Goal: Task Accomplishment & Management: Manage account settings

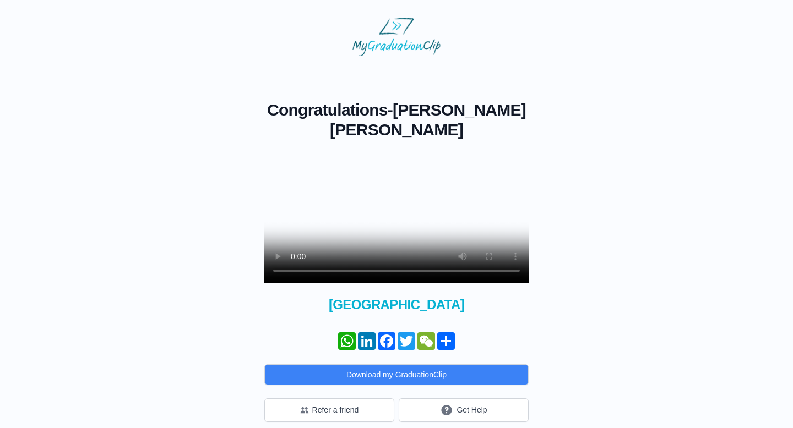
click at [432, 222] on video at bounding box center [396, 217] width 264 height 132
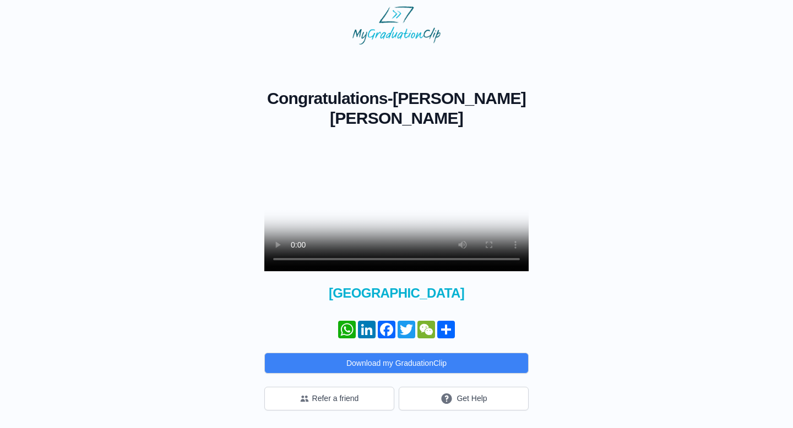
click at [564, 242] on div "Congratulations - Ayse Begum KILIC ARARAT × Share your GraduationClip now! What…" at bounding box center [396, 228] width 757 height 366
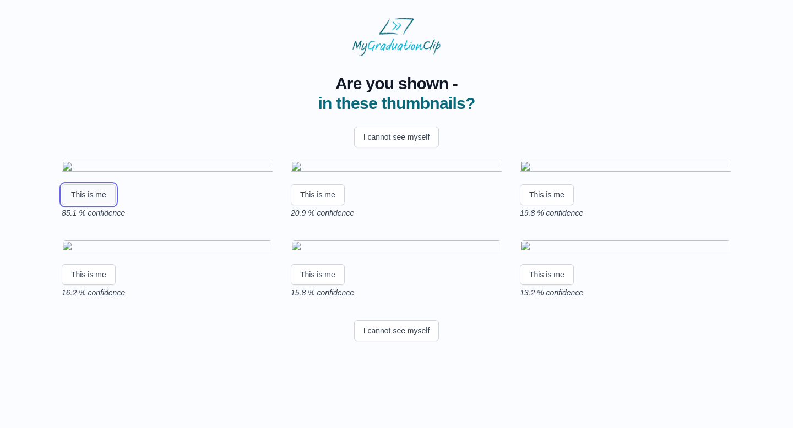
click at [81, 205] on button "This is me" at bounding box center [89, 194] width 54 height 21
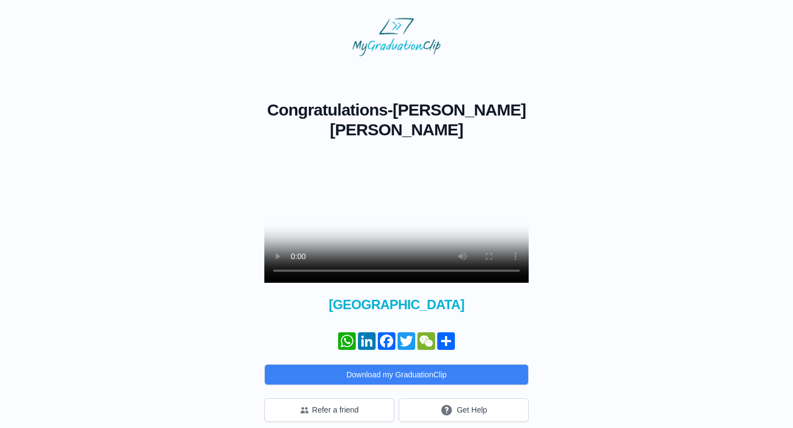
scroll to position [28, 0]
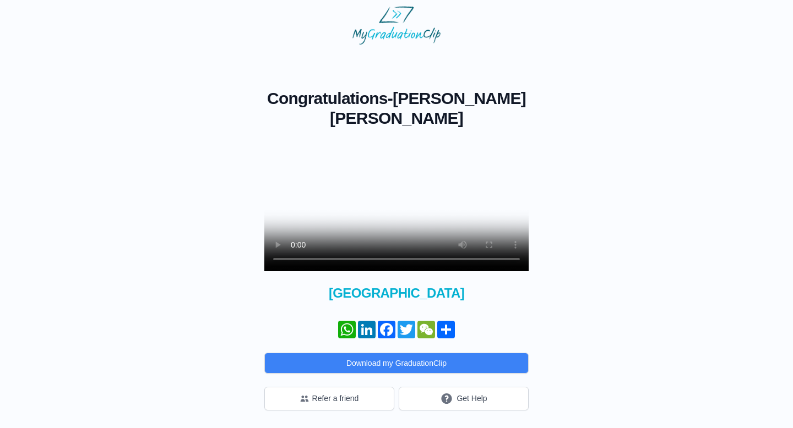
click at [472, 151] on video at bounding box center [396, 205] width 264 height 132
click at [478, 399] on button "Get Help" at bounding box center [464, 399] width 130 height 24
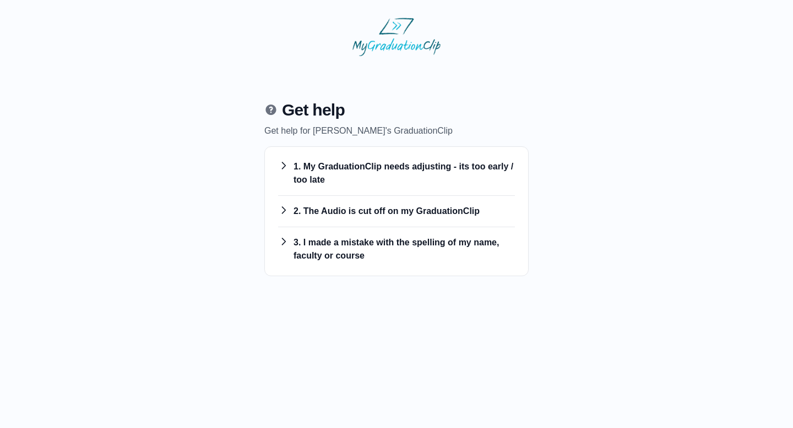
click at [397, 174] on h3 "1. My GraduationClip needs adjusting - its too early / too late" at bounding box center [396, 173] width 237 height 26
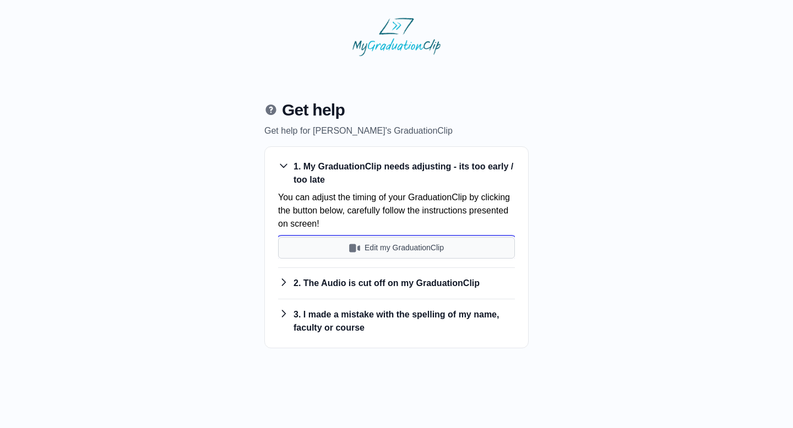
click at [384, 248] on button "Edit my GraduationClip" at bounding box center [396, 247] width 237 height 21
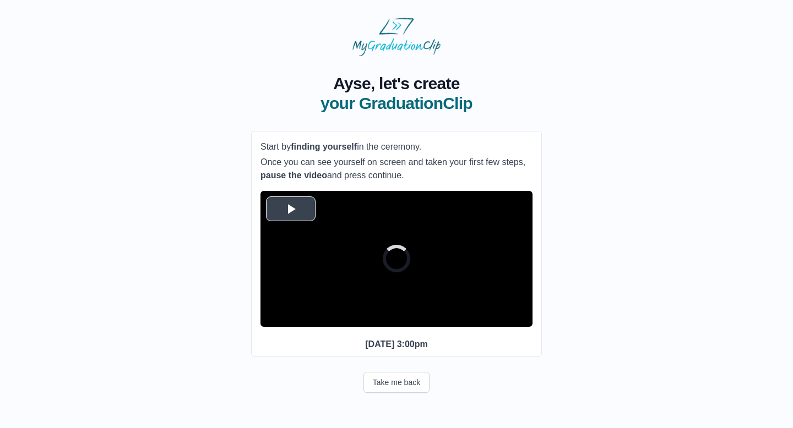
click at [291, 209] on span "Video Player" at bounding box center [291, 209] width 0 height 0
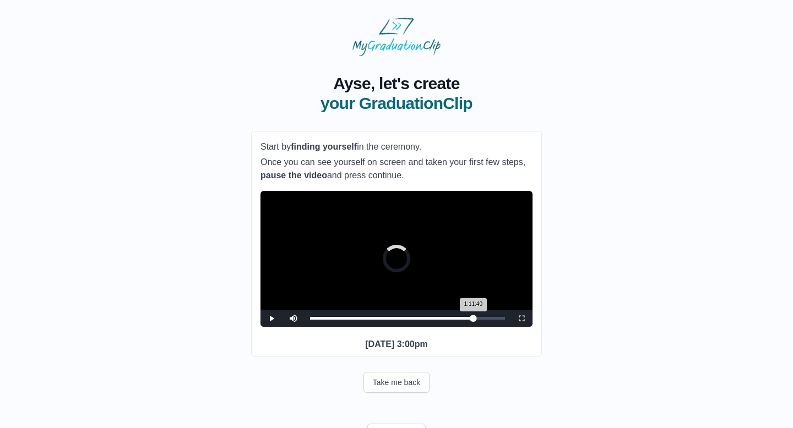
click at [472, 320] on div "1:11:40 Progress : 0%" at bounding box center [391, 318] width 163 height 3
click at [473, 320] on div "1:11:31 Progress : 0%" at bounding box center [391, 318] width 163 height 3
click at [271, 319] on span "Video Player" at bounding box center [271, 319] width 0 height 0
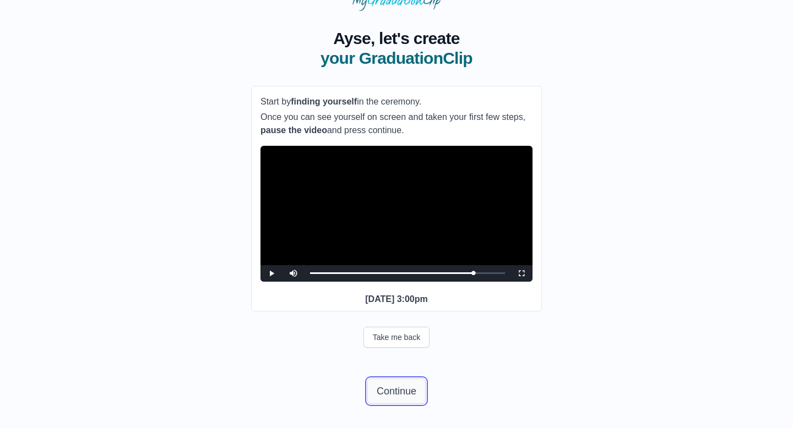
click at [403, 389] on button "Continue" at bounding box center [396, 391] width 58 height 25
click at [388, 399] on button "Continue" at bounding box center [396, 391] width 58 height 25
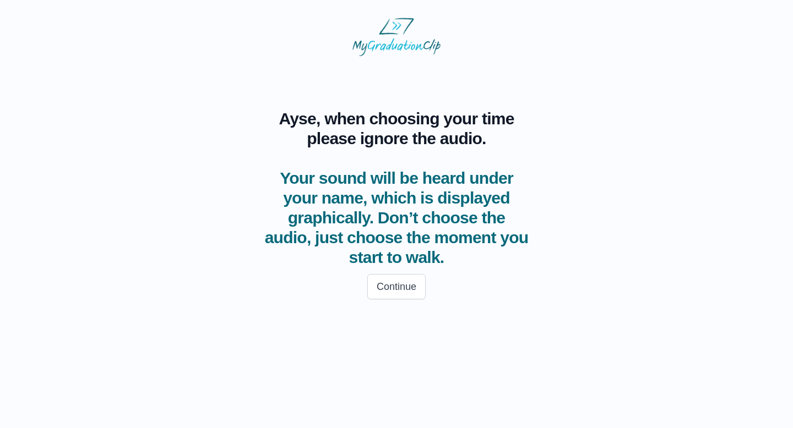
scroll to position [0, 0]
click at [393, 289] on button "Continue" at bounding box center [396, 286] width 58 height 25
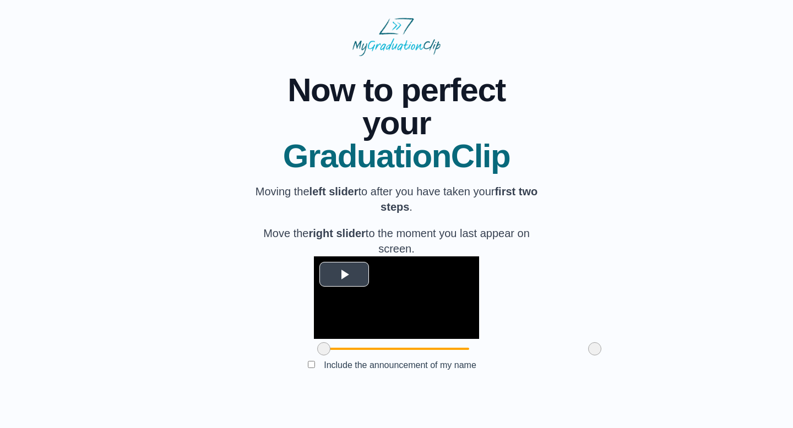
click at [344, 274] on span "Video Player" at bounding box center [344, 274] width 0 height 0
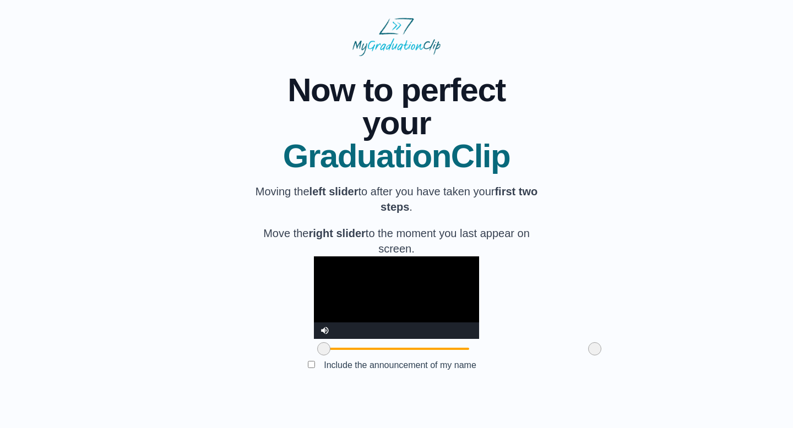
scroll to position [63, 0]
drag, startPoint x: 263, startPoint y: 363, endPoint x: 294, endPoint y: 364, distance: 31.4
click at [348, 356] on span at bounding box center [354, 348] width 13 height 13
drag, startPoint x: 294, startPoint y: 364, endPoint x: 341, endPoint y: 365, distance: 46.3
click at [395, 356] on span at bounding box center [401, 348] width 13 height 13
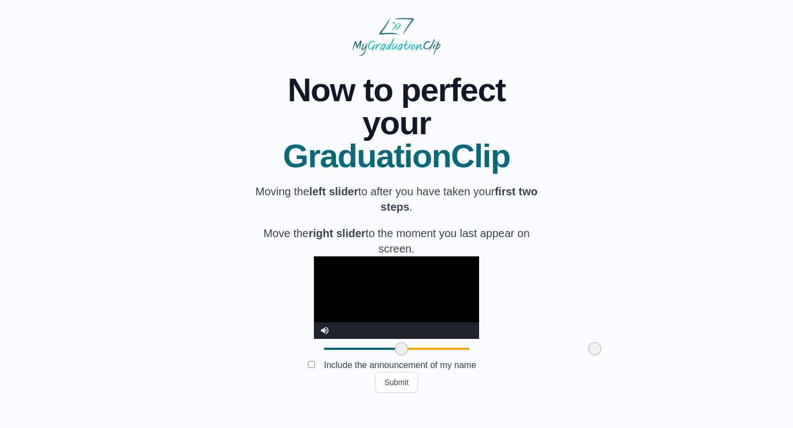
drag, startPoint x: 531, startPoint y: 363, endPoint x: 548, endPoint y: 357, distance: 17.6
click at [548, 357] on div "**********" at bounding box center [396, 224] width 757 height 337
drag, startPoint x: 337, startPoint y: 363, endPoint x: 329, endPoint y: 363, distance: 8.8
click at [385, 356] on span at bounding box center [391, 348] width 13 height 13
drag, startPoint x: 536, startPoint y: 365, endPoint x: 503, endPoint y: 366, distance: 32.5
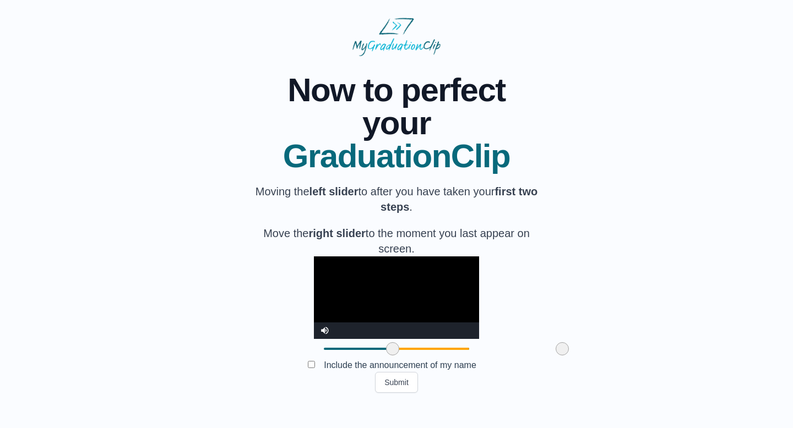
click at [555, 356] on span at bounding box center [561, 348] width 13 height 13
click at [402, 393] on button "Submit" at bounding box center [396, 382] width 43 height 21
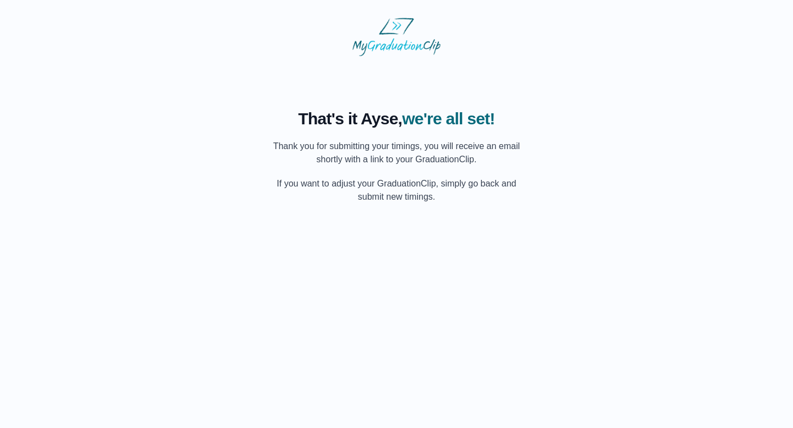
scroll to position [0, 0]
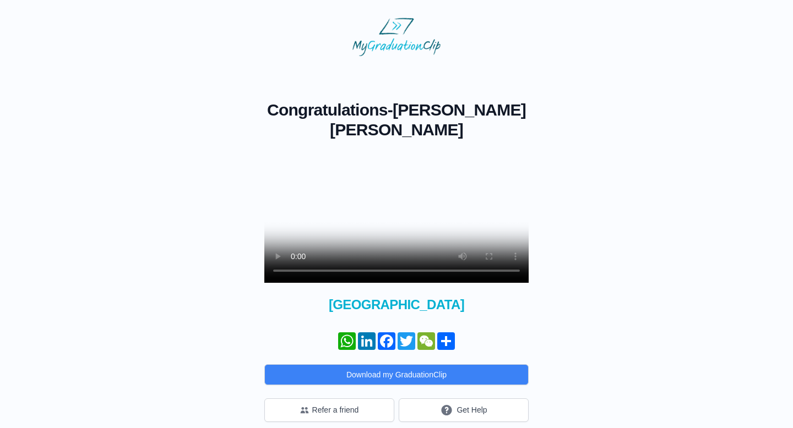
click at [452, 237] on video at bounding box center [396, 217] width 264 height 132
click at [365, 232] on video at bounding box center [396, 217] width 264 height 132
click at [417, 232] on video at bounding box center [396, 217] width 264 height 132
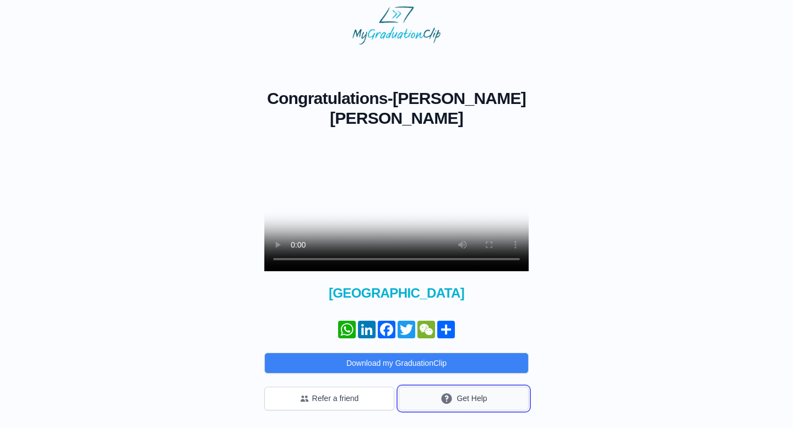
click at [473, 402] on button "Get Help" at bounding box center [464, 399] width 130 height 24
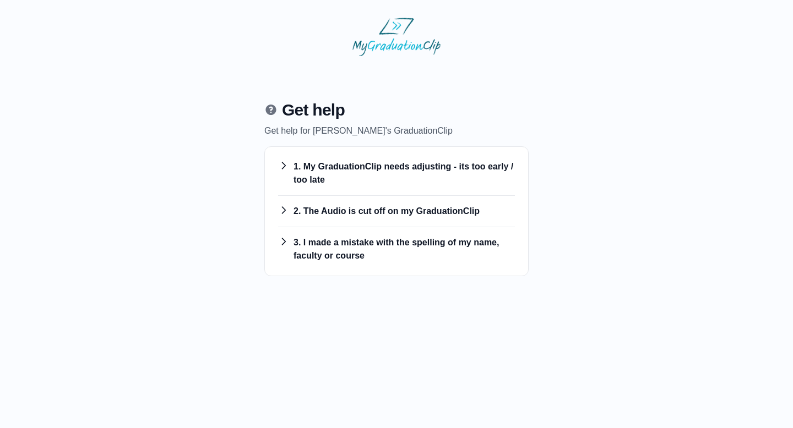
click at [419, 161] on h3 "1. My GraduationClip needs adjusting - its too early / too late" at bounding box center [396, 173] width 237 height 26
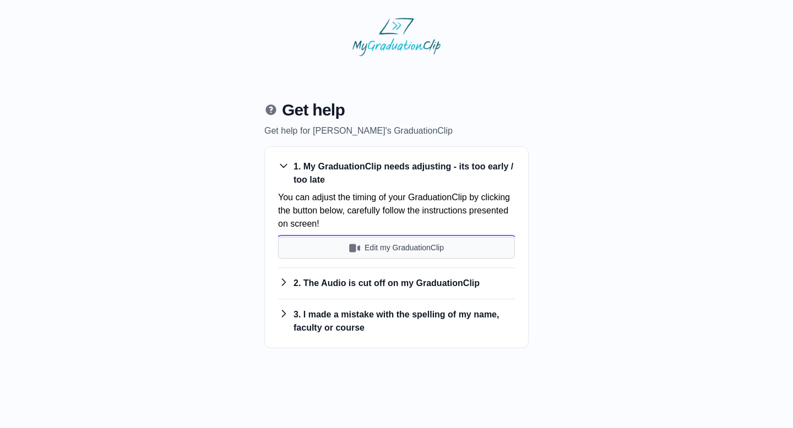
click at [400, 242] on button "Edit my GraduationClip" at bounding box center [396, 247] width 237 height 21
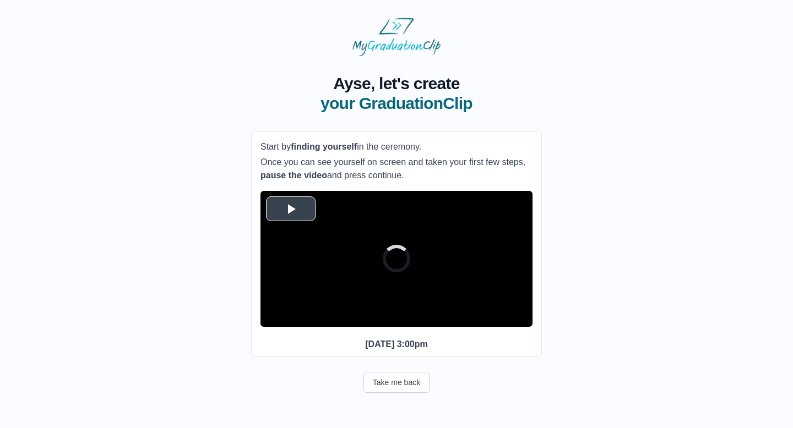
click at [291, 209] on span "Video Player" at bounding box center [291, 209] width 0 height 0
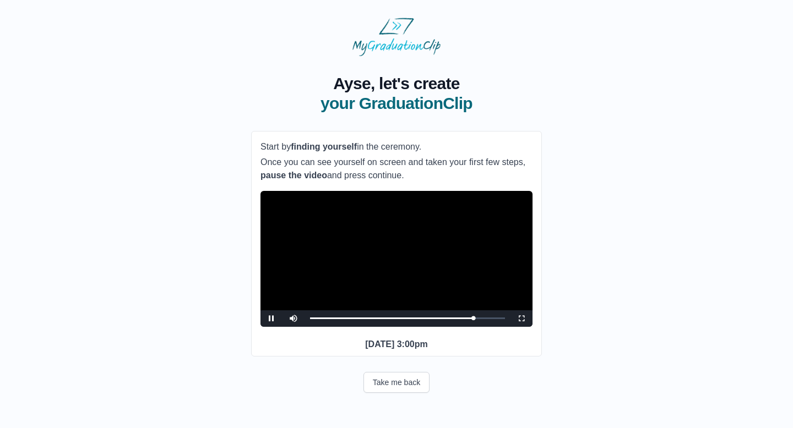
click at [331, 261] on video "Video Player" at bounding box center [396, 259] width 272 height 136
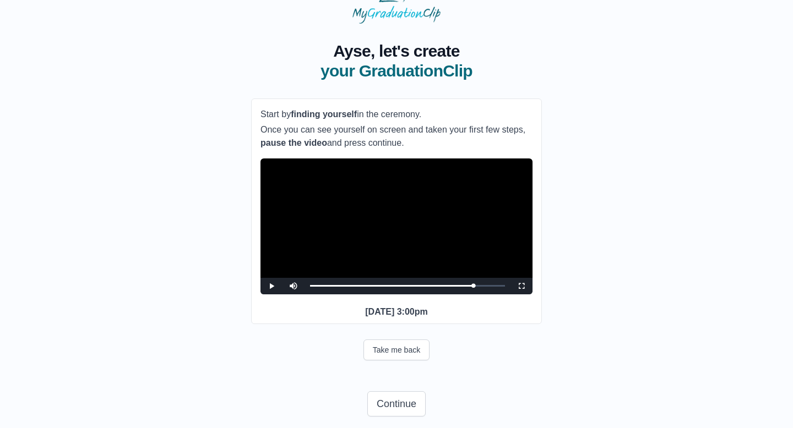
scroll to position [36, 0]
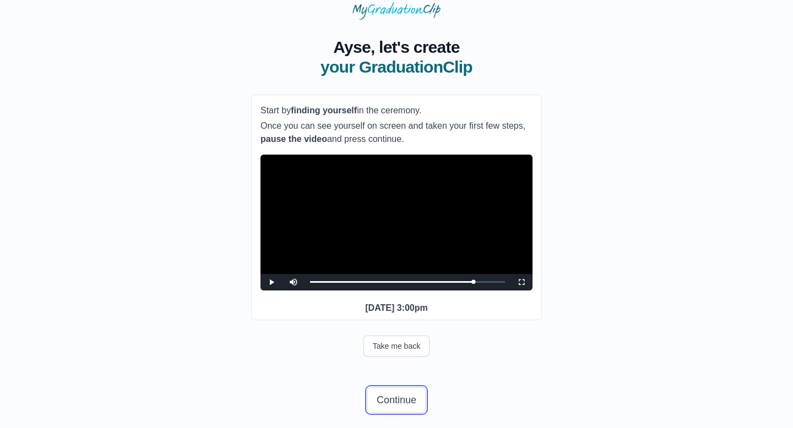
click at [387, 413] on button "Continue" at bounding box center [396, 400] width 58 height 25
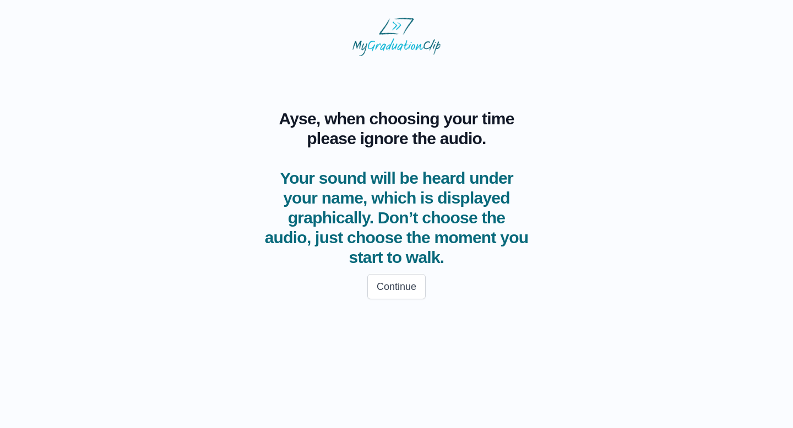
click at [397, 305] on div "Continue" at bounding box center [396, 287] width 291 height 39
click at [400, 288] on button "Continue" at bounding box center [396, 286] width 58 height 25
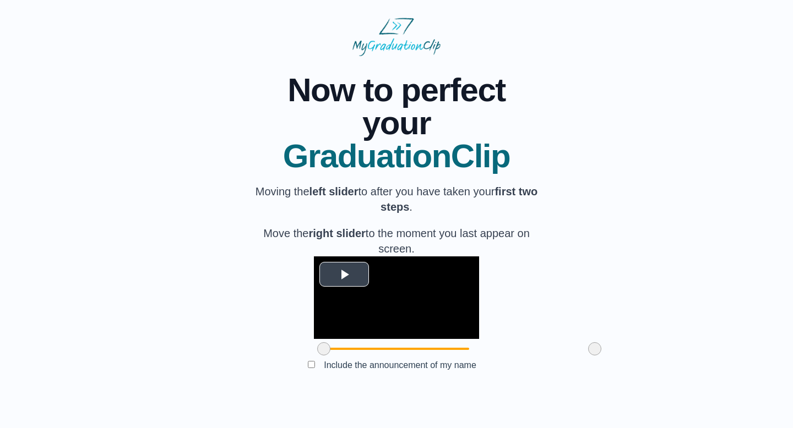
scroll to position [63, 0]
drag, startPoint x: 260, startPoint y: 366, endPoint x: 330, endPoint y: 366, distance: 69.9
click at [387, 356] on span at bounding box center [393, 348] width 13 height 13
drag, startPoint x: 528, startPoint y: 365, endPoint x: 459, endPoint y: 366, distance: 69.4
click at [519, 356] on span at bounding box center [525, 348] width 13 height 13
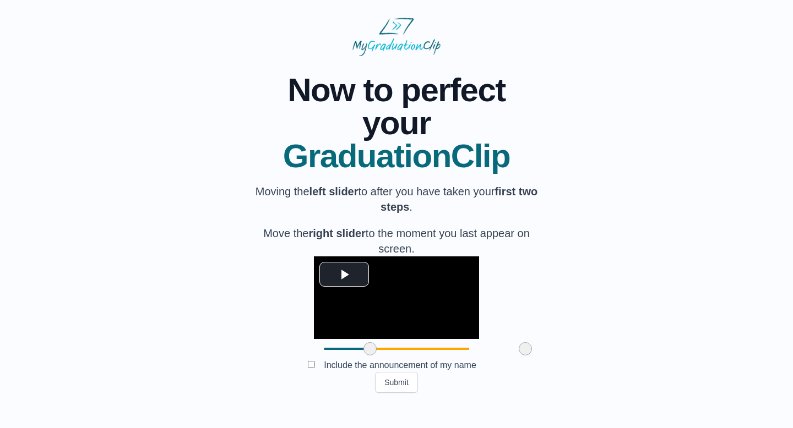
drag, startPoint x: 329, startPoint y: 366, endPoint x: 304, endPoint y: 366, distance: 24.2
click at [363, 356] on span at bounding box center [369, 348] width 13 height 13
click at [405, 393] on button "Submit" at bounding box center [396, 382] width 43 height 21
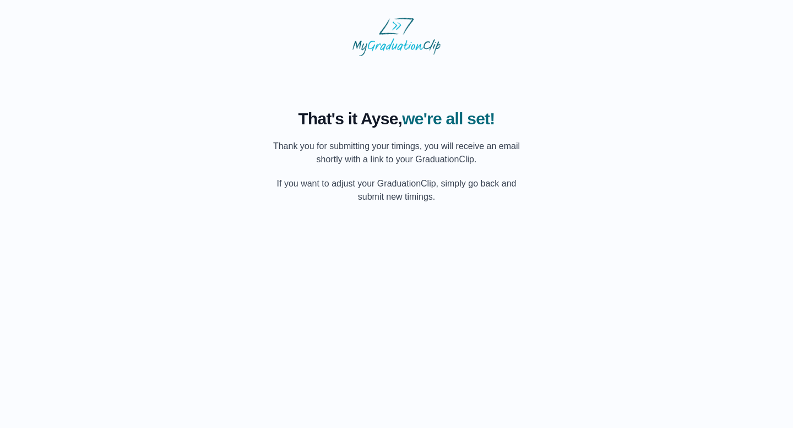
scroll to position [0, 0]
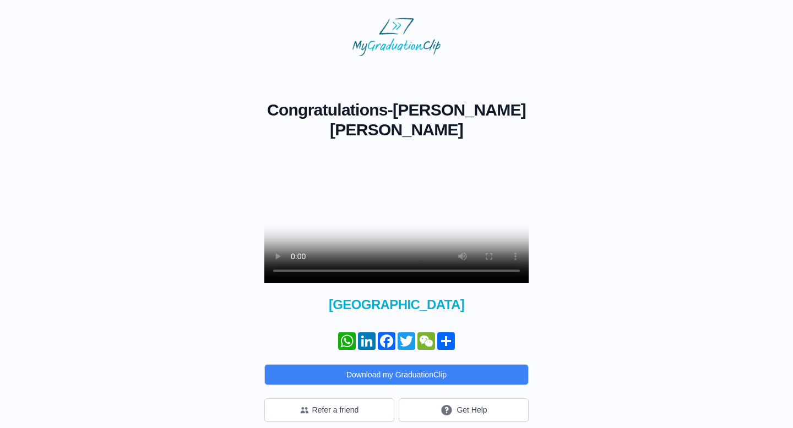
click at [429, 225] on video at bounding box center [396, 217] width 264 height 132
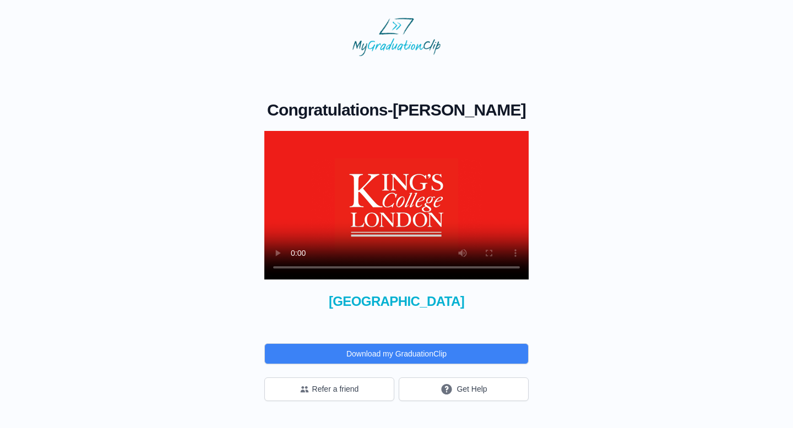
click at [440, 249] on video at bounding box center [396, 205] width 264 height 149
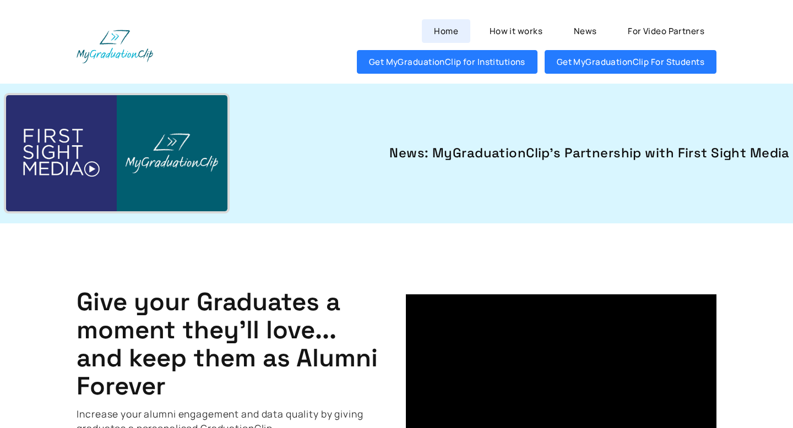
click at [442, 26] on link "Home" at bounding box center [446, 31] width 48 height 24
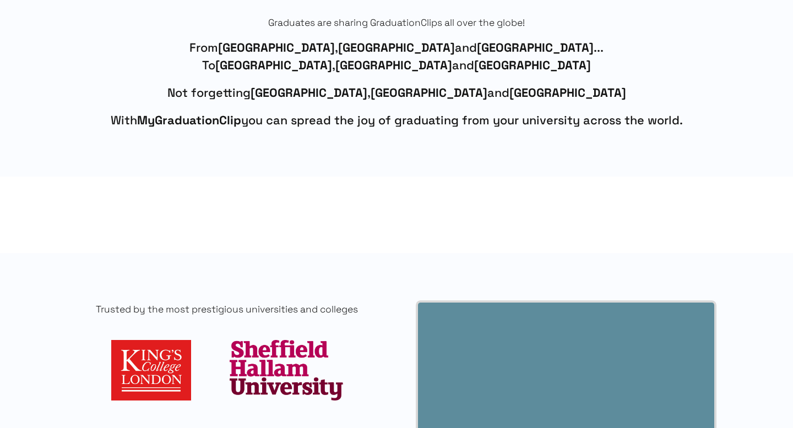
scroll to position [769, 0]
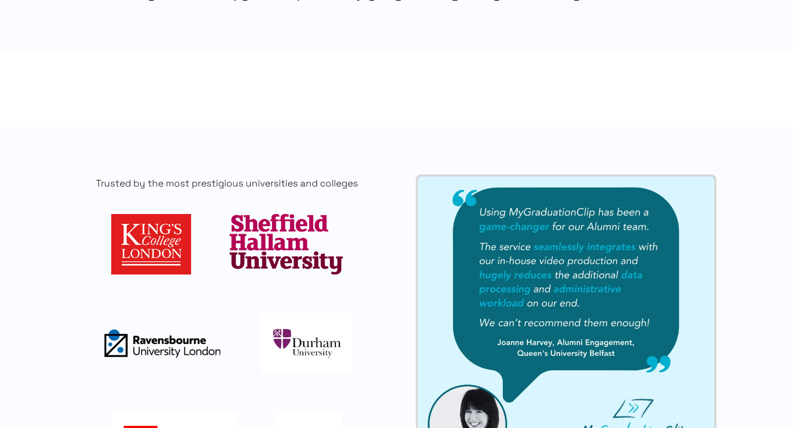
click at [140, 248] on img at bounding box center [151, 244] width 80 height 61
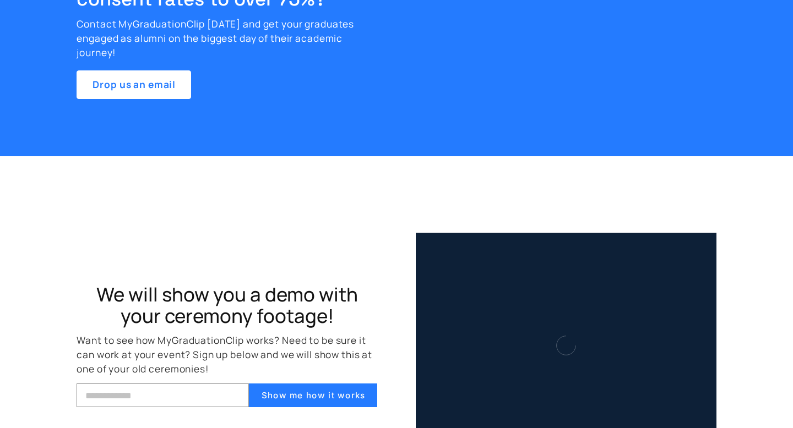
scroll to position [3669, 0]
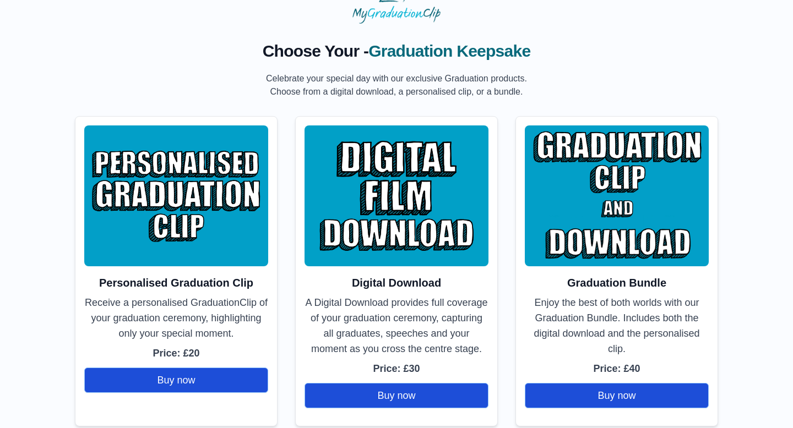
scroll to position [63, 0]
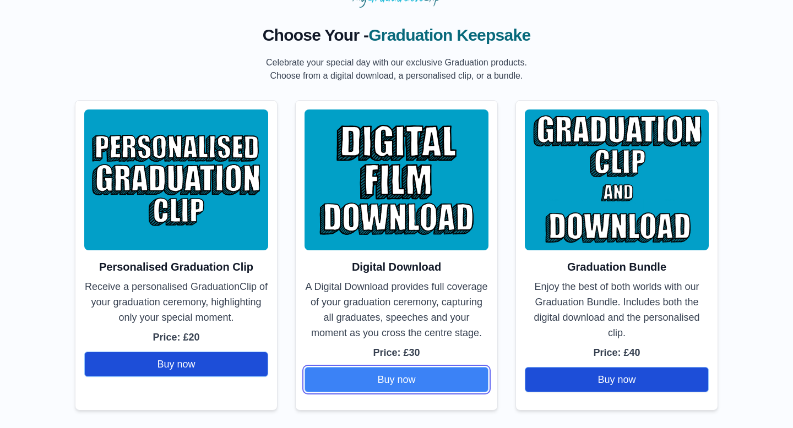
click at [423, 386] on button "Buy now" at bounding box center [396, 379] width 184 height 25
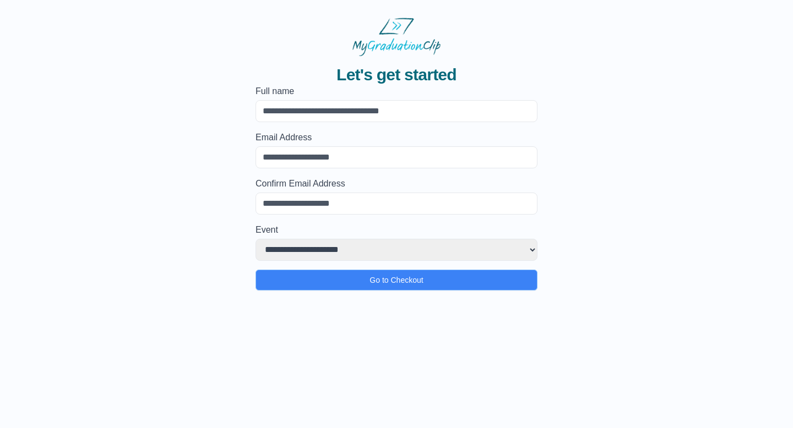
click at [335, 240] on select "**********" at bounding box center [396, 250] width 282 height 22
click at [396, 236] on label "Event" at bounding box center [396, 229] width 282 height 13
click at [396, 239] on select "**********" at bounding box center [396, 250] width 282 height 22
click at [392, 247] on select "**********" at bounding box center [396, 250] width 282 height 22
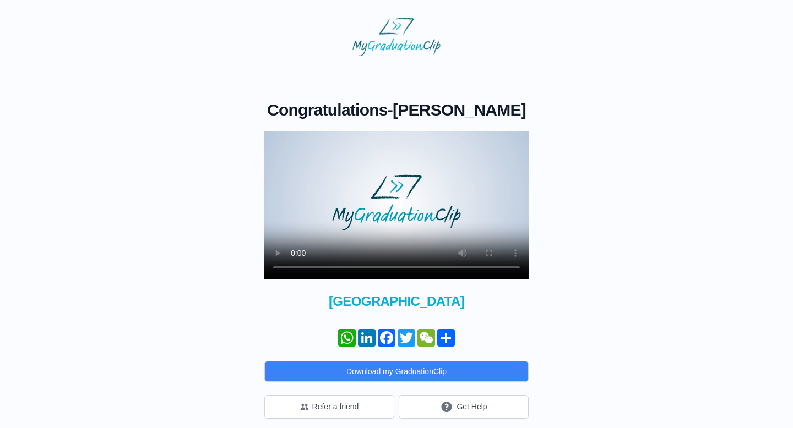
click at [347, 198] on video at bounding box center [396, 205] width 264 height 149
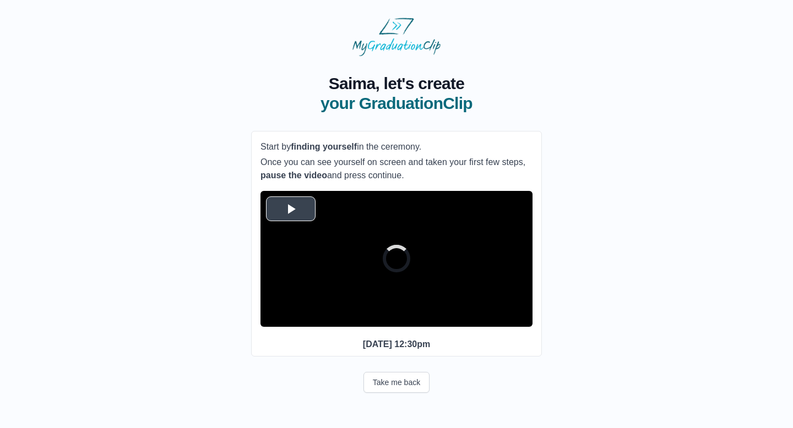
click at [291, 209] on span "Video Player" at bounding box center [291, 209] width 0 height 0
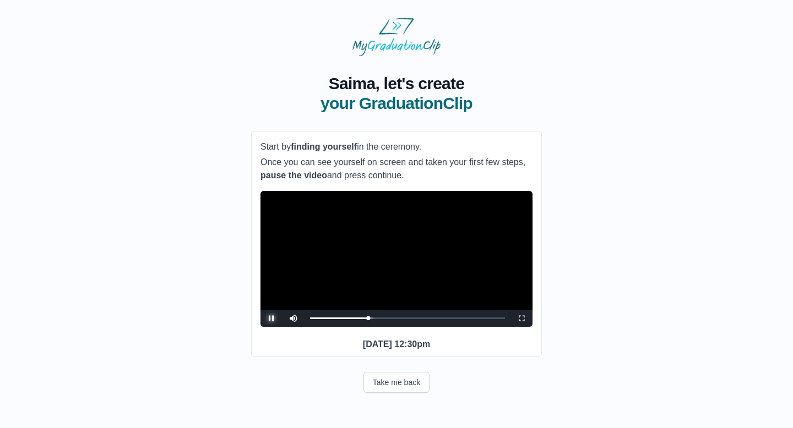
click at [271, 319] on span "Video Player" at bounding box center [271, 319] width 0 height 0
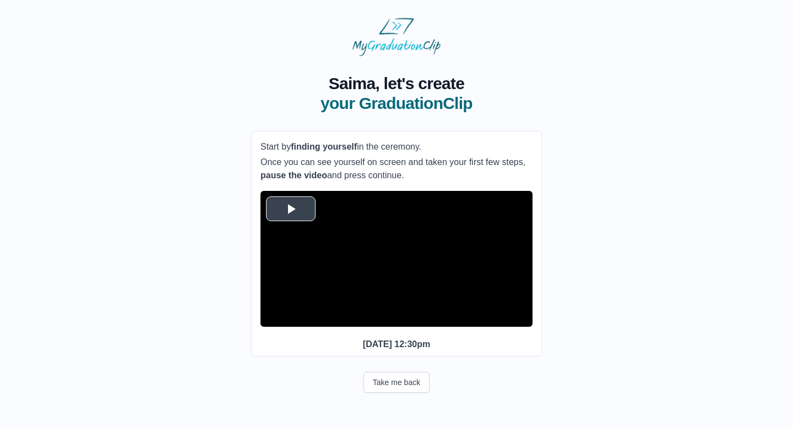
click at [291, 209] on span "Video Player" at bounding box center [291, 209] width 0 height 0
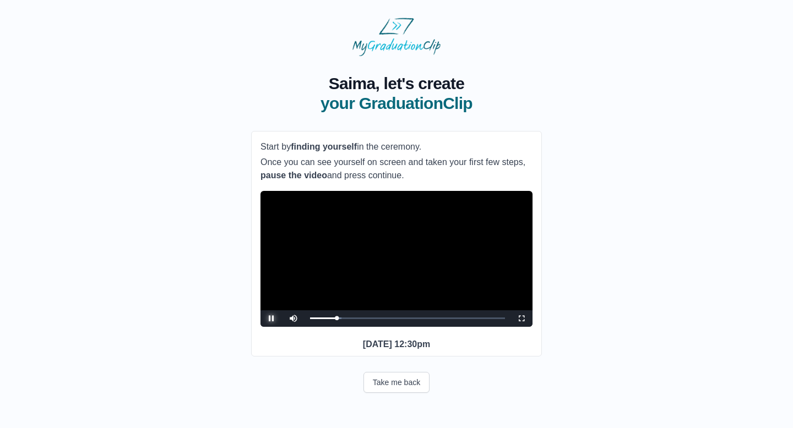
click at [271, 319] on span "Video Player" at bounding box center [271, 319] width 0 height 0
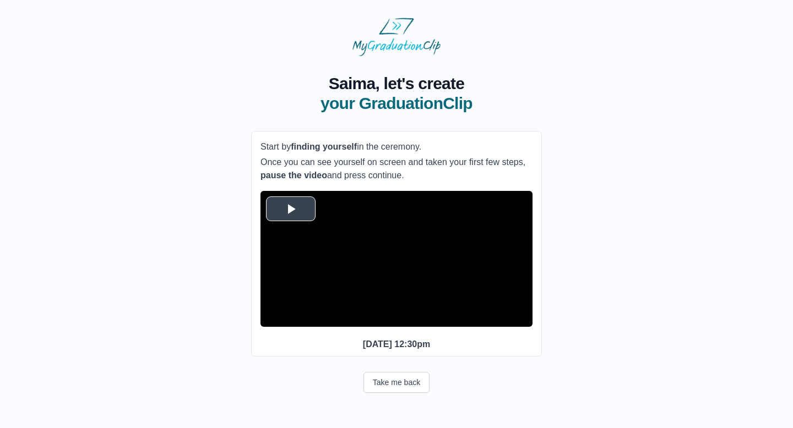
click at [291, 209] on span "Video Player" at bounding box center [291, 209] width 0 height 0
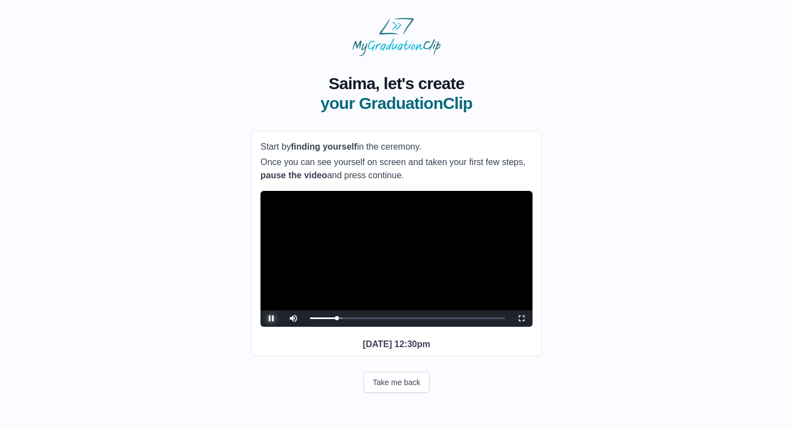
click at [271, 319] on span "Video Player" at bounding box center [271, 319] width 0 height 0
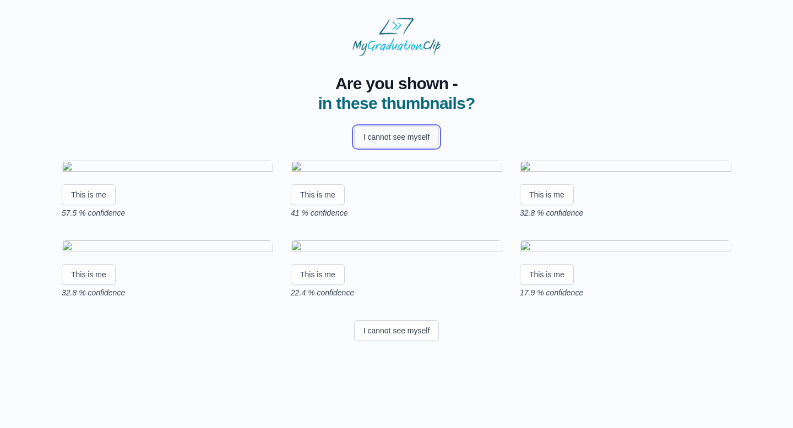
click at [390, 138] on button "I cannot see myself" at bounding box center [396, 137] width 85 height 21
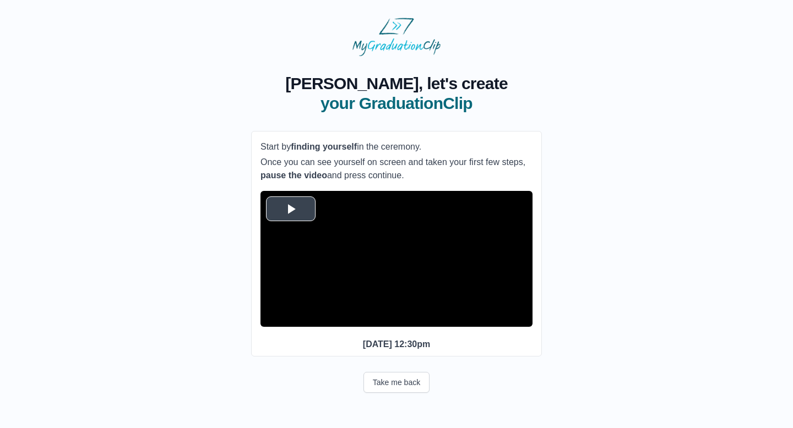
click at [291, 209] on span "Video Player" at bounding box center [291, 209] width 0 height 0
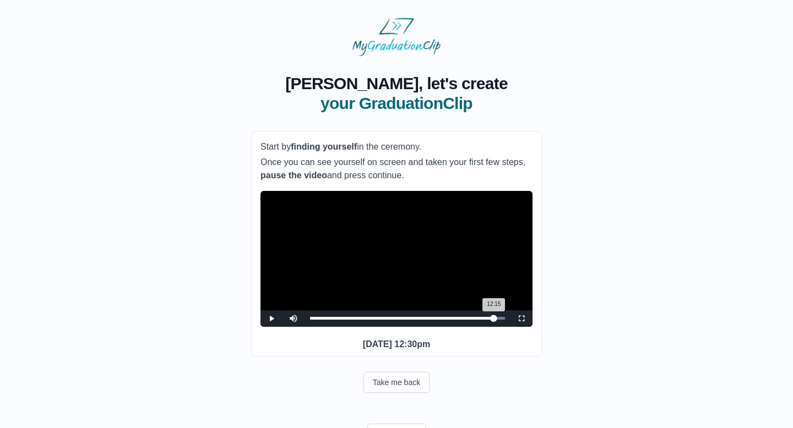
drag, startPoint x: 312, startPoint y: 336, endPoint x: 494, endPoint y: 335, distance: 182.2
click at [494, 320] on div "12:15 Progress : 0%" at bounding box center [402, 318] width 184 height 3
click at [271, 319] on span "Video Player" at bounding box center [271, 319] width 0 height 0
click at [493, 320] on div "12:20 Progress : 0%" at bounding box center [402, 318] width 185 height 3
click at [456, 314] on video "Video Player" at bounding box center [396, 259] width 272 height 136
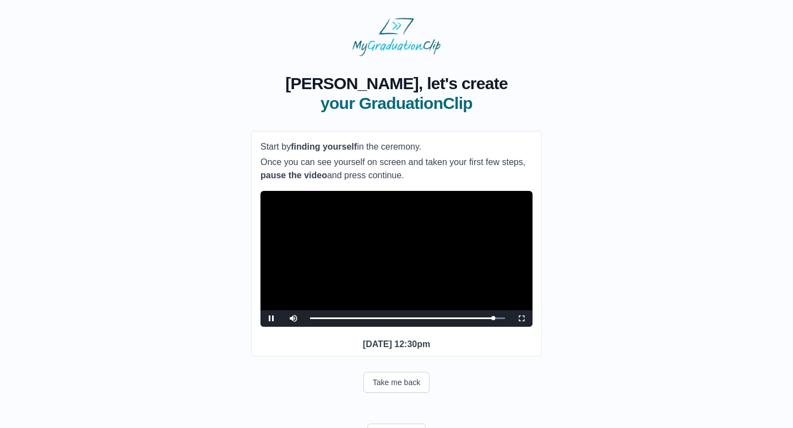
click at [472, 299] on video "Video Player" at bounding box center [396, 259] width 272 height 136
click at [490, 320] on div "12:12 Progress : 0%" at bounding box center [401, 318] width 183 height 3
click at [488, 320] on div "11:59 Progress : 0%" at bounding box center [400, 318] width 180 height 3
click at [487, 316] on video "Video Player" at bounding box center [396, 259] width 272 height 136
click at [487, 318] on video "Video Player" at bounding box center [396, 259] width 272 height 136
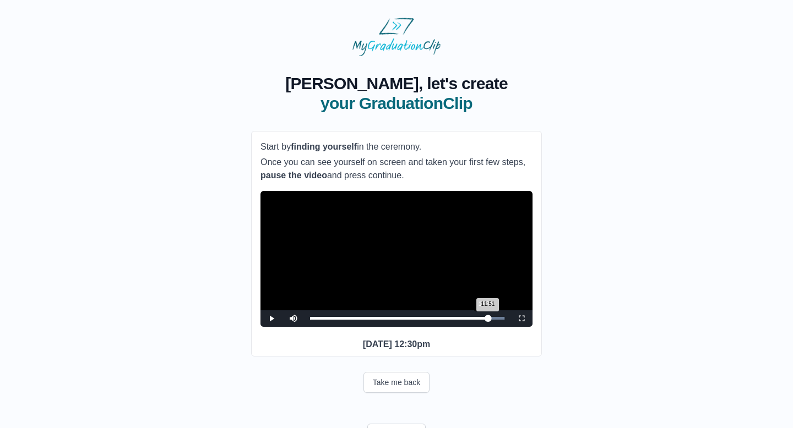
click at [485, 320] on div "11:51 Progress : 0%" at bounding box center [399, 318] width 178 height 3
click at [364, 281] on video "Video Player" at bounding box center [396, 259] width 272 height 136
click at [271, 319] on span "Video Player" at bounding box center [271, 319] width 0 height 0
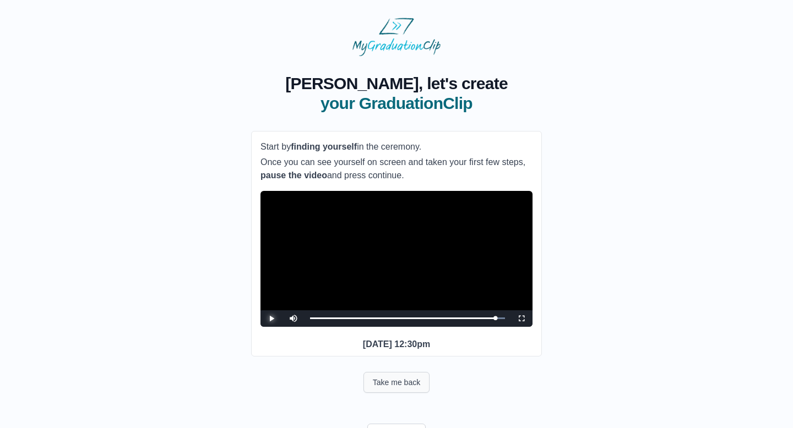
scroll to position [66, 0]
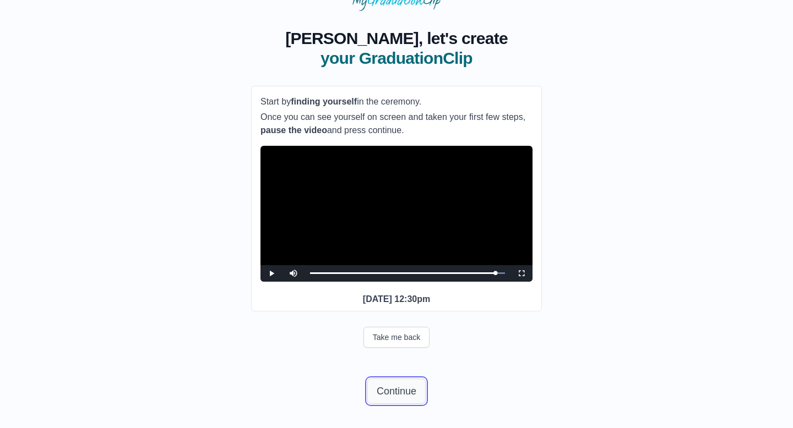
click at [405, 388] on button "Continue" at bounding box center [396, 391] width 58 height 25
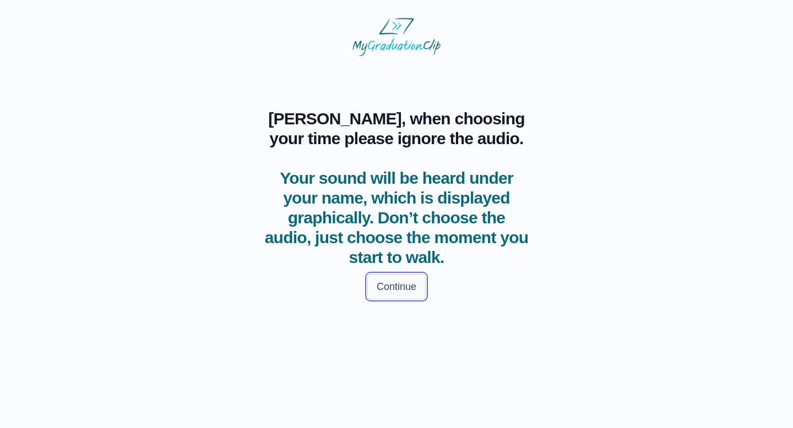
click at [406, 281] on button "Continue" at bounding box center [396, 286] width 58 height 25
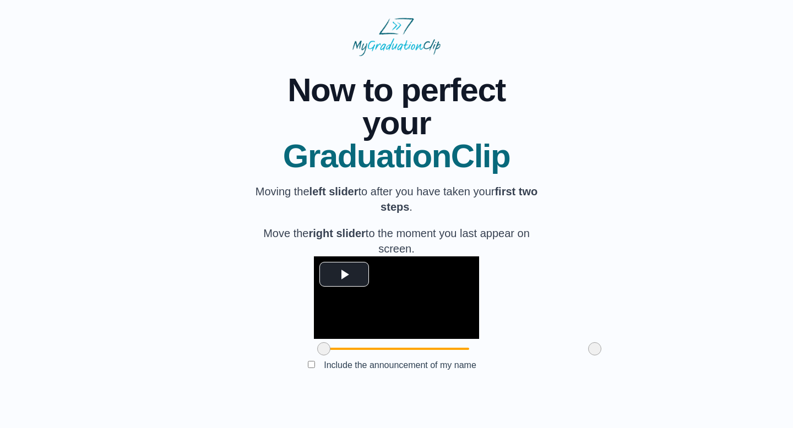
scroll to position [63, 0]
drag, startPoint x: 259, startPoint y: 365, endPoint x: 292, endPoint y: 364, distance: 33.0
click at [350, 356] on span at bounding box center [356, 348] width 13 height 13
drag, startPoint x: 529, startPoint y: 367, endPoint x: 496, endPoint y: 368, distance: 33.0
click at [555, 356] on span at bounding box center [561, 348] width 13 height 13
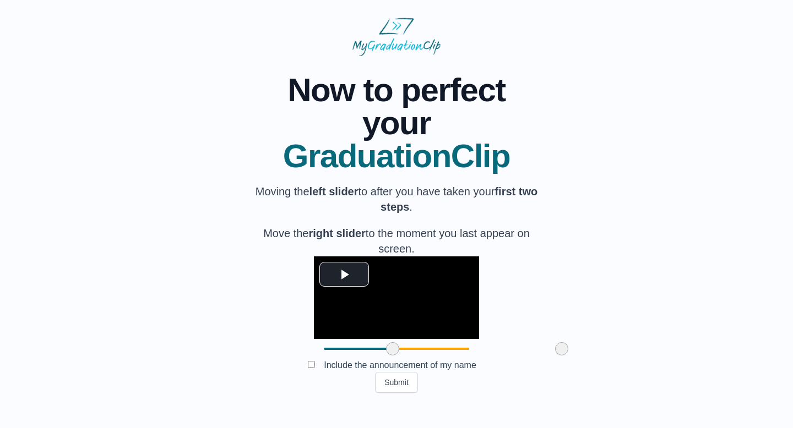
drag, startPoint x: 293, startPoint y: 367, endPoint x: 329, endPoint y: 363, distance: 36.0
click at [386, 356] on span at bounding box center [392, 348] width 13 height 13
click at [556, 356] on span at bounding box center [562, 348] width 13 height 13
drag, startPoint x: 331, startPoint y: 366, endPoint x: 343, endPoint y: 366, distance: 12.1
click at [399, 356] on span at bounding box center [405, 348] width 13 height 13
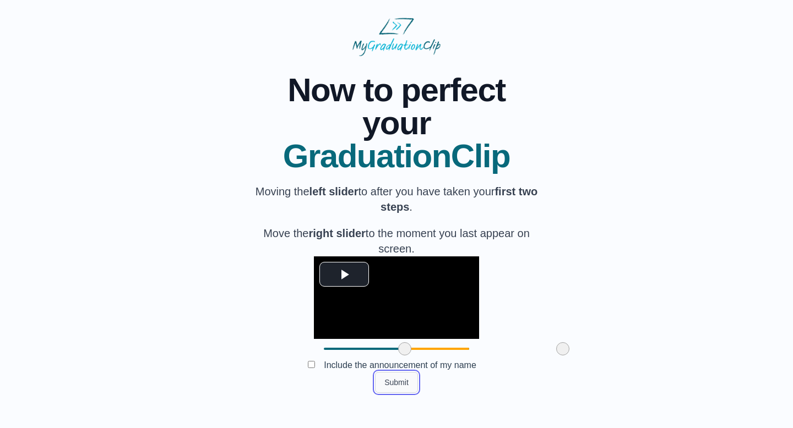
click at [401, 393] on button "Submit" at bounding box center [396, 382] width 43 height 21
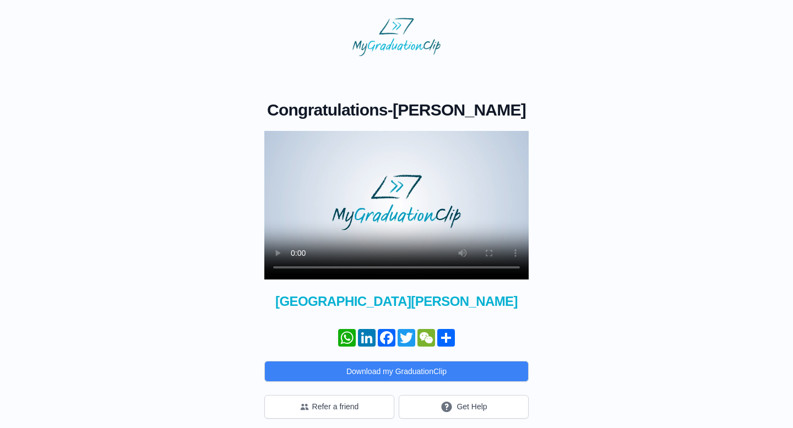
click at [416, 252] on video at bounding box center [396, 205] width 264 height 149
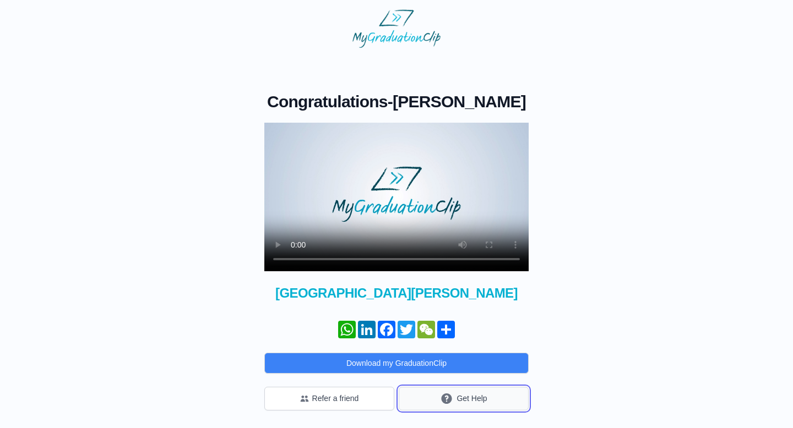
click at [436, 394] on button "Get Help" at bounding box center [464, 399] width 130 height 24
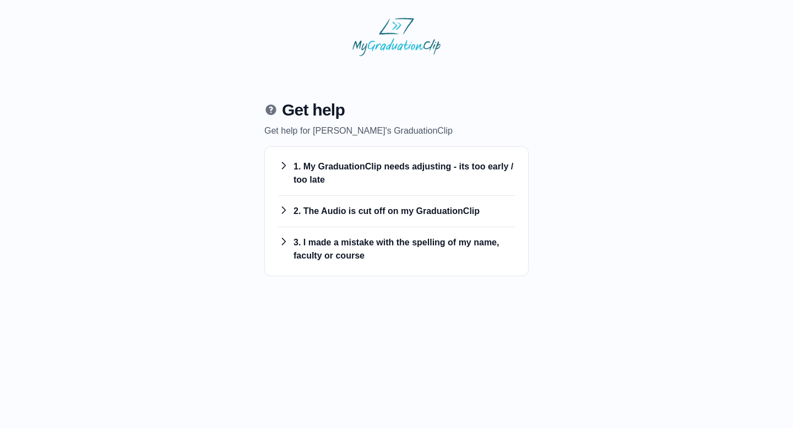
click at [388, 210] on h3 "2. The Audio is cut off on my GraduationClip" at bounding box center [396, 211] width 237 height 13
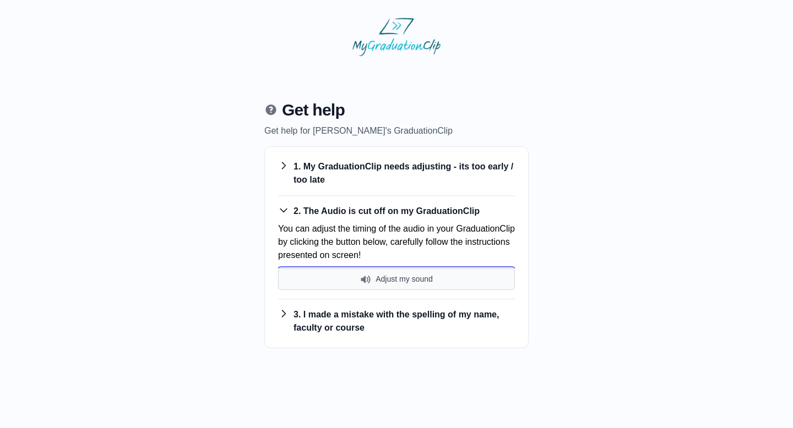
click at [395, 280] on button "Adjust my sound" at bounding box center [396, 279] width 237 height 21
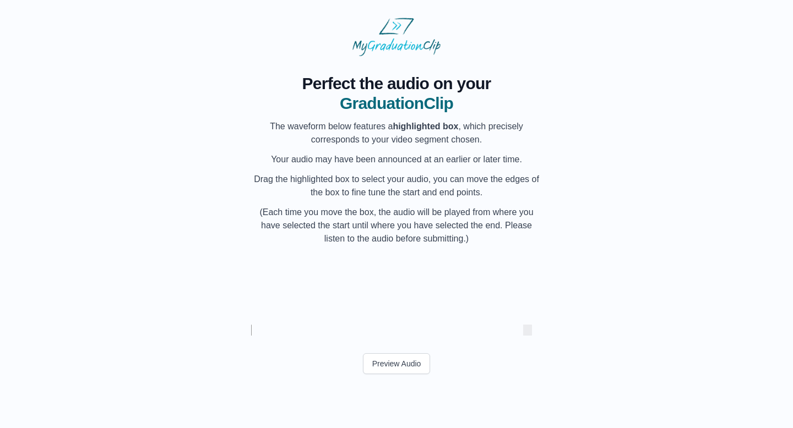
scroll to position [0, 10036]
click at [400, 292] on div "My Name" at bounding box center [405, 289] width 41 height 70
click at [293, 295] on div "My Name" at bounding box center [292, 289] width 41 height 70
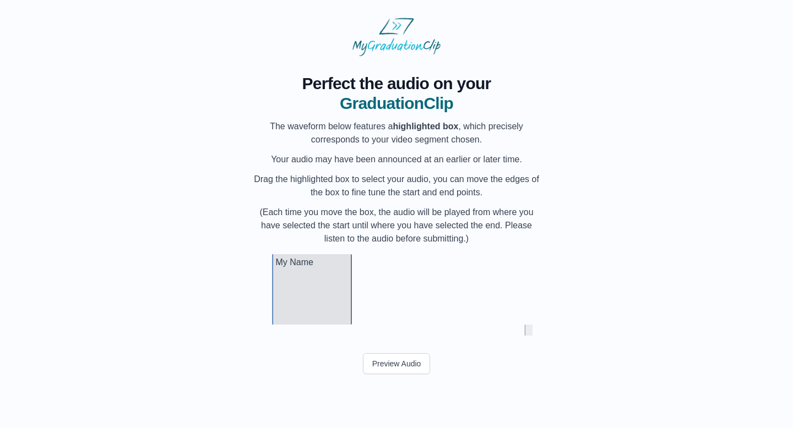
click at [349, 298] on div at bounding box center [349, 289] width 4 height 70
click at [378, 305] on div at bounding box center [376, 289] width 4 height 70
click at [228, 265] on div "Perfect the audio on your GraduationClip The waveform below features a highligh…" at bounding box center [396, 227] width 757 height 343
click at [285, 299] on div "My Name" at bounding box center [326, 289] width 109 height 70
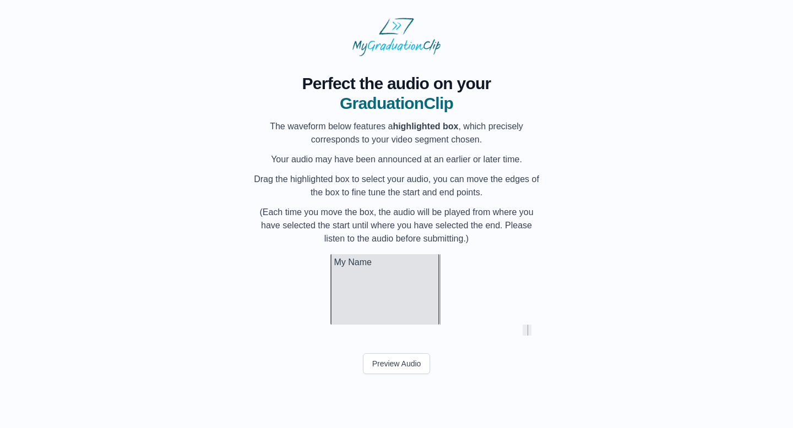
scroll to position [0, 9995]
click at [291, 297] on div at bounding box center [293, 289] width 4 height 70
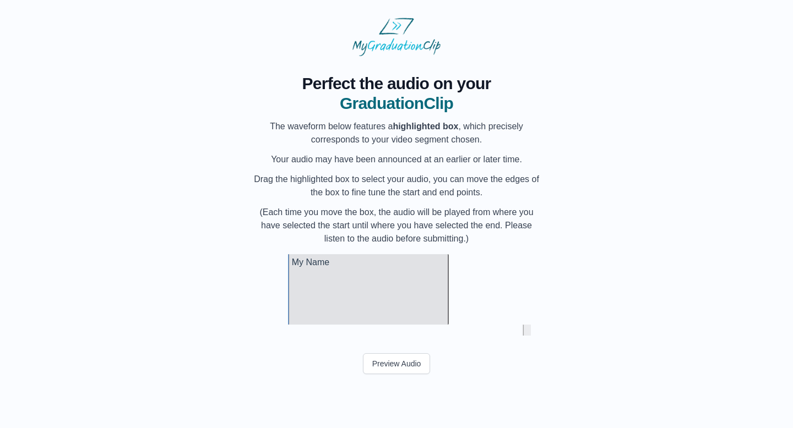
click at [298, 294] on div "My Name" at bounding box center [368, 289] width 161 height 70
click at [310, 296] on div at bounding box center [311, 289] width 4 height 70
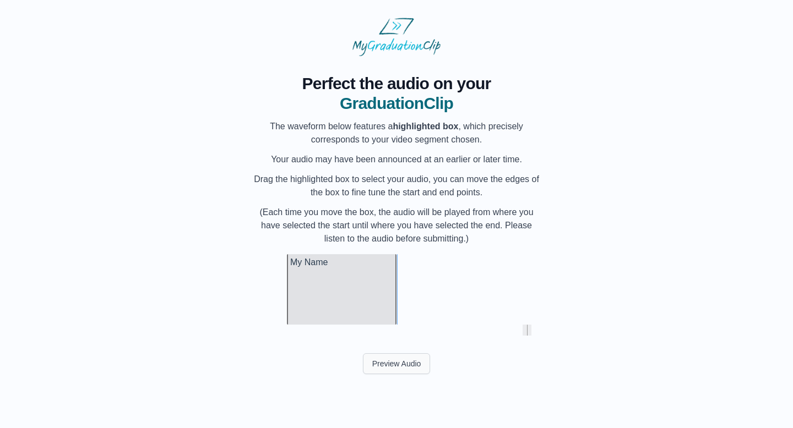
scroll to position [0, 10018]
click at [391, 353] on button "Preview Audio" at bounding box center [397, 363] width 68 height 21
click at [395, 391] on button "Submit" at bounding box center [396, 389] width 43 height 21
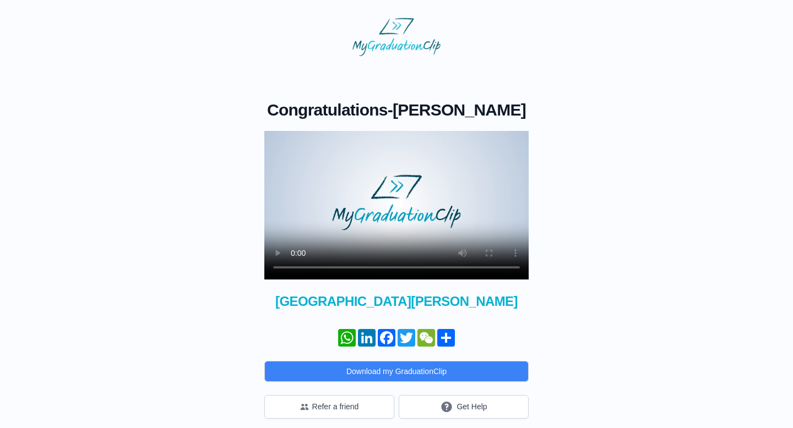
click at [362, 248] on video at bounding box center [396, 205] width 264 height 149
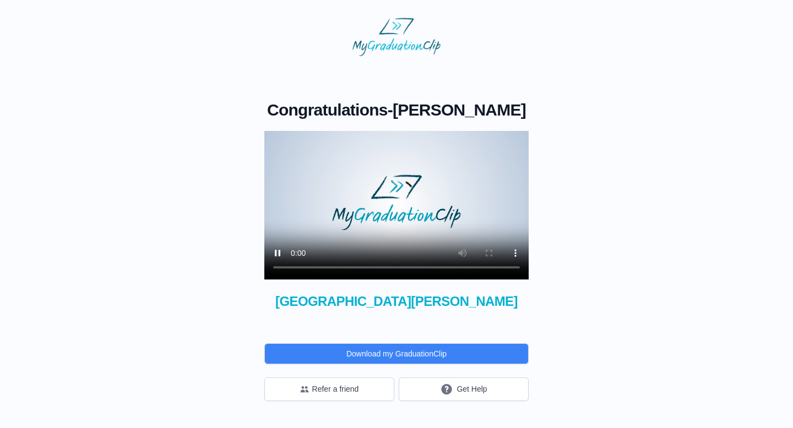
scroll to position [10, 0]
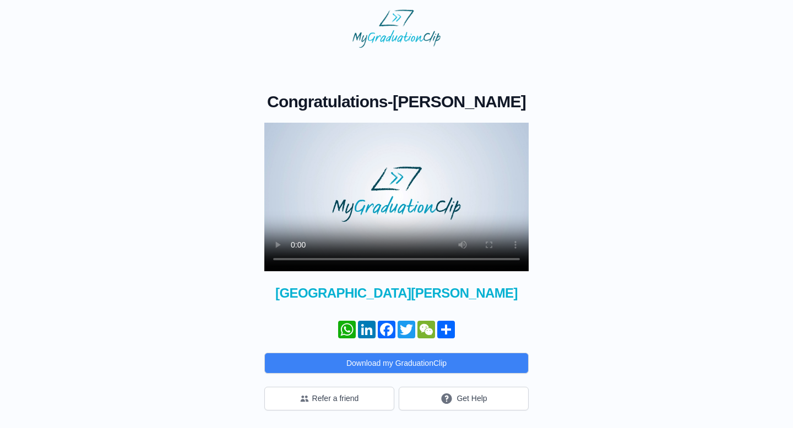
click at [401, 221] on video at bounding box center [396, 197] width 264 height 149
click at [456, 396] on button "Get Help" at bounding box center [464, 399] width 130 height 24
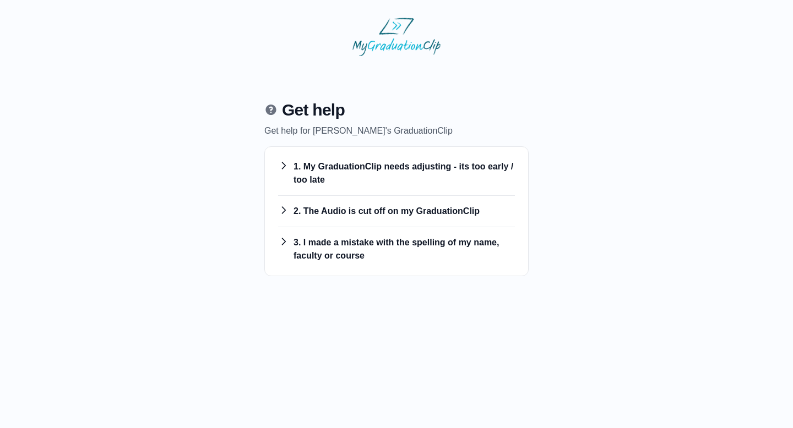
click at [379, 182] on h3 "1. My GraduationClip needs adjusting - its too early / too late" at bounding box center [396, 173] width 237 height 26
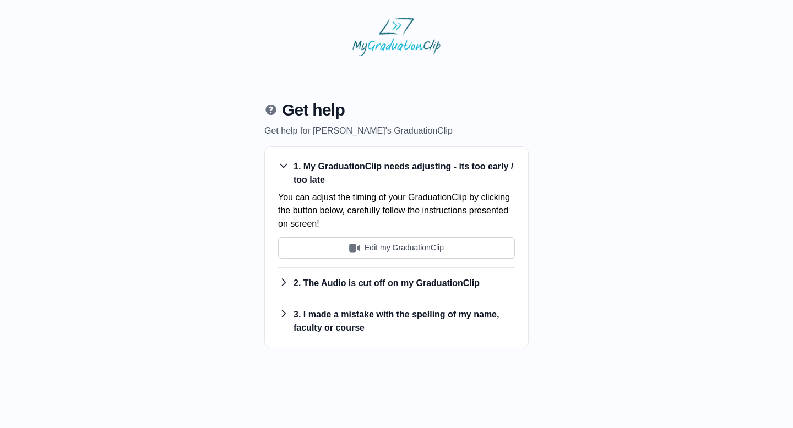
click at [379, 258] on div "1. My GraduationClip needs adjusting - its too early / too late You can adjust …" at bounding box center [396, 209] width 237 height 117
click at [384, 247] on button "Edit my GraduationClip" at bounding box center [396, 247] width 237 height 21
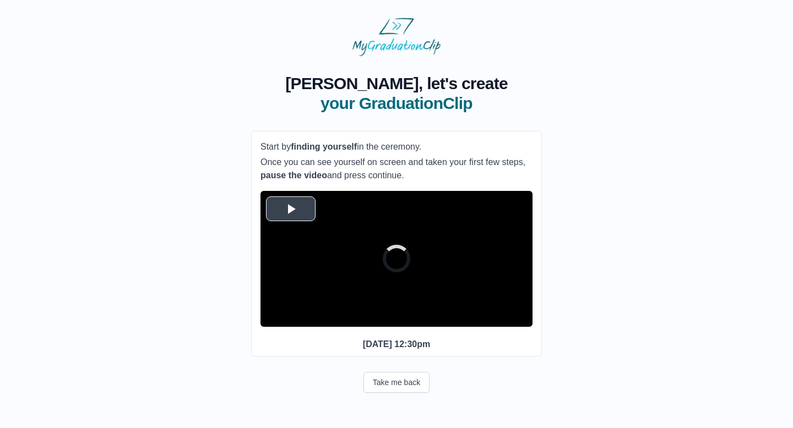
click at [302, 221] on video "Video Player" at bounding box center [396, 259] width 272 height 136
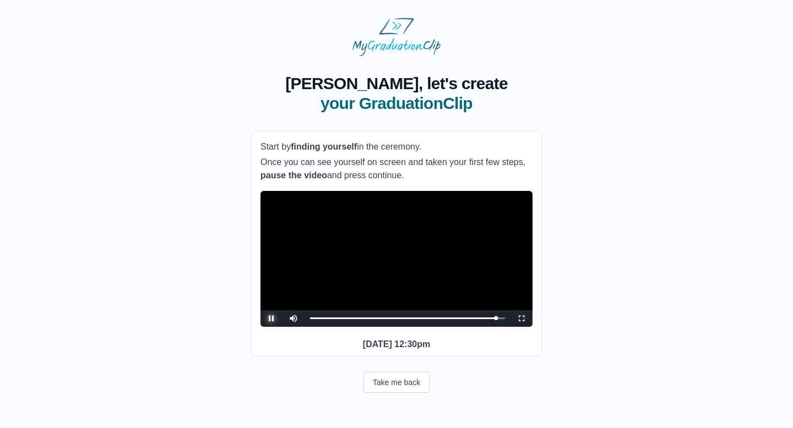
click at [271, 319] on span "Video Player" at bounding box center [271, 319] width 0 height 0
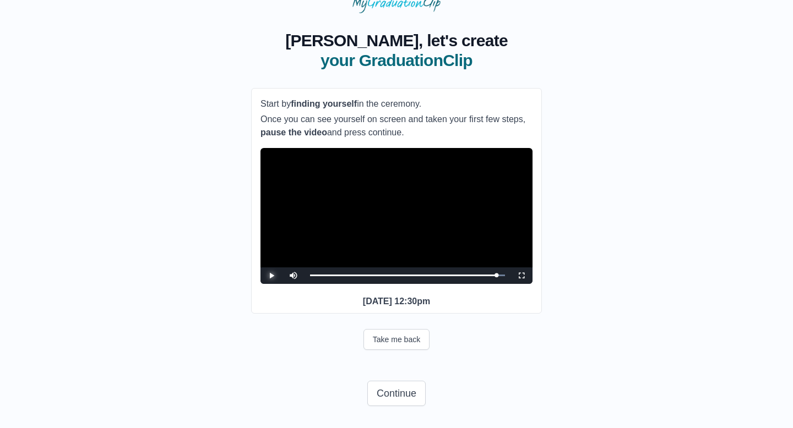
scroll to position [66, 0]
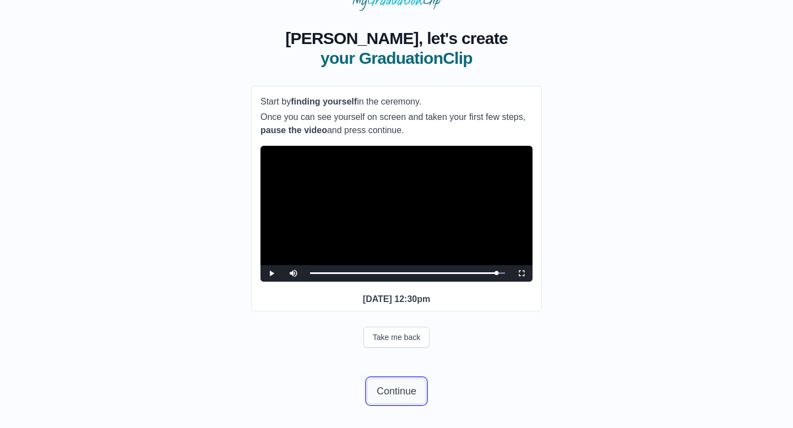
click at [402, 398] on button "Continue" at bounding box center [396, 391] width 58 height 25
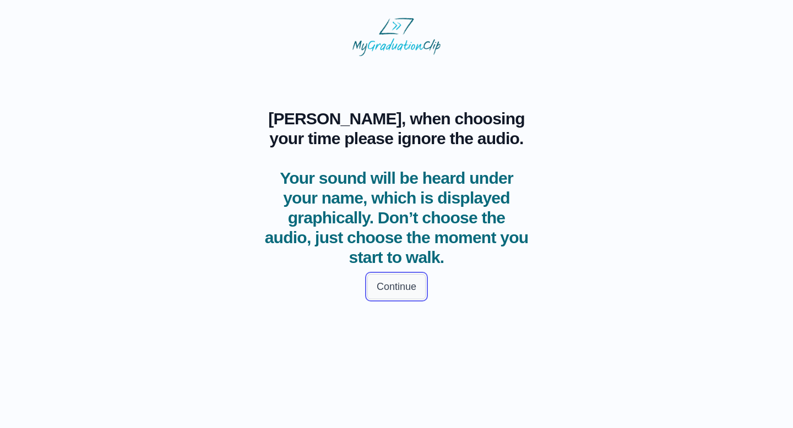
click at [387, 291] on button "Continue" at bounding box center [396, 286] width 58 height 25
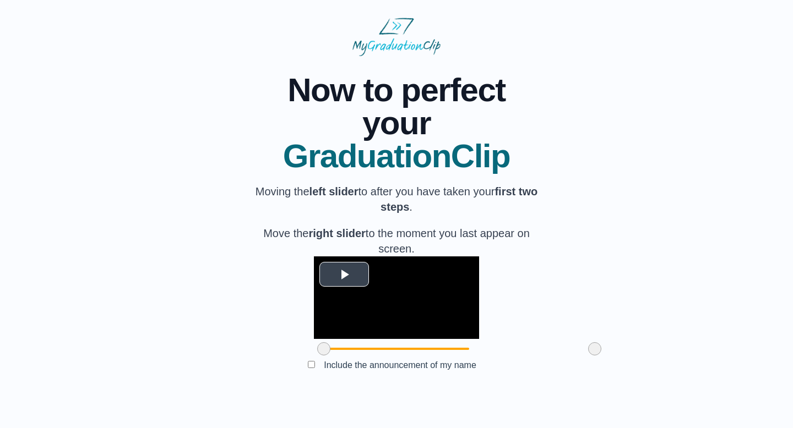
scroll to position [63, 0]
drag, startPoint x: 263, startPoint y: 368, endPoint x: 304, endPoint y: 364, distance: 41.5
click at [358, 356] on span at bounding box center [364, 348] width 13 height 13
drag, startPoint x: 538, startPoint y: 369, endPoint x: 459, endPoint y: 362, distance: 80.1
click at [505, 359] on div at bounding box center [515, 349] width 20 height 20
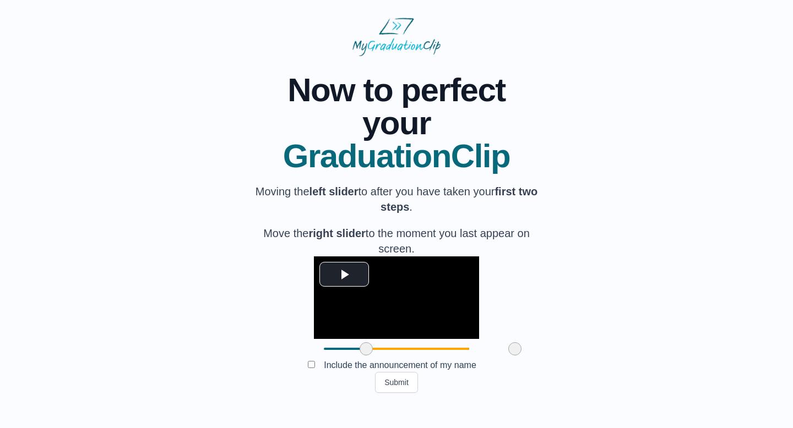
click at [359, 356] on span at bounding box center [365, 348] width 13 height 13
click at [408, 393] on button "Submit" at bounding box center [396, 382] width 43 height 21
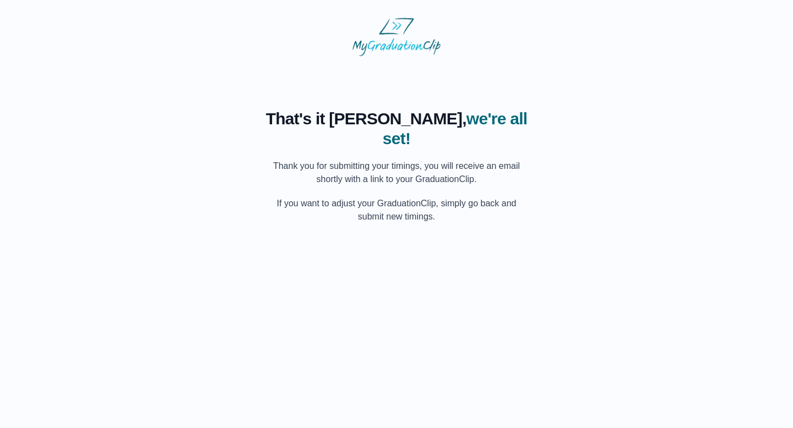
scroll to position [0, 0]
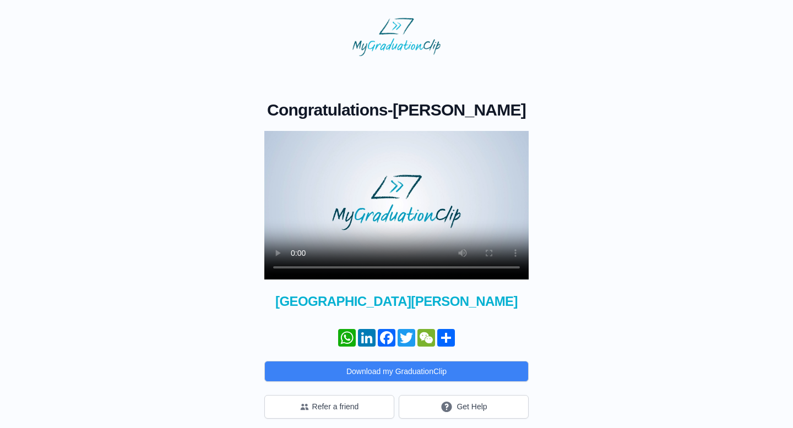
click at [401, 220] on video at bounding box center [396, 205] width 264 height 149
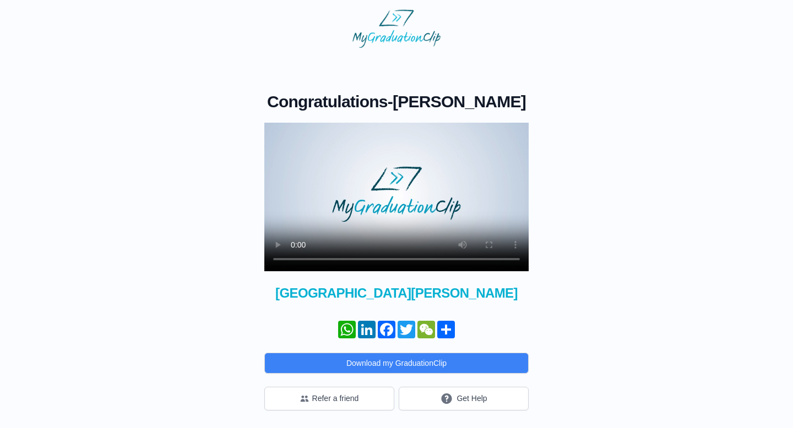
scroll to position [28, 0]
click at [430, 399] on button "Get Help" at bounding box center [464, 399] width 130 height 24
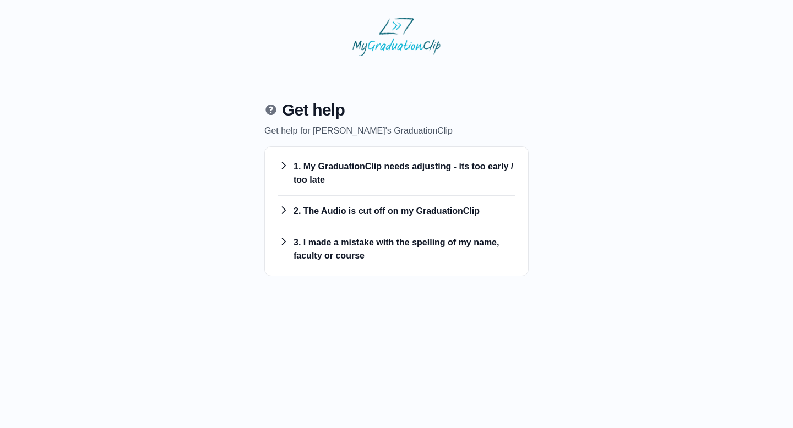
click at [351, 168] on h3 "1. My GraduationClip needs adjusting - its too early / too late" at bounding box center [396, 173] width 237 height 26
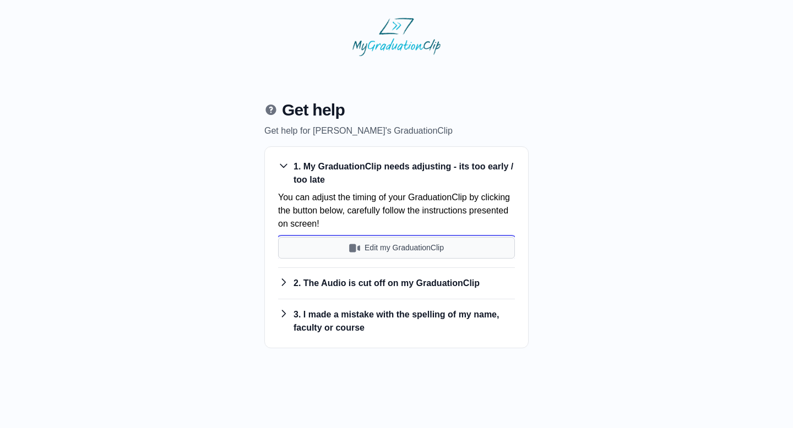
click at [326, 245] on button "Edit my GraduationClip" at bounding box center [396, 247] width 237 height 21
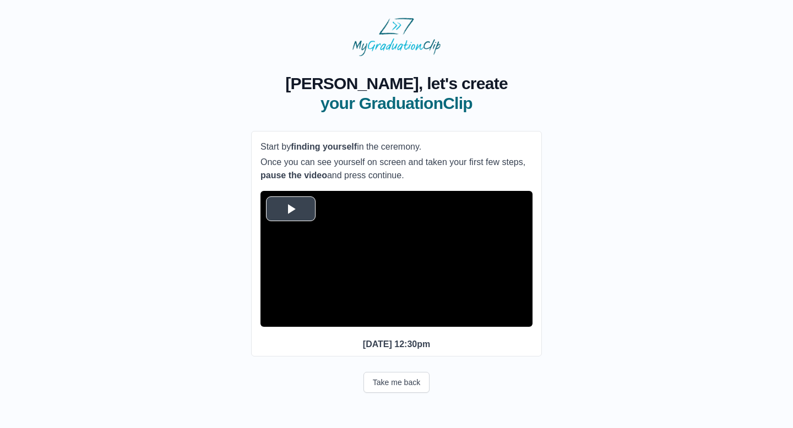
click at [291, 209] on span "Video Player" at bounding box center [291, 209] width 0 height 0
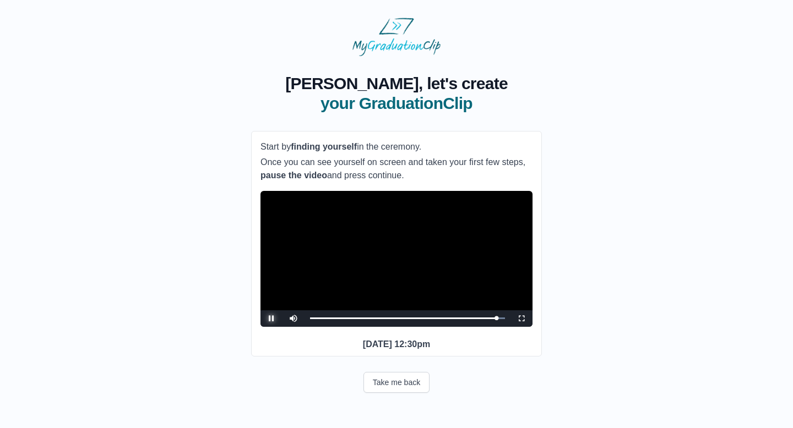
click at [271, 319] on span "Video Player" at bounding box center [271, 319] width 0 height 0
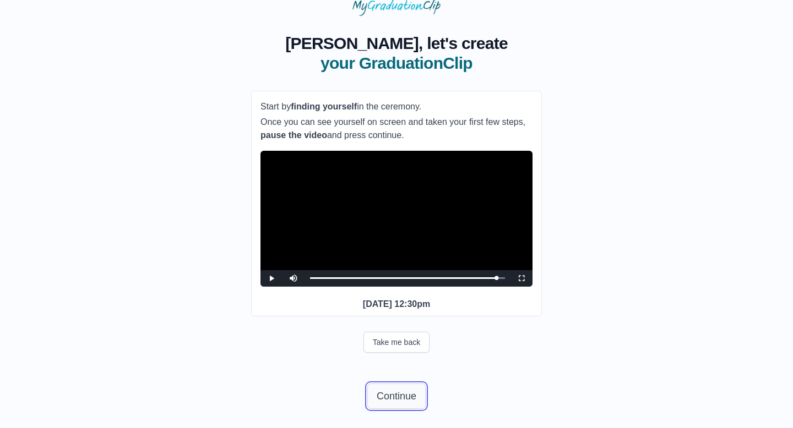
click at [395, 409] on button "Continue" at bounding box center [396, 396] width 58 height 25
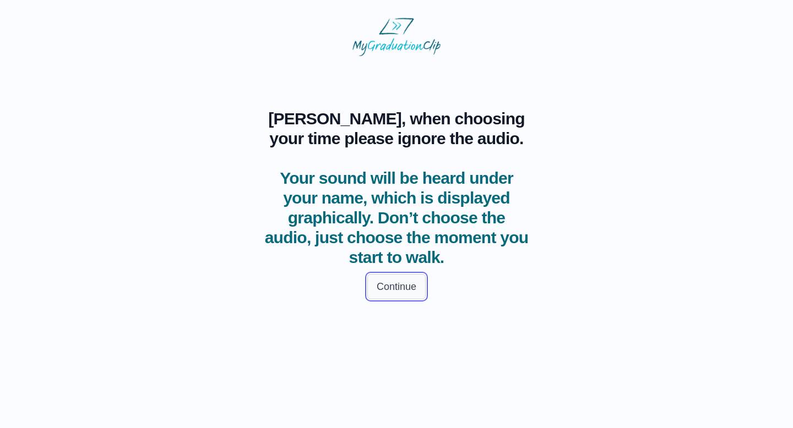
click at [393, 297] on button "Continue" at bounding box center [396, 286] width 58 height 25
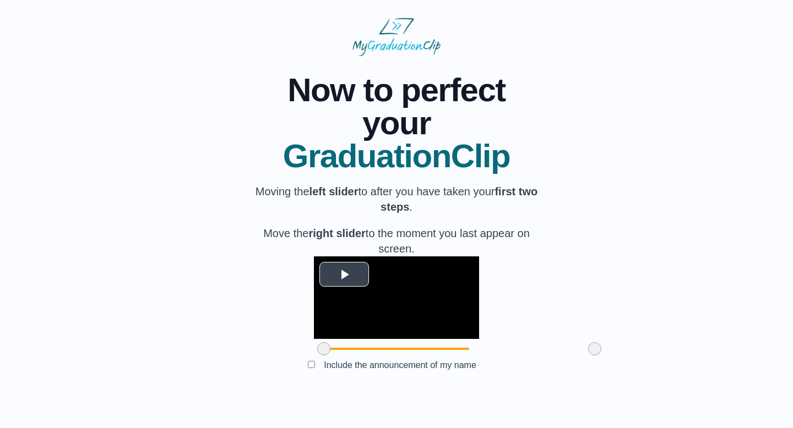
scroll to position [63, 0]
drag, startPoint x: 265, startPoint y: 365, endPoint x: 314, endPoint y: 365, distance: 49.0
click at [366, 356] on span at bounding box center [372, 348] width 13 height 13
drag, startPoint x: 531, startPoint y: 367, endPoint x: 458, endPoint y: 358, distance: 73.7
click at [512, 358] on div at bounding box center [522, 349] width 20 height 20
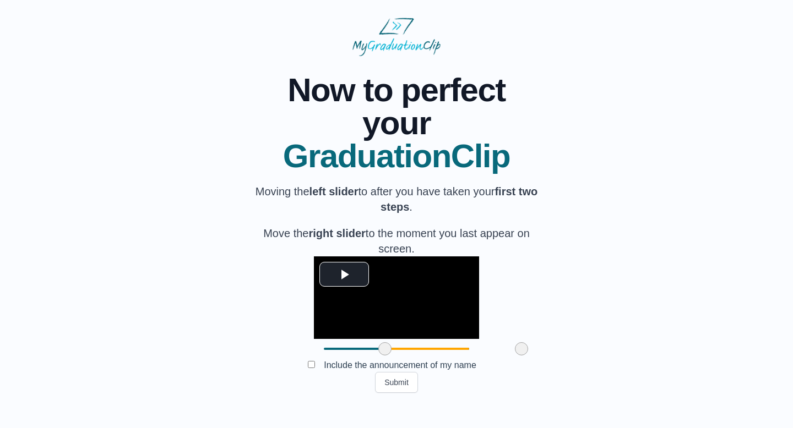
drag, startPoint x: 309, startPoint y: 365, endPoint x: 322, endPoint y: 364, distance: 13.2
click at [378, 356] on span at bounding box center [384, 348] width 13 height 13
click at [394, 393] on button "Submit" at bounding box center [396, 382] width 43 height 21
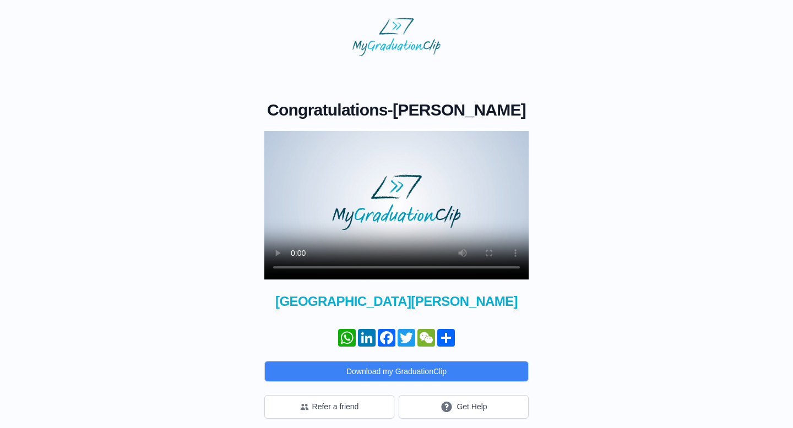
click at [579, 199] on div "Congratulations - [PERSON_NAME] × Share your GraduationClip now! WhatsApp Linke…" at bounding box center [396, 237] width 757 height 363
click at [413, 226] on video at bounding box center [396, 205] width 264 height 149
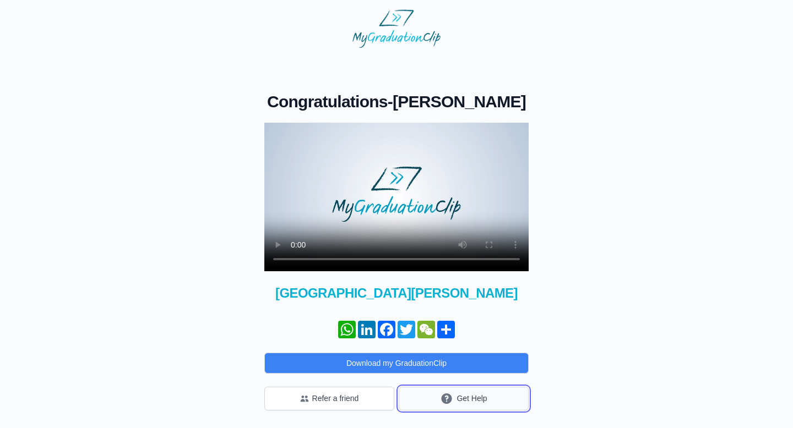
click at [435, 402] on button "Get Help" at bounding box center [464, 399] width 130 height 24
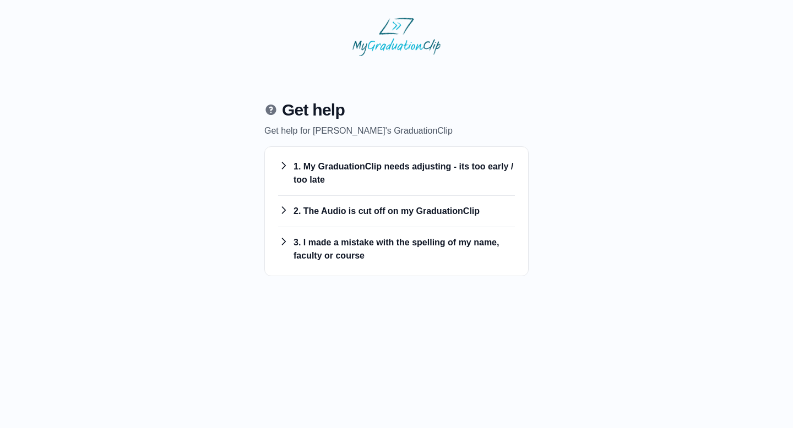
click at [359, 204] on div "2. The Audio is cut off on my GraduationClip You can adjust the timing of the a…" at bounding box center [396, 211] width 237 height 31
click at [359, 212] on h3 "2. The Audio is cut off on my GraduationClip" at bounding box center [396, 211] width 237 height 13
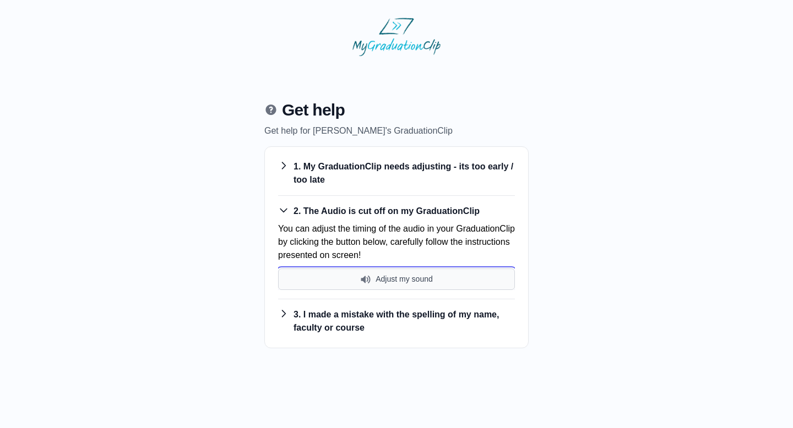
click at [355, 287] on button "Adjust my sound" at bounding box center [396, 279] width 237 height 21
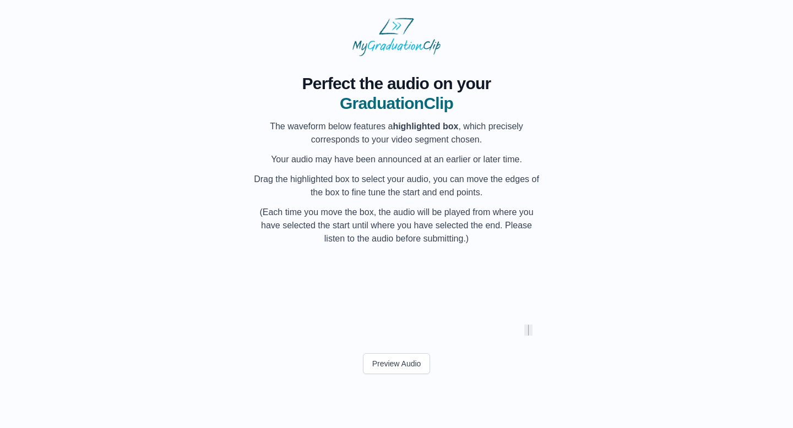
scroll to position [0, 10063]
click at [337, 297] on div "My Name" at bounding box center [337, 289] width 41 height 70
click at [295, 297] on div "My Name" at bounding box center [295, 289] width 41 height 70
click at [270, 299] on div "My Name" at bounding box center [283, 289] width 41 height 70
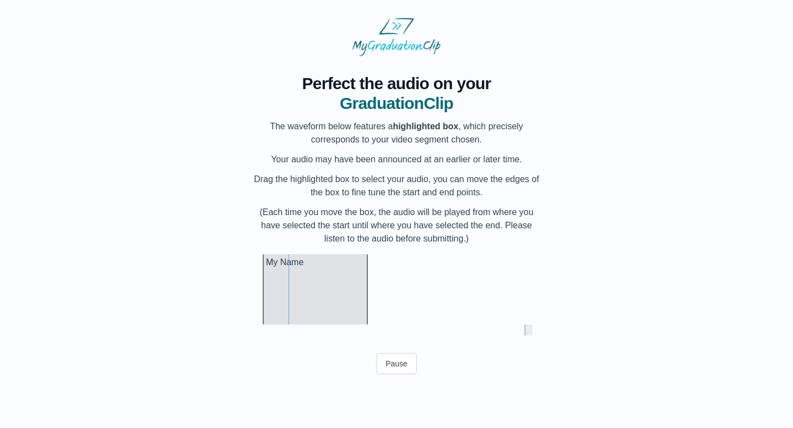
click at [365, 296] on div at bounding box center [365, 289] width 4 height 70
click at [394, 359] on button "Pause" at bounding box center [396, 363] width 41 height 21
click at [394, 359] on button "Preview Audio" at bounding box center [397, 363] width 68 height 21
click at [399, 385] on button "Submit" at bounding box center [396, 389] width 43 height 21
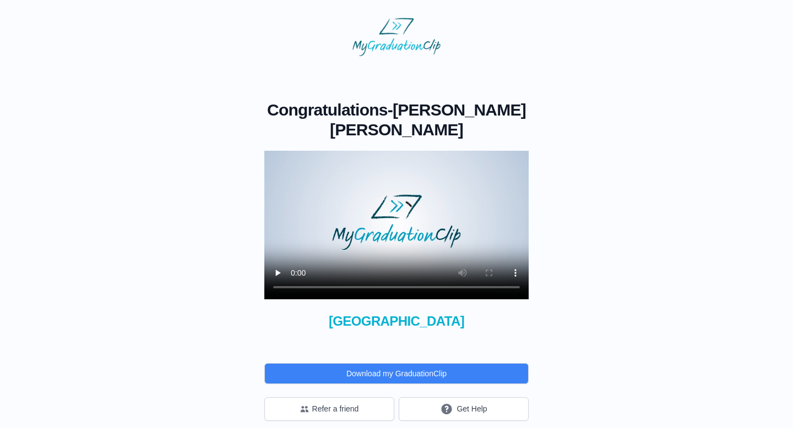
scroll to position [10, 0]
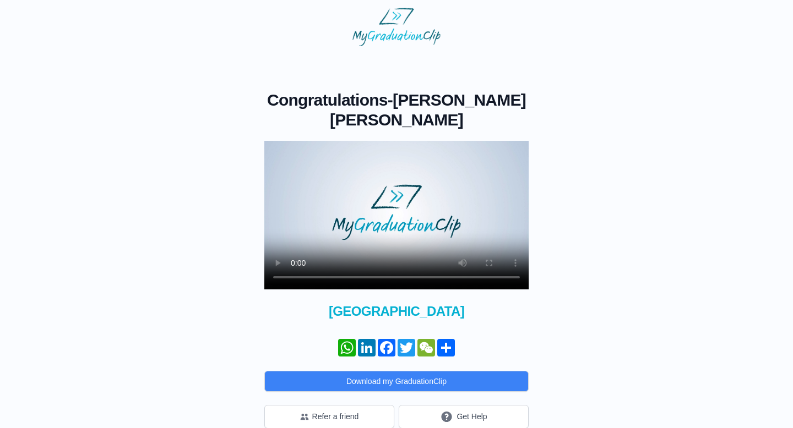
click at [384, 213] on video at bounding box center [396, 215] width 264 height 149
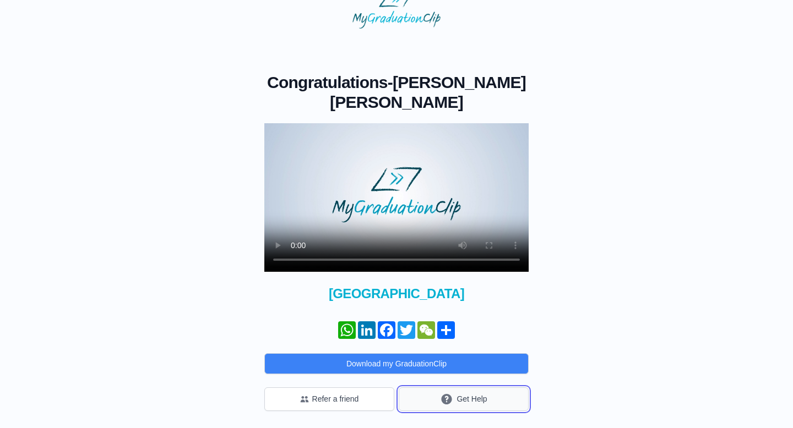
click at [447, 393] on icon "submit" at bounding box center [446, 399] width 13 height 14
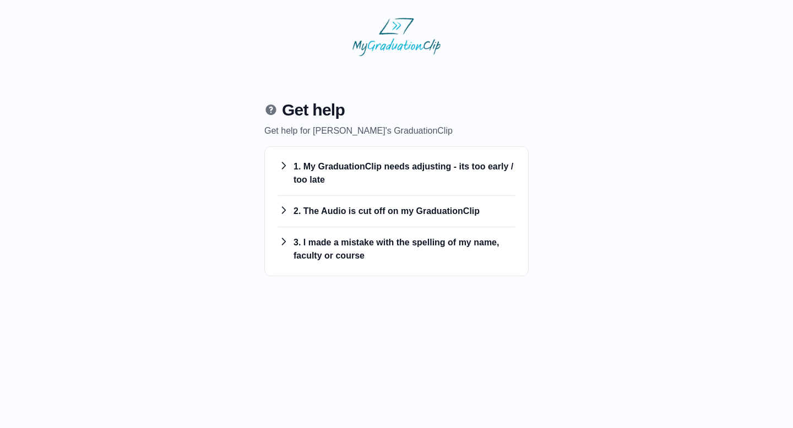
click at [429, 172] on h3 "1. My GraduationClip needs adjusting - its too early / too late" at bounding box center [396, 173] width 237 height 26
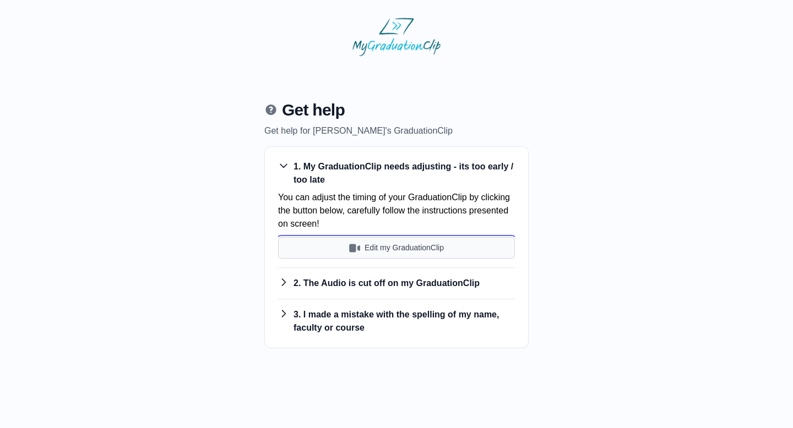
click at [411, 242] on button "Edit my GraduationClip" at bounding box center [396, 247] width 237 height 21
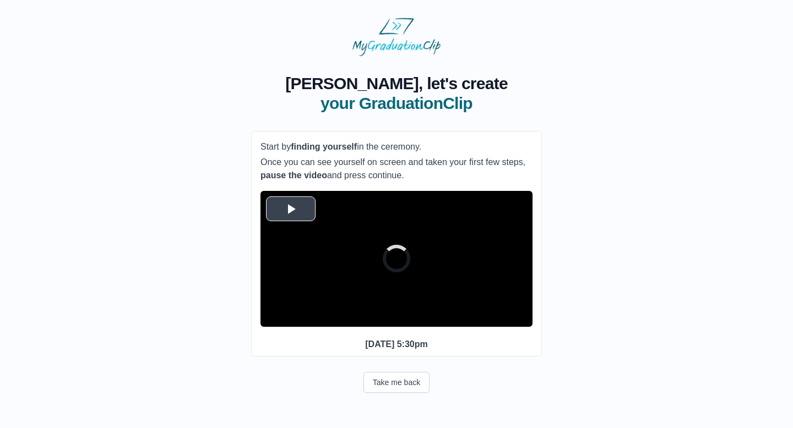
click at [291, 209] on span "Video Player" at bounding box center [291, 209] width 0 height 0
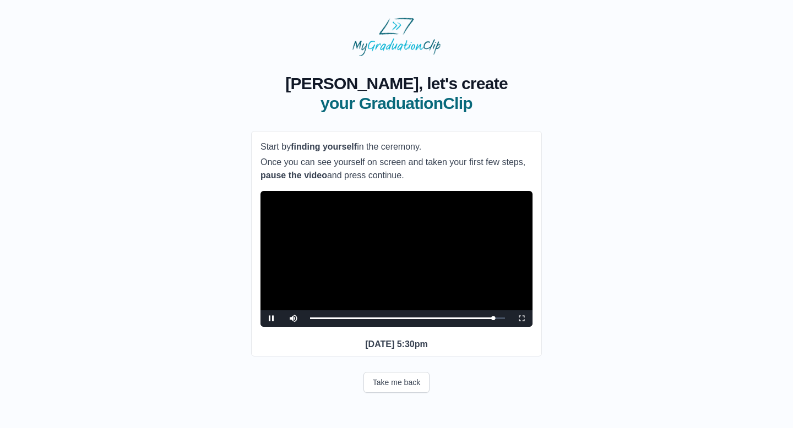
scroll to position [10, 0]
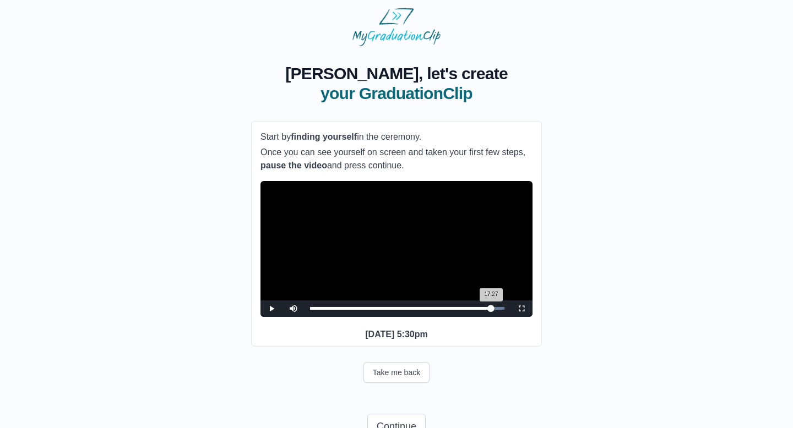
click at [491, 310] on div "17:27 Progress : 0%" at bounding box center [400, 308] width 181 height 3
click at [271, 309] on span "Video Player" at bounding box center [271, 309] width 0 height 0
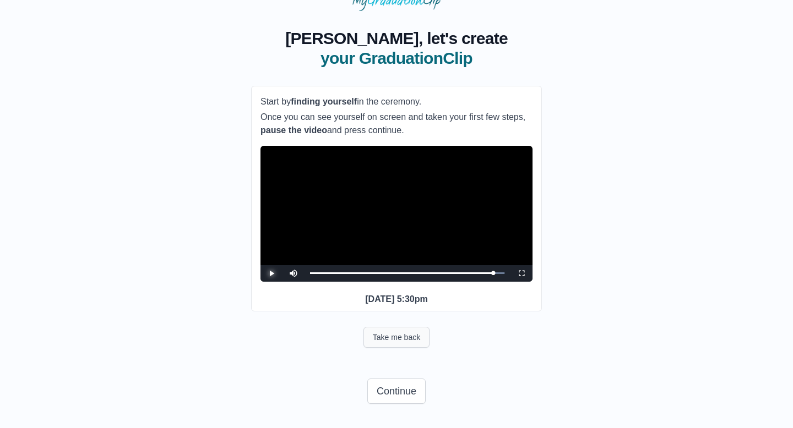
scroll to position [66, 0]
click at [408, 390] on button "Continue" at bounding box center [396, 391] width 58 height 25
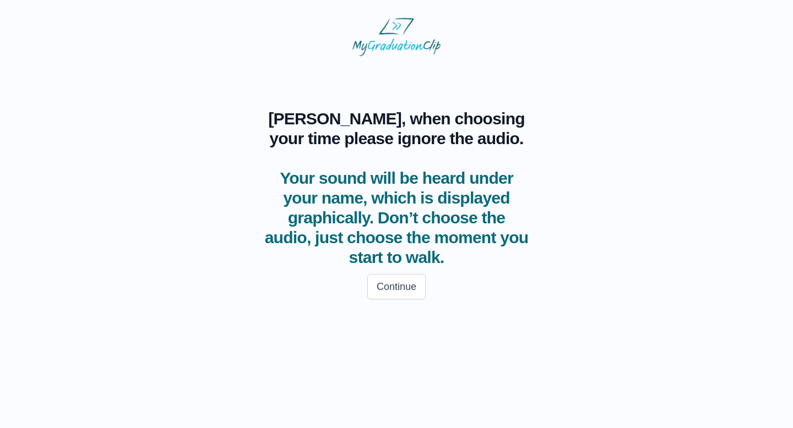
scroll to position [0, 0]
click at [405, 286] on button "Continue" at bounding box center [396, 286] width 58 height 25
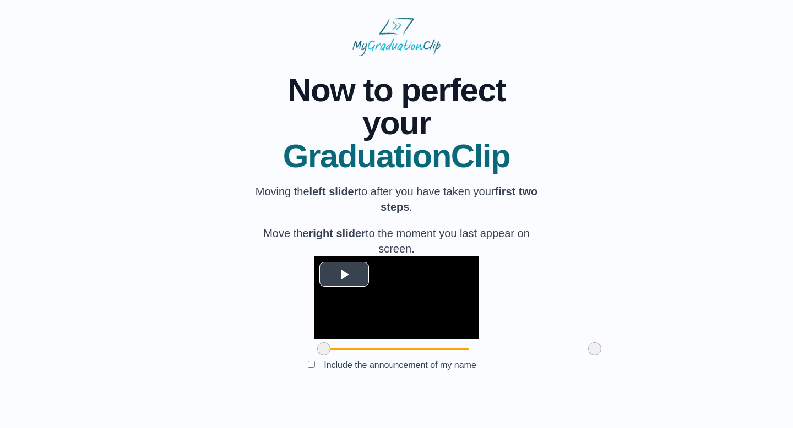
scroll to position [63, 0]
drag, startPoint x: 261, startPoint y: 366, endPoint x: 311, endPoint y: 362, distance: 49.7
click at [367, 356] on span at bounding box center [373, 348] width 13 height 13
drag, startPoint x: 530, startPoint y: 365, endPoint x: 429, endPoint y: 367, distance: 100.8
click at [487, 356] on span at bounding box center [493, 348] width 13 height 13
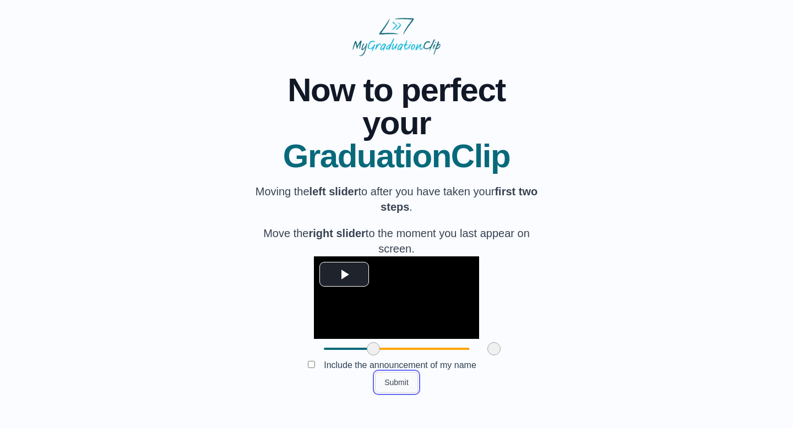
click at [396, 393] on button "Submit" at bounding box center [396, 382] width 43 height 21
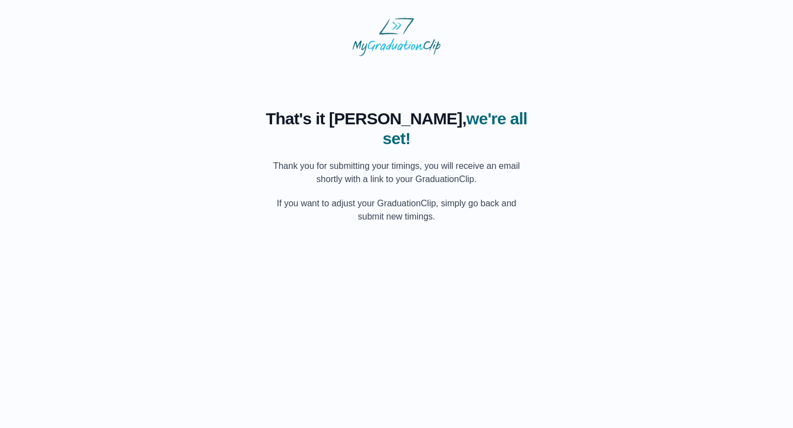
scroll to position [0, 0]
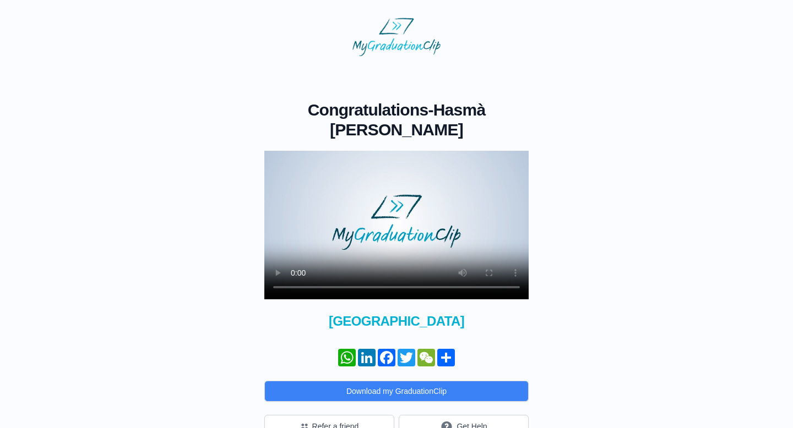
click at [503, 208] on video at bounding box center [396, 225] width 264 height 149
click at [471, 415] on button "Get Help" at bounding box center [464, 427] width 130 height 24
click at [386, 199] on video at bounding box center [396, 225] width 264 height 149
click at [367, 204] on video at bounding box center [396, 225] width 264 height 149
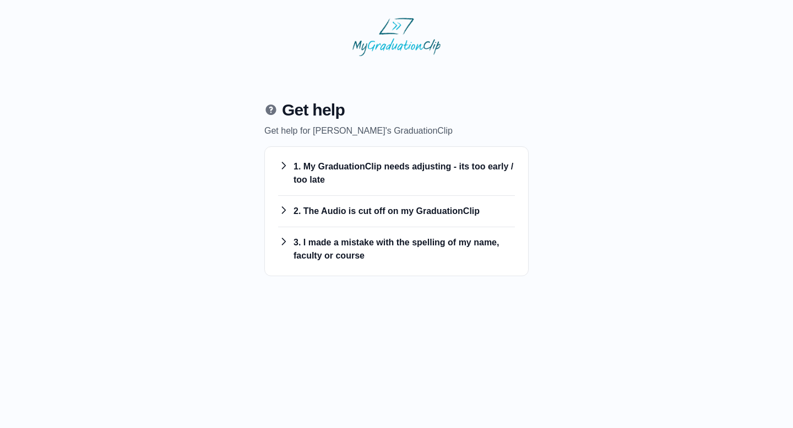
click at [401, 168] on h3 "1. My GraduationClip needs adjusting - its too early / too late" at bounding box center [396, 173] width 237 height 26
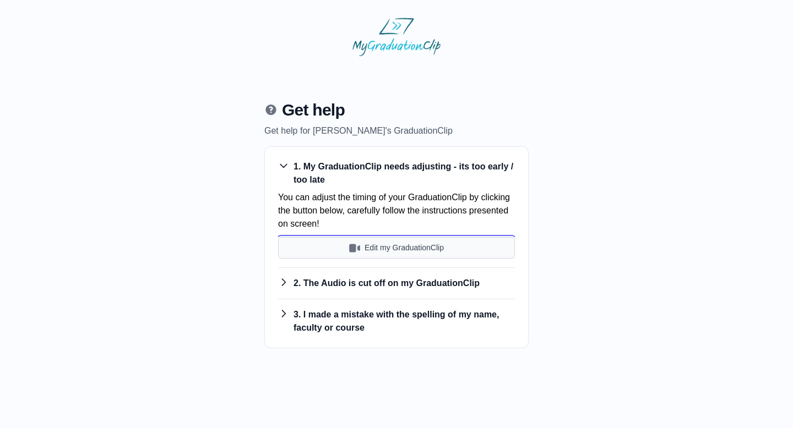
click at [378, 245] on button "Edit my GraduationClip" at bounding box center [396, 247] width 237 height 21
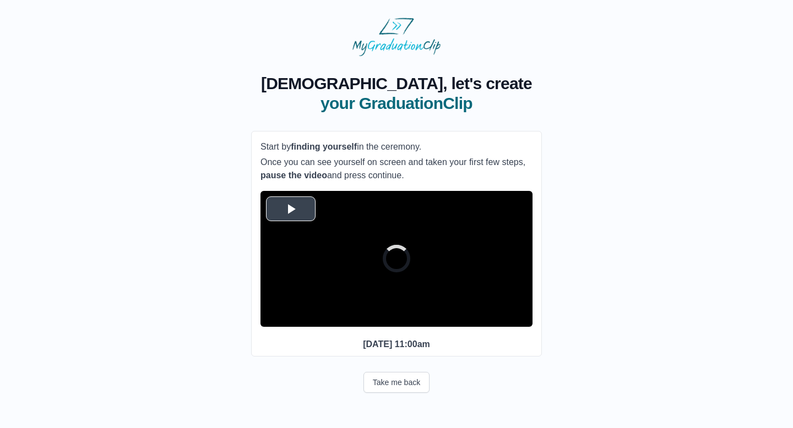
click at [263, 207] on video "Video Player" at bounding box center [396, 259] width 272 height 136
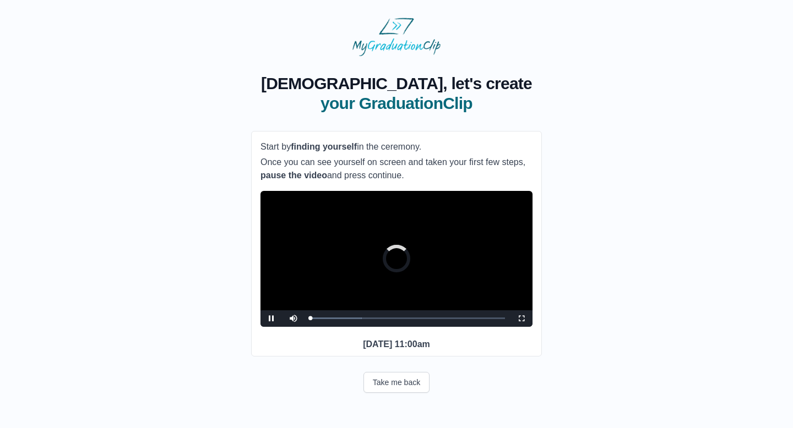
scroll to position [10, 0]
click at [359, 320] on div "0:25:17 Progress : 0%" at bounding box center [336, 318] width 52 height 3
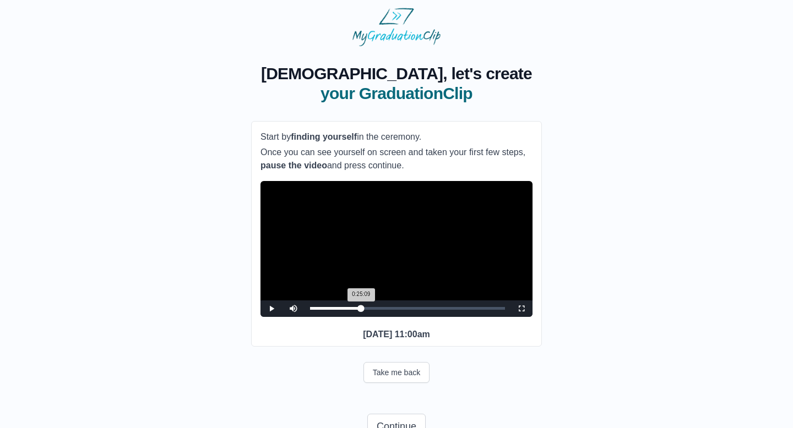
click at [361, 310] on div "0:25:09 Progress : 0%" at bounding box center [335, 308] width 51 height 3
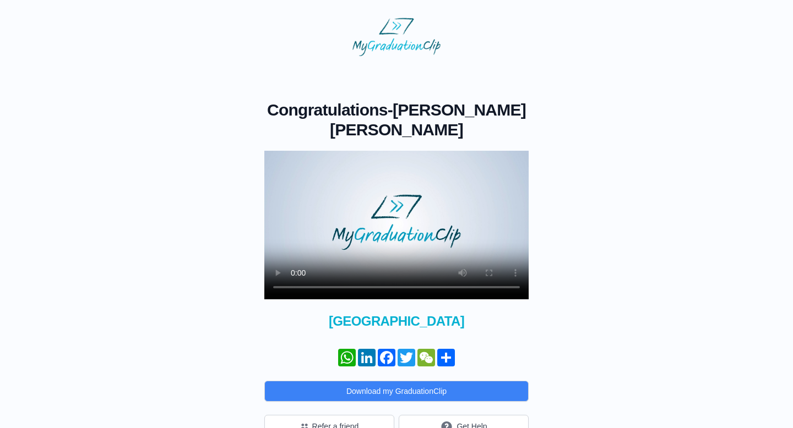
click at [565, 191] on div "Congratulations - [PERSON_NAME] [PERSON_NAME] Alhjahmmed × Share your Graduatio…" at bounding box center [396, 247] width 757 height 383
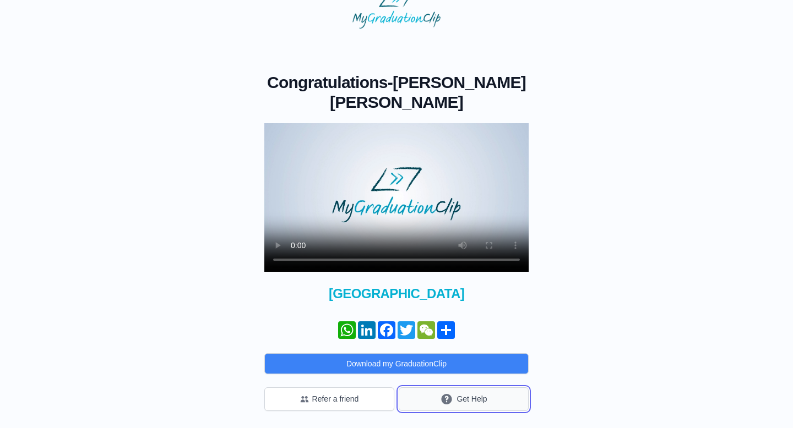
click at [447, 403] on icon "submit" at bounding box center [446, 399] width 10 height 10
click at [399, 219] on video at bounding box center [396, 197] width 264 height 149
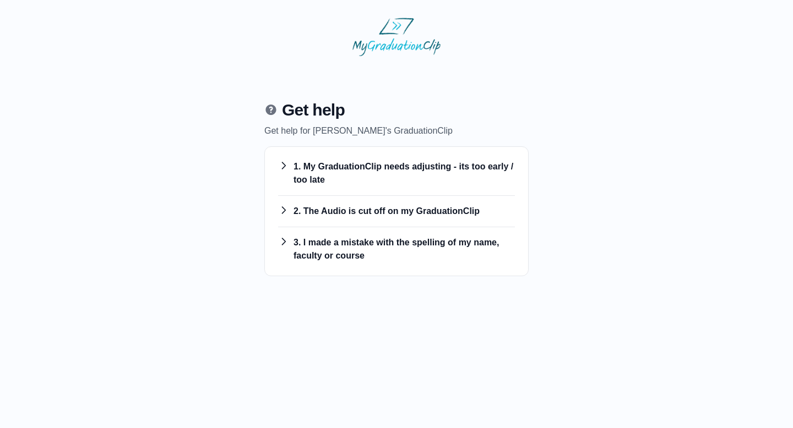
click at [440, 209] on h3 "2. The Audio is cut off on my GraduationClip" at bounding box center [396, 211] width 237 height 13
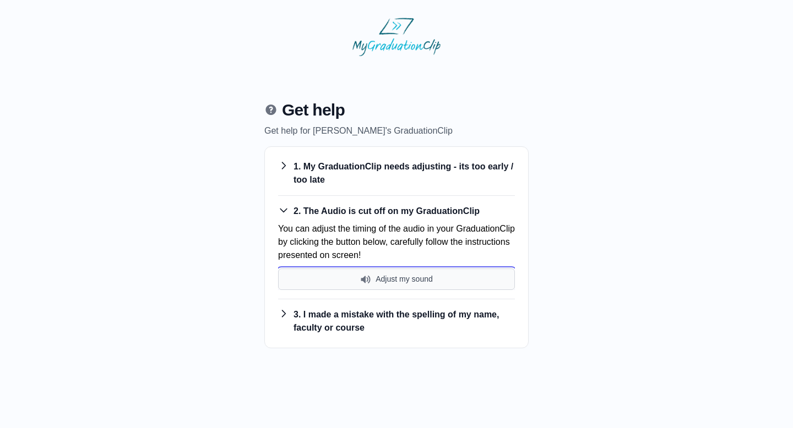
click at [389, 275] on button "Adjust my sound" at bounding box center [396, 279] width 237 height 21
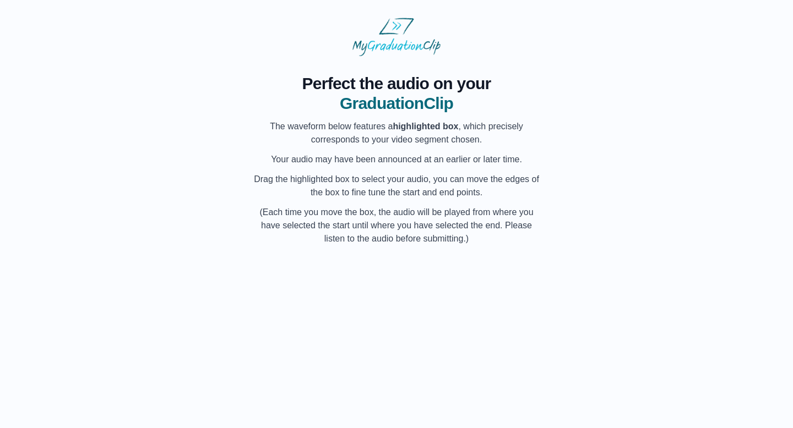
scroll to position [0, 14385]
click at [377, 297] on div "My Name" at bounding box center [381, 289] width 41 height 70
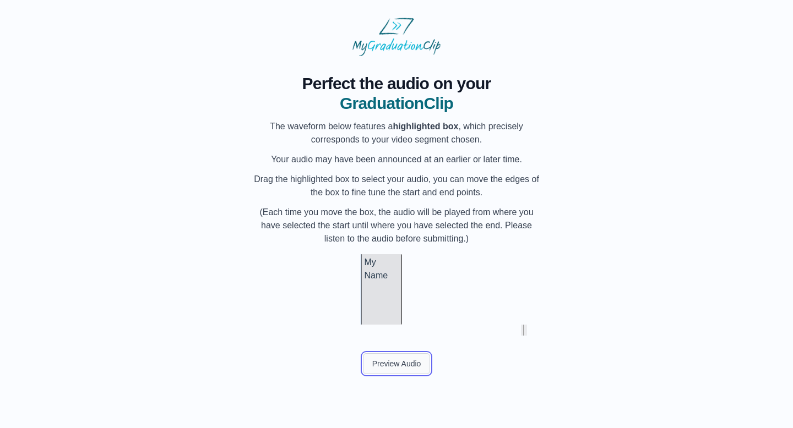
click at [376, 356] on button "Preview Audio" at bounding box center [397, 363] width 68 height 21
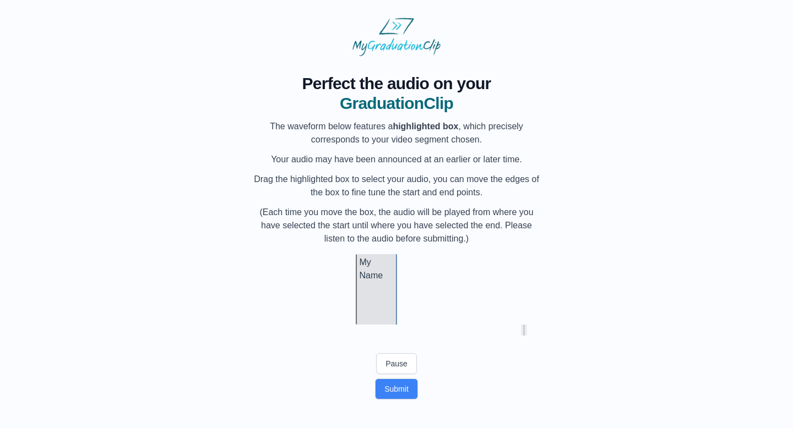
scroll to position [0, 14390]
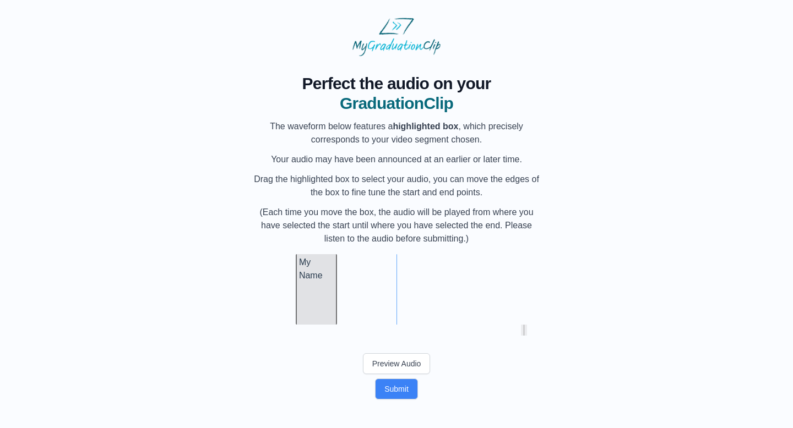
click at [323, 303] on div "My Name" at bounding box center [316, 289] width 41 height 70
click at [314, 317] on div "My Name" at bounding box center [313, 289] width 41 height 70
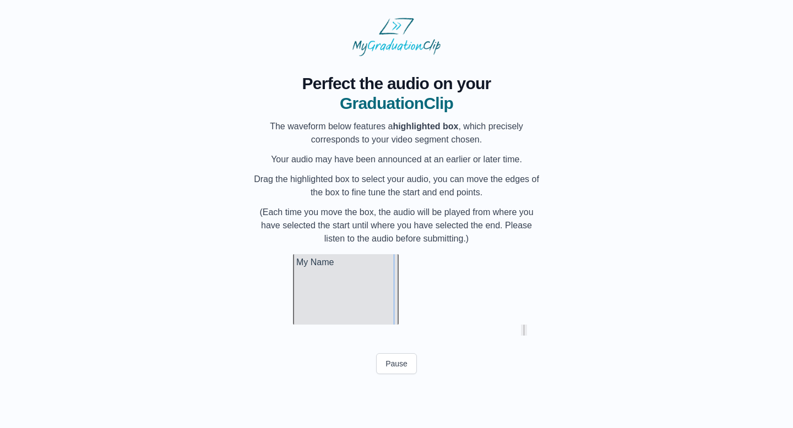
click at [396, 301] on div at bounding box center [396, 289] width 4 height 70
click at [401, 293] on div at bounding box center [398, 289] width 4 height 70
click at [407, 367] on button "Pause" at bounding box center [396, 363] width 41 height 21
click at [405, 361] on button "Preview Audio" at bounding box center [397, 363] width 68 height 21
click at [400, 399] on button "Submit" at bounding box center [396, 389] width 43 height 21
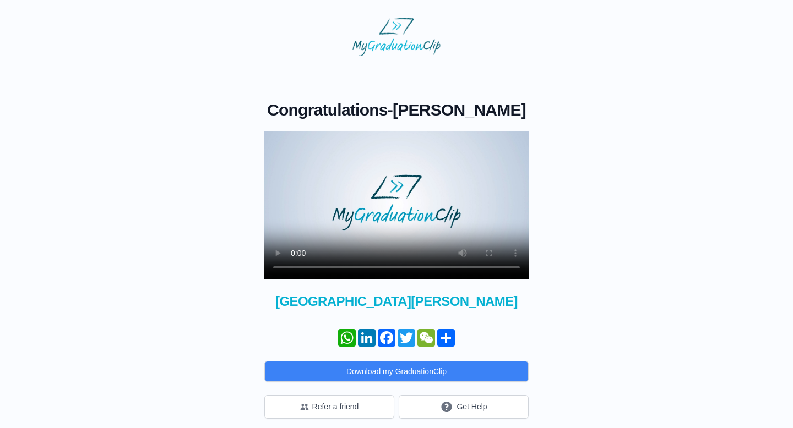
click at [360, 225] on video at bounding box center [396, 205] width 264 height 149
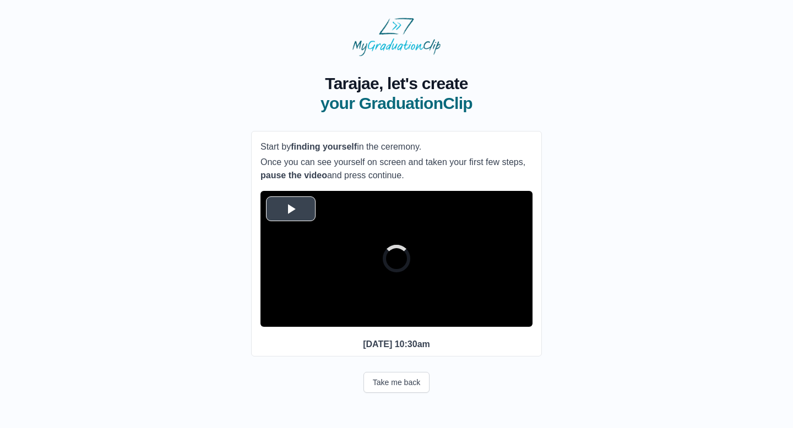
click at [291, 209] on span "Video Player" at bounding box center [291, 209] width 0 height 0
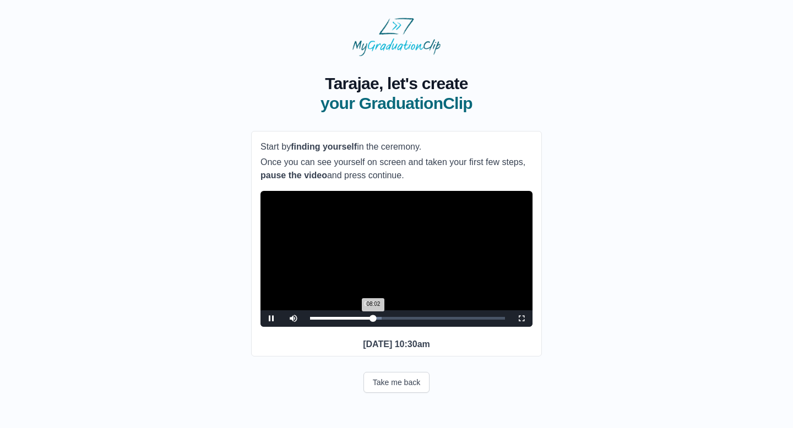
click at [370, 320] on div "08:02 Progress : 0%" at bounding box center [341, 318] width 63 height 3
click at [369, 320] on div "07:29 Progress : 0%" at bounding box center [341, 318] width 62 height 3
click at [367, 320] on div "07:32 Progress : 0%" at bounding box center [339, 318] width 59 height 3
click at [374, 320] on div "08:06 Progress : 0%" at bounding box center [342, 318] width 64 height 3
click at [375, 320] on div "08:17 Progress : 0%" at bounding box center [342, 318] width 65 height 3
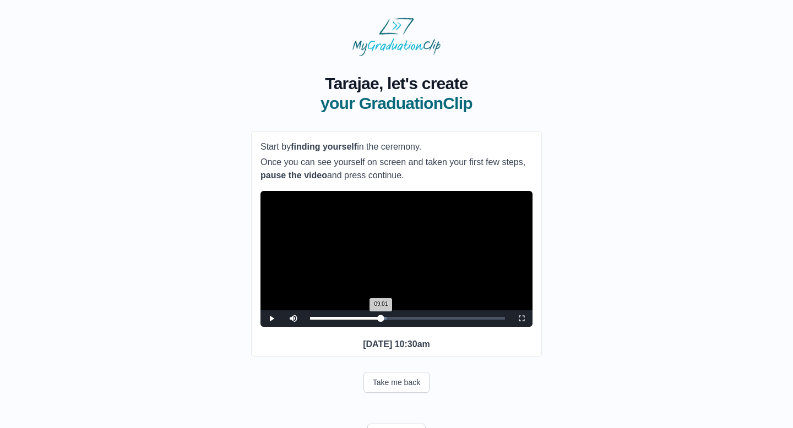
click at [381, 320] on div "09:01 Progress : 0%" at bounding box center [345, 318] width 71 height 3
click at [386, 320] on div "Loaded : 0% 09:43 09:11 Progress : 0%" at bounding box center [407, 318] width 195 height 3
click at [386, 320] on div "09:49 Progress : 0%" at bounding box center [349, 318] width 78 height 3
click at [385, 320] on div "09:47 Progress : 0%" at bounding box center [348, 318] width 77 height 3
click at [383, 320] on div "09:18 Progress : 0%" at bounding box center [348, 318] width 76 height 3
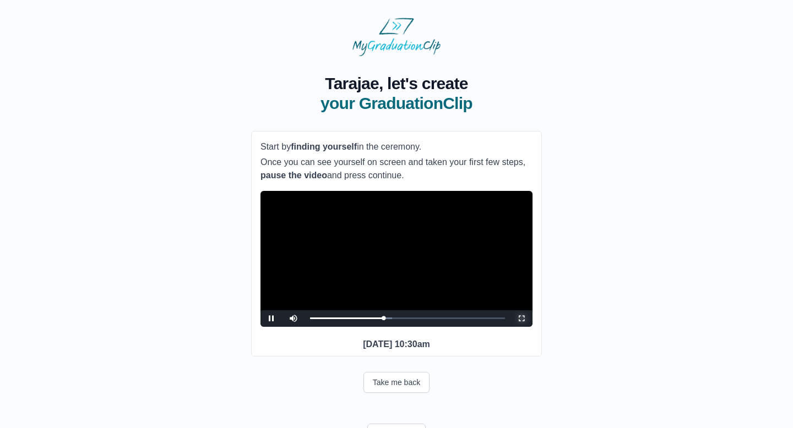
click at [521, 319] on span "Video Player" at bounding box center [521, 319] width 0 height 0
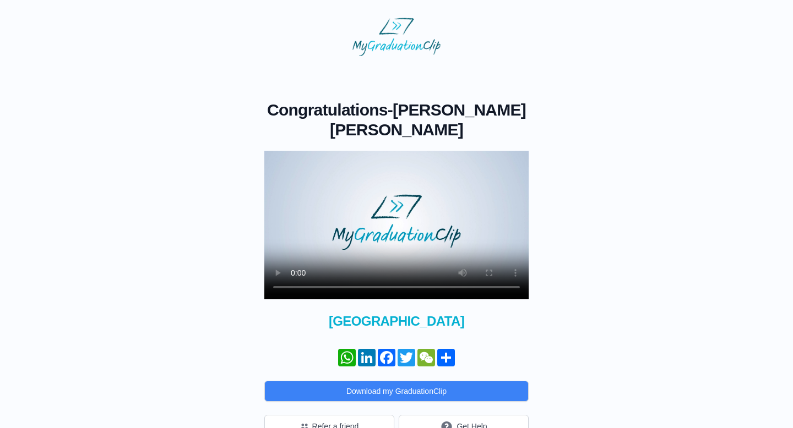
click at [369, 228] on video at bounding box center [396, 225] width 264 height 149
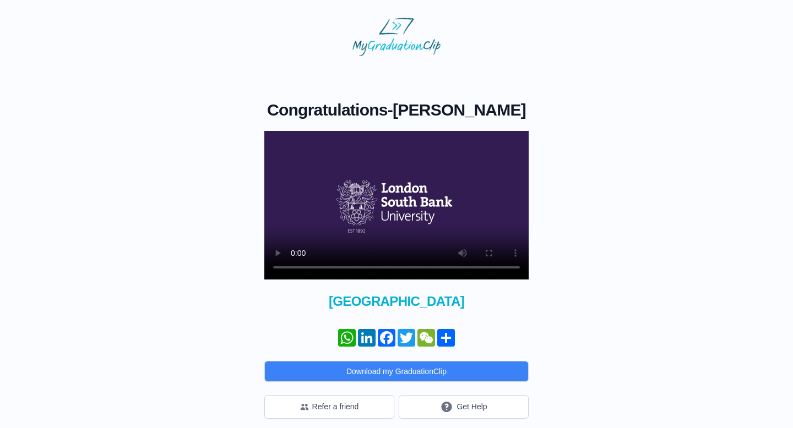
click at [357, 231] on video at bounding box center [396, 205] width 264 height 149
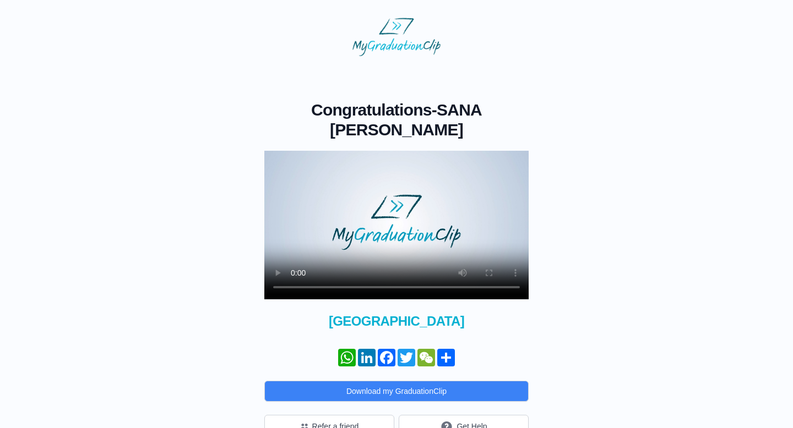
click at [328, 222] on video at bounding box center [396, 225] width 264 height 149
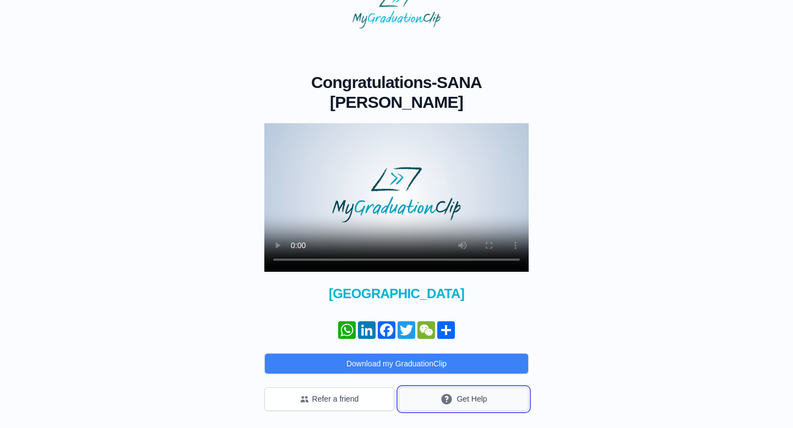
click at [466, 400] on button "Get Help" at bounding box center [464, 400] width 130 height 24
click at [465, 406] on button "Get Help" at bounding box center [464, 400] width 130 height 24
click at [384, 212] on video at bounding box center [396, 197] width 264 height 149
click at [310, 167] on video at bounding box center [396, 197] width 264 height 149
click at [378, 218] on video at bounding box center [396, 197] width 264 height 149
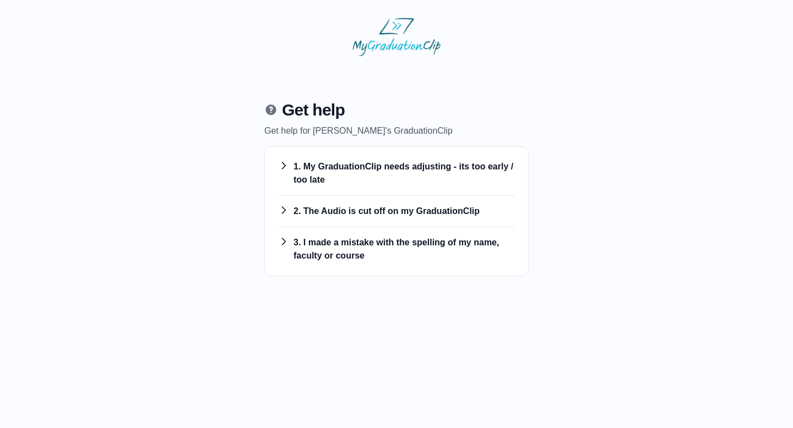
click at [370, 182] on h3 "1. My GraduationClip needs adjusting - its too early / too late" at bounding box center [396, 173] width 237 height 26
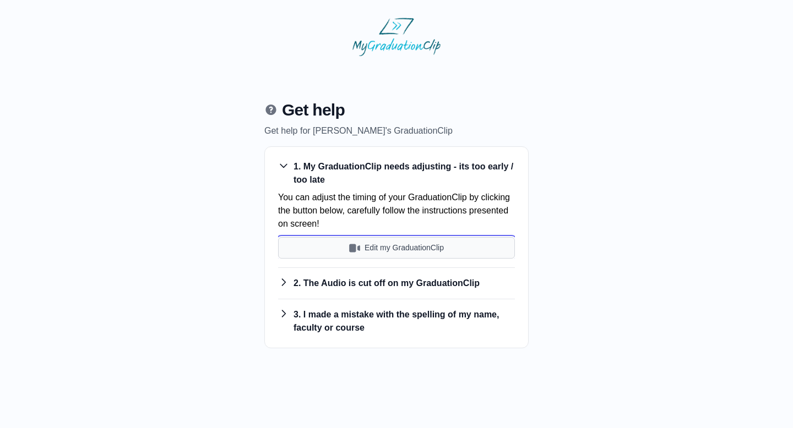
click at [351, 253] on img "submit" at bounding box center [354, 248] width 11 height 11
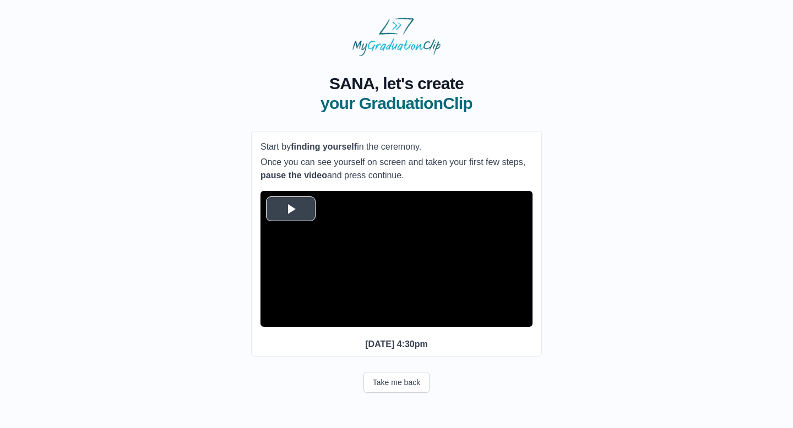
click at [291, 209] on span "Video Player" at bounding box center [291, 209] width 0 height 0
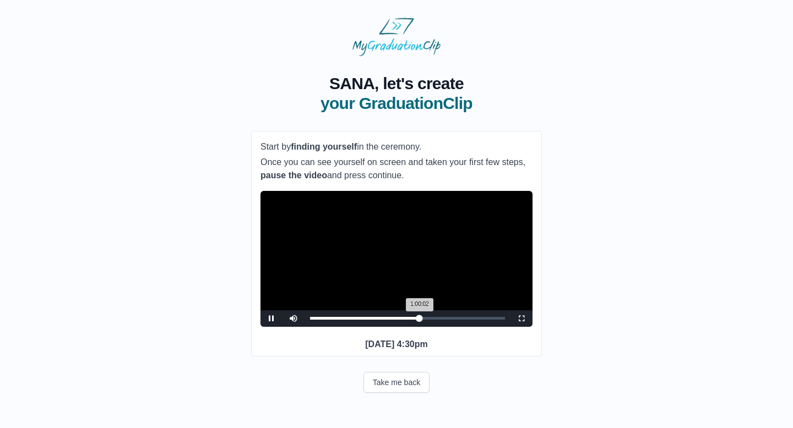
click at [419, 320] on div "1:00:02 Progress : 0%" at bounding box center [365, 318] width 110 height 3
click at [418, 320] on div "0:59:45 Progress : 0%" at bounding box center [364, 318] width 109 height 3
click at [420, 320] on div "1:00:20 Progress : 0%" at bounding box center [365, 318] width 110 height 3
click at [422, 320] on div "1:01:52 Progress : 0%" at bounding box center [366, 318] width 113 height 3
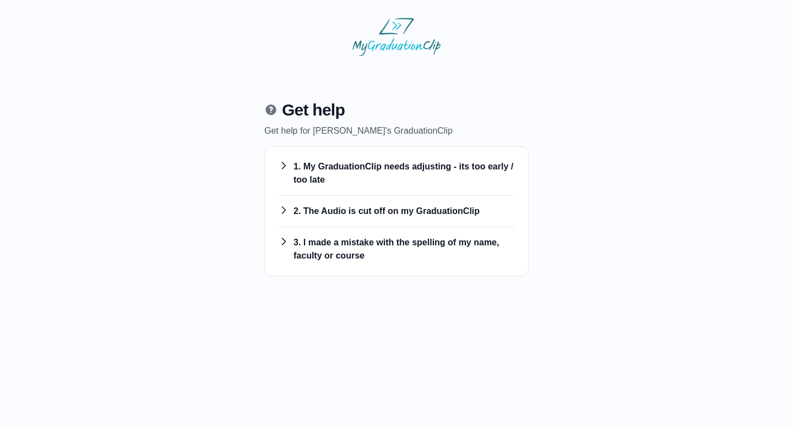
click at [431, 170] on h3 "1. My GraduationClip needs adjusting - its too early / too late" at bounding box center [396, 173] width 237 height 26
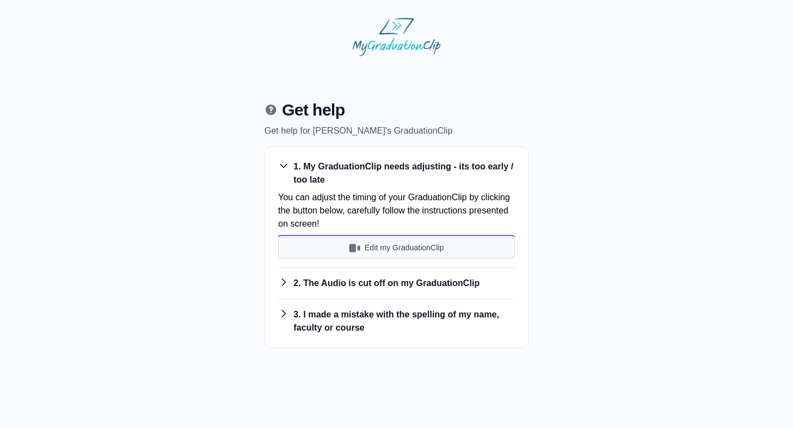
click at [362, 243] on button "Edit my GraduationClip" at bounding box center [396, 247] width 237 height 21
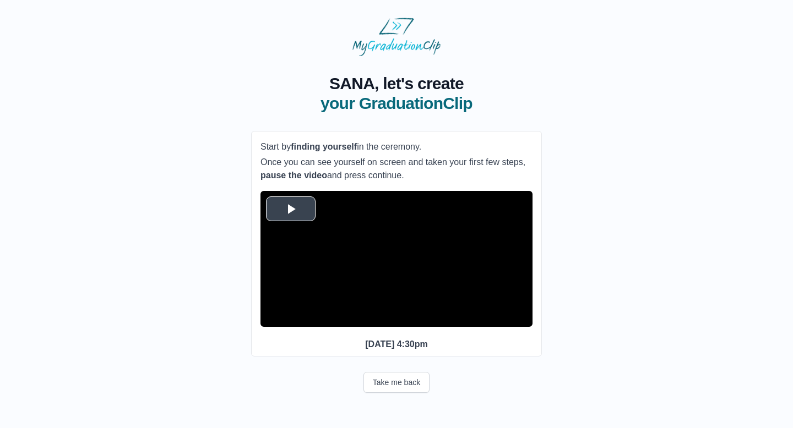
scroll to position [10, 0]
click at [291, 209] on span "Video Player" at bounding box center [291, 209] width 0 height 0
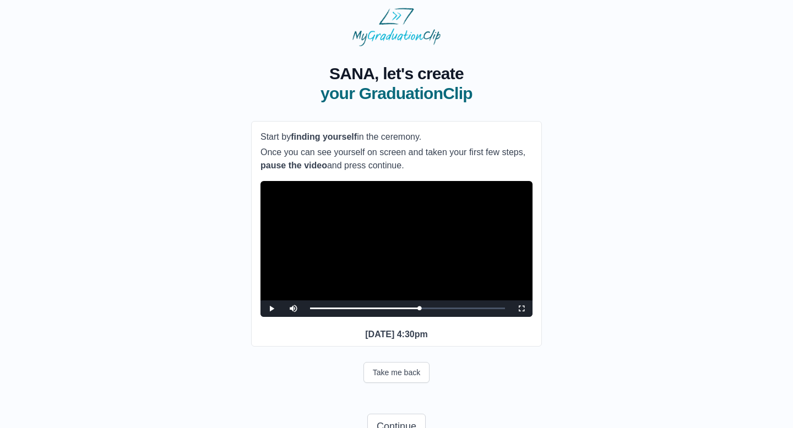
click at [389, 228] on video "Video Player" at bounding box center [396, 249] width 272 height 136
click at [419, 310] on div "1:00:01 Progress : 0%" at bounding box center [365, 308] width 110 height 3
click at [407, 270] on video "Video Player" at bounding box center [396, 249] width 272 height 136
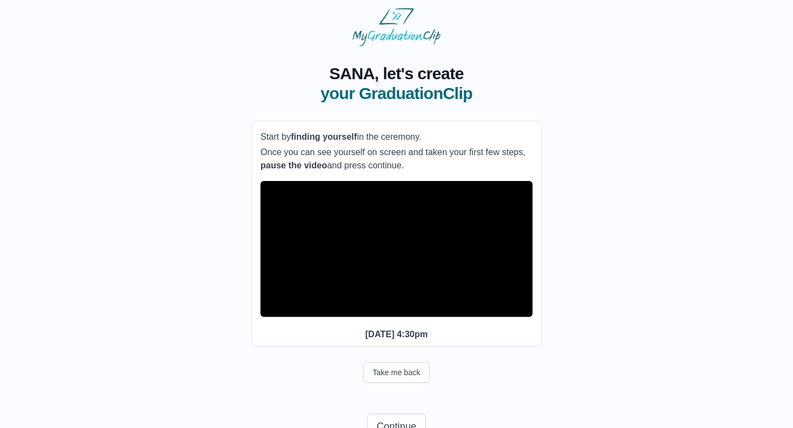
click at [406, 276] on video "Video Player" at bounding box center [396, 249] width 272 height 136
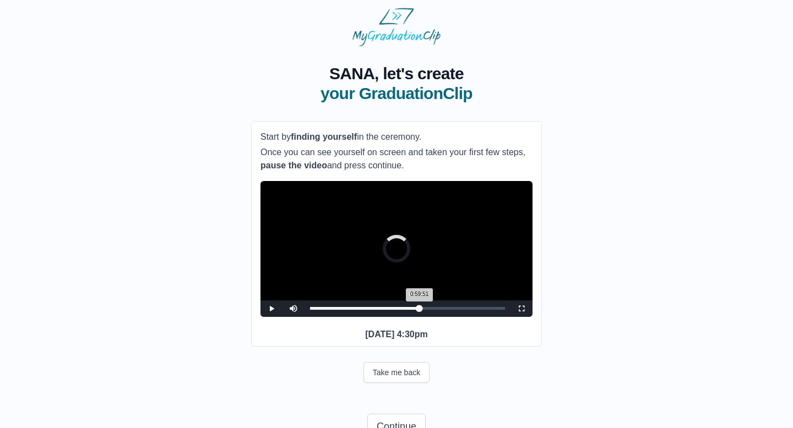
click at [417, 310] on div "0:59:51 Progress : 0%" at bounding box center [364, 308] width 109 height 3
click at [415, 310] on div "0:58:49 Progress : 0%" at bounding box center [363, 308] width 107 height 3
click at [422, 275] on video "Video Player" at bounding box center [396, 249] width 272 height 136
click at [415, 310] on div "0:57:37 Progress : 0%" at bounding box center [362, 308] width 105 height 3
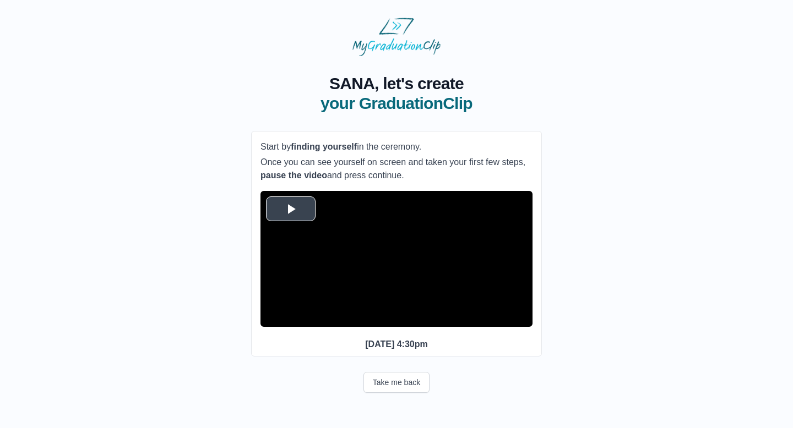
click at [291, 209] on span "Video Player" at bounding box center [291, 209] width 0 height 0
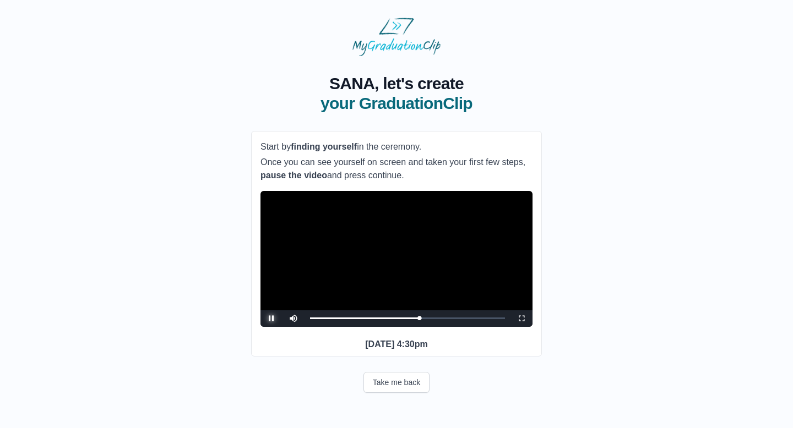
click at [271, 319] on span "Video Player" at bounding box center [271, 319] width 0 height 0
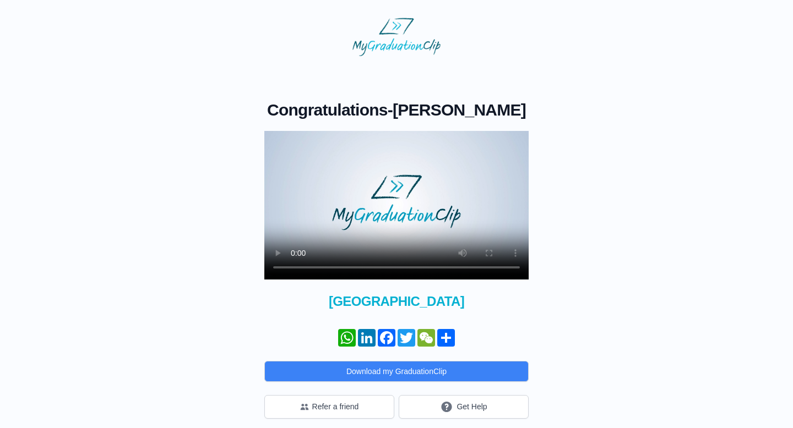
click at [405, 195] on video at bounding box center [396, 205] width 264 height 149
click at [427, 403] on button "Get Help" at bounding box center [464, 407] width 130 height 24
click at [436, 410] on button "Get Help" at bounding box center [464, 407] width 130 height 24
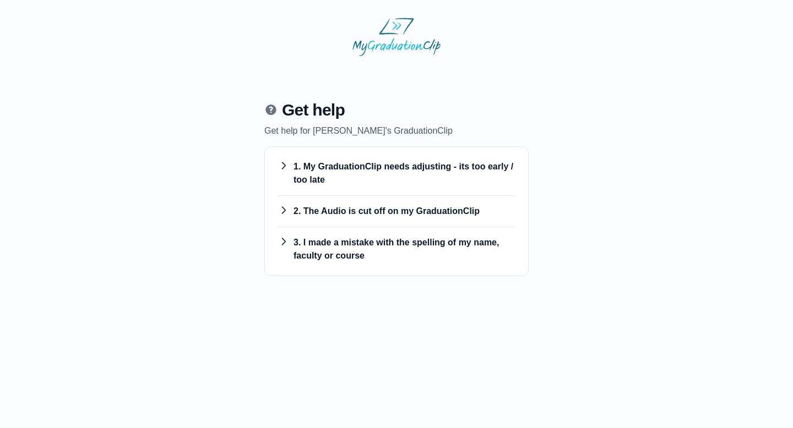
click at [373, 179] on h3 "1. My GraduationClip needs adjusting - its too early / too late" at bounding box center [396, 173] width 237 height 26
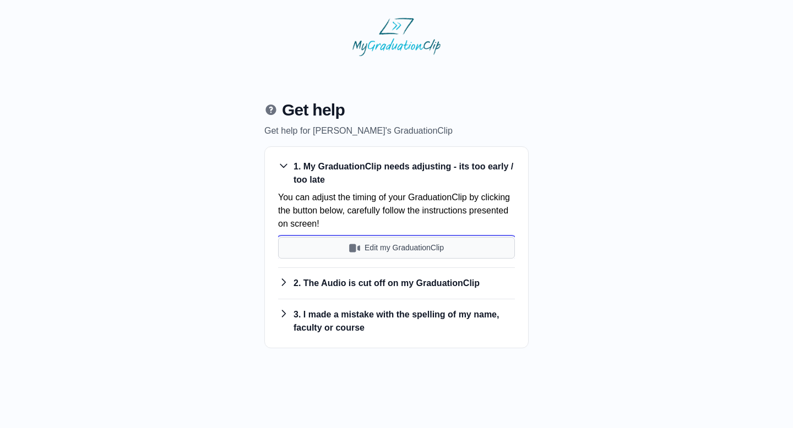
click at [356, 245] on img "submit" at bounding box center [354, 248] width 11 height 11
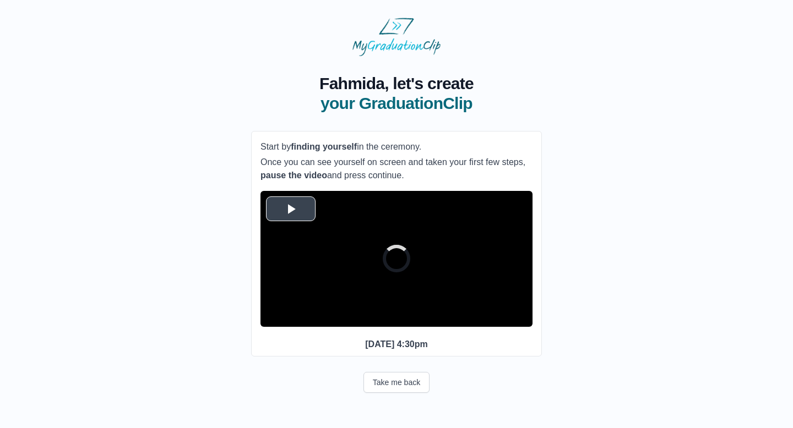
click at [291, 209] on span "Video Player" at bounding box center [291, 209] width 0 height 0
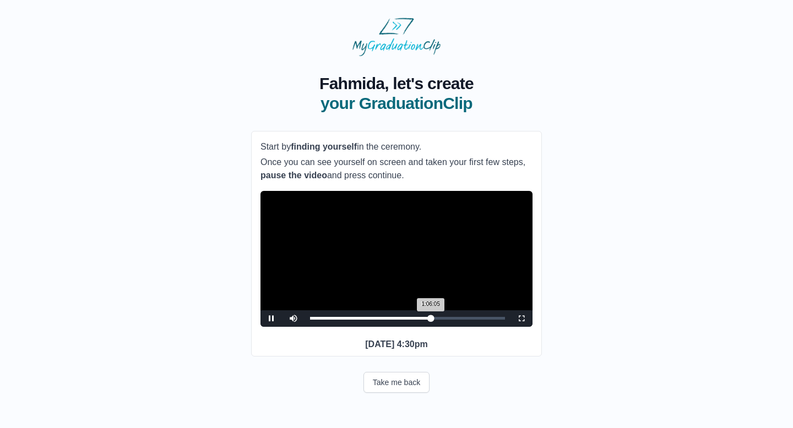
click at [429, 320] on div "1:06:05 Progress : 0%" at bounding box center [370, 318] width 121 height 3
click at [430, 320] on div "1:06:04 Progress : 0%" at bounding box center [370, 318] width 120 height 3
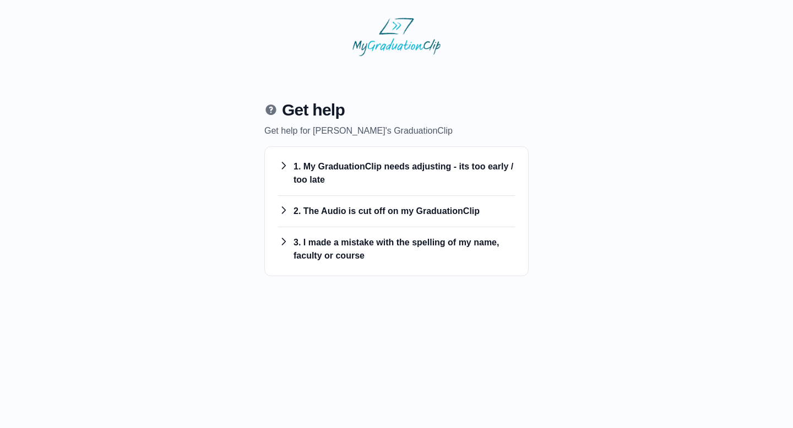
click at [353, 176] on h3 "1. My GraduationClip needs adjusting - its too early / too late" at bounding box center [396, 173] width 237 height 26
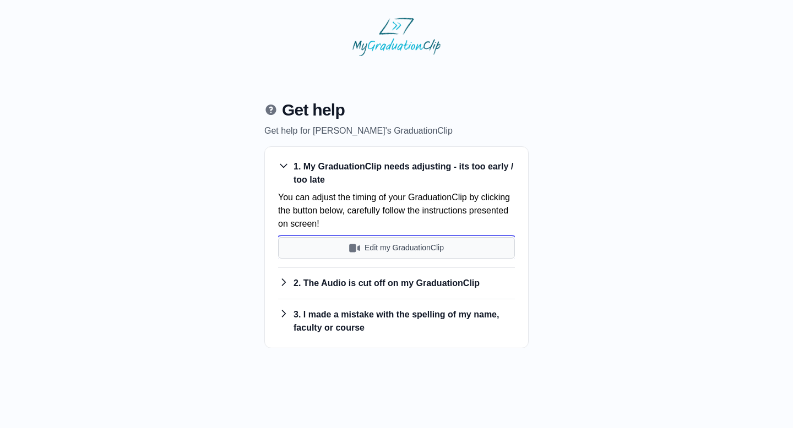
click at [330, 252] on button "Edit my GraduationClip" at bounding box center [396, 247] width 237 height 21
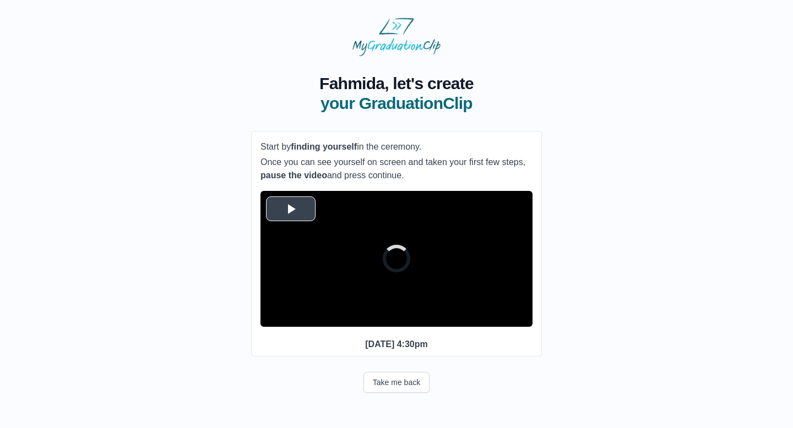
click at [345, 248] on video "Video Player" at bounding box center [396, 259] width 272 height 136
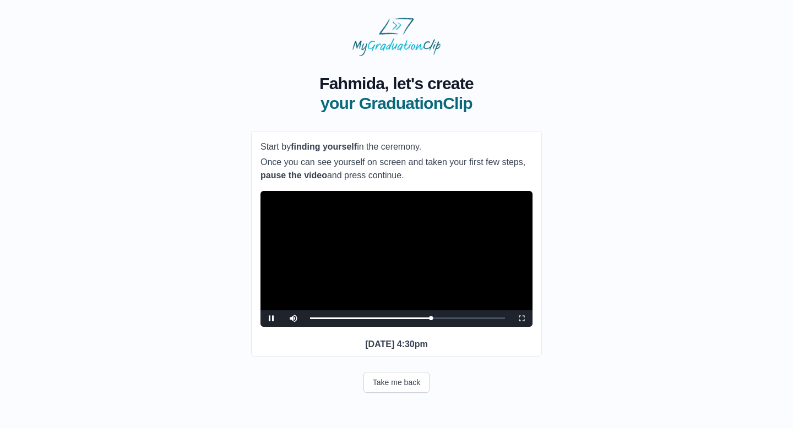
click at [400, 294] on video "Video Player" at bounding box center [396, 259] width 272 height 136
click at [430, 320] on div "1:06:04 Progress : 0%" at bounding box center [370, 318] width 121 height 3
click at [442, 313] on video "Video Player" at bounding box center [396, 259] width 272 height 136
click at [428, 252] on video "Video Player" at bounding box center [396, 259] width 272 height 136
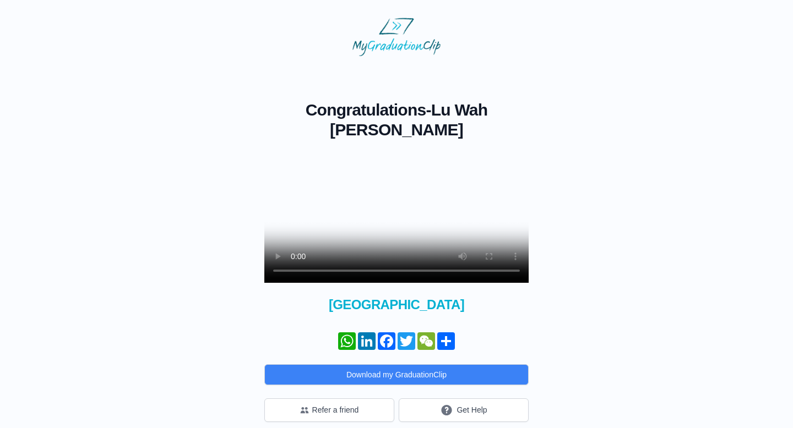
click at [394, 206] on video at bounding box center [396, 217] width 264 height 132
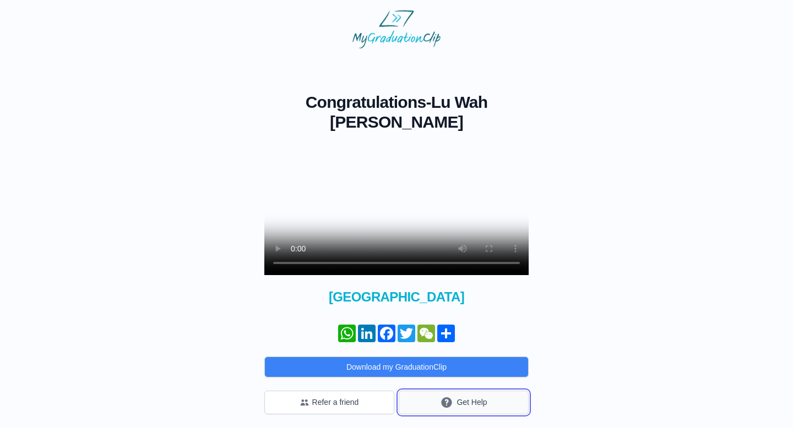
click at [459, 407] on button "Get Help" at bounding box center [464, 403] width 130 height 24
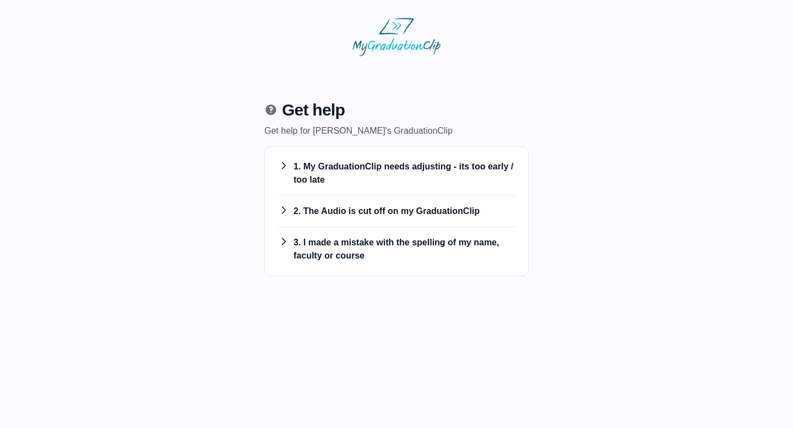
click at [418, 193] on div "1. My GraduationClip needs adjusting - its too early / too late You can adjust …" at bounding box center [396, 173] width 237 height 45
click at [419, 165] on h3 "1. My GraduationClip needs adjusting - its too early / too late" at bounding box center [396, 173] width 237 height 26
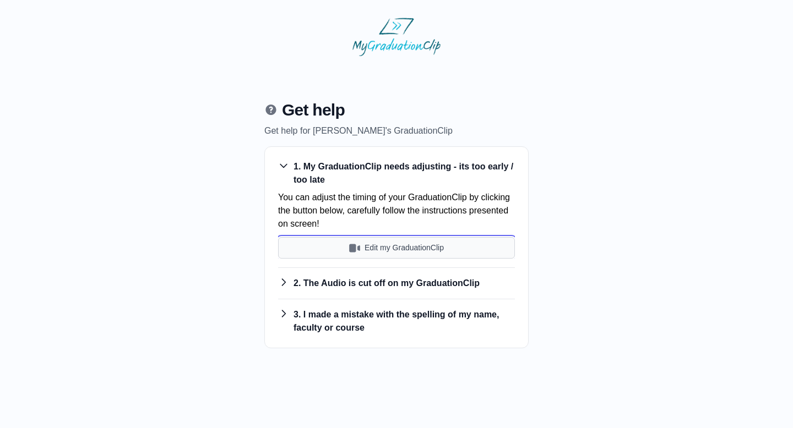
click at [370, 257] on button "Edit my GraduationClip" at bounding box center [396, 247] width 237 height 21
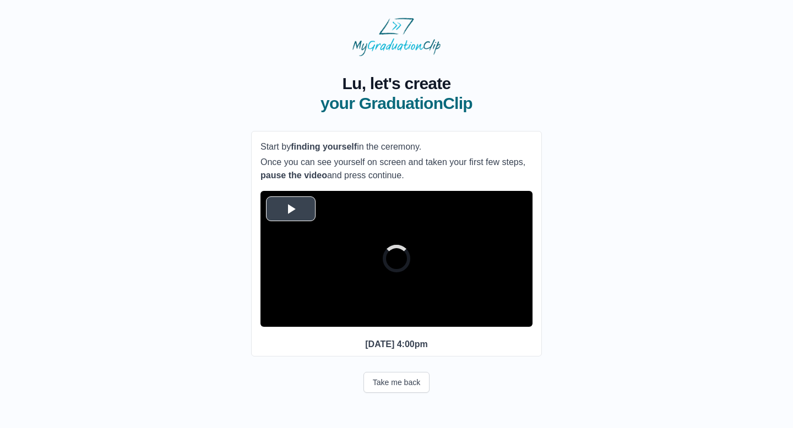
click at [306, 226] on video "Video Player" at bounding box center [396, 259] width 272 height 136
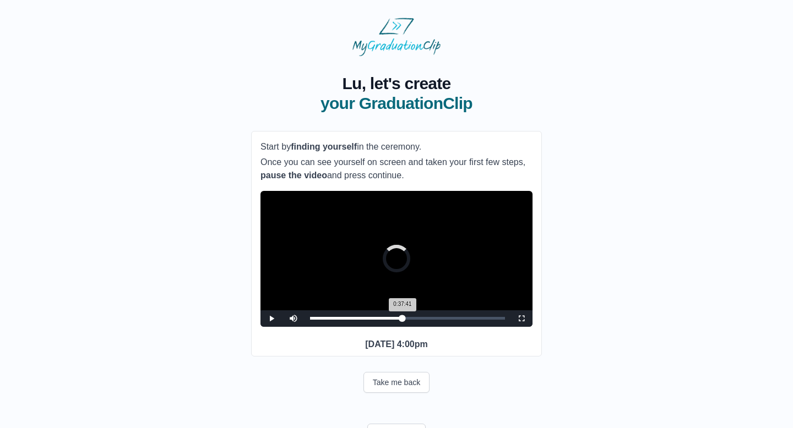
click at [402, 320] on div "0:37:41 Progress : 0%" at bounding box center [356, 318] width 92 height 3
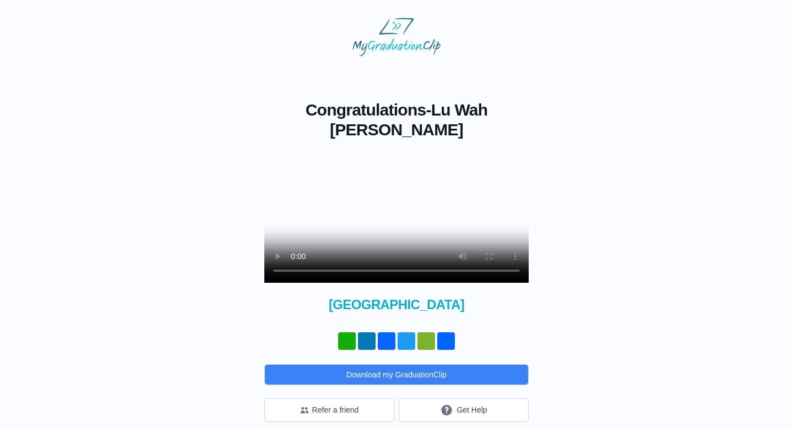
click at [440, 392] on div "Refer a friend Get Help" at bounding box center [396, 407] width 264 height 30
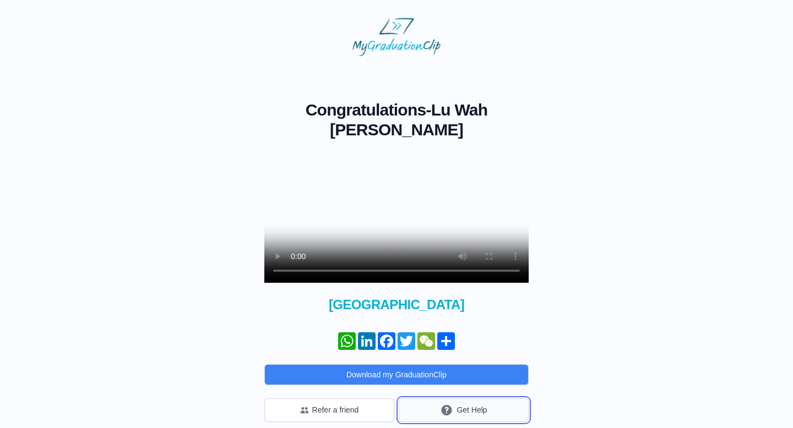
click at [440, 407] on icon "submit" at bounding box center [446, 410] width 13 height 14
click at [409, 213] on video at bounding box center [396, 217] width 264 height 132
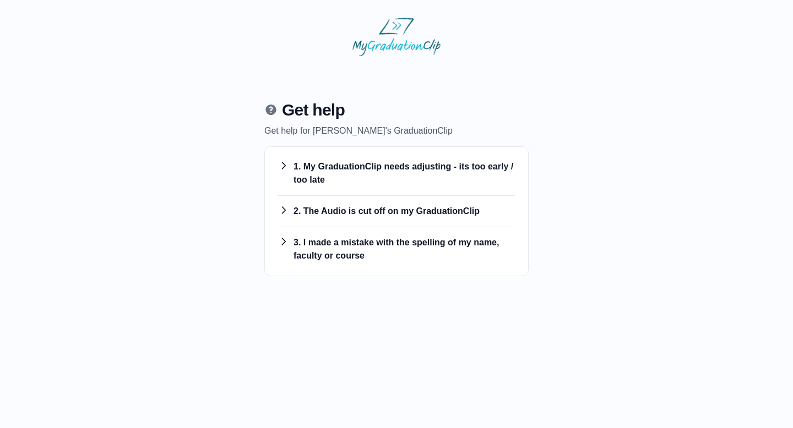
click at [384, 154] on div "1. My GraduationClip needs adjusting - its too early / too late You can adjust …" at bounding box center [396, 173] width 237 height 45
click at [384, 163] on h3 "1. My GraduationClip needs adjusting - its too early / too late" at bounding box center [396, 173] width 237 height 26
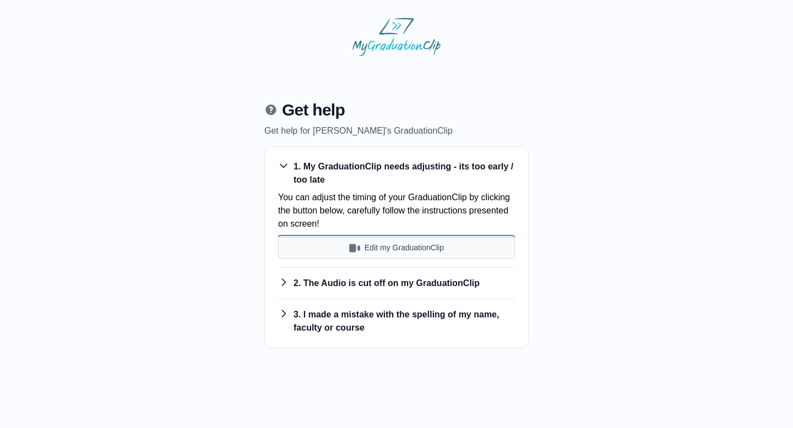
click at [375, 247] on button "Edit my GraduationClip" at bounding box center [396, 247] width 237 height 21
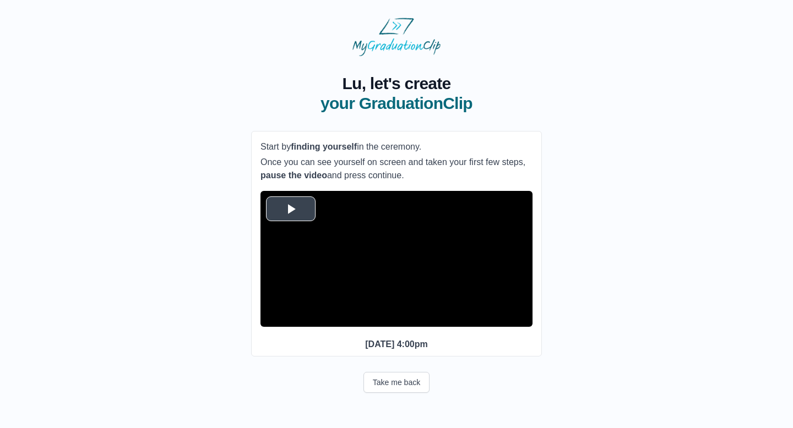
click at [302, 226] on video "Video Player" at bounding box center [396, 259] width 272 height 136
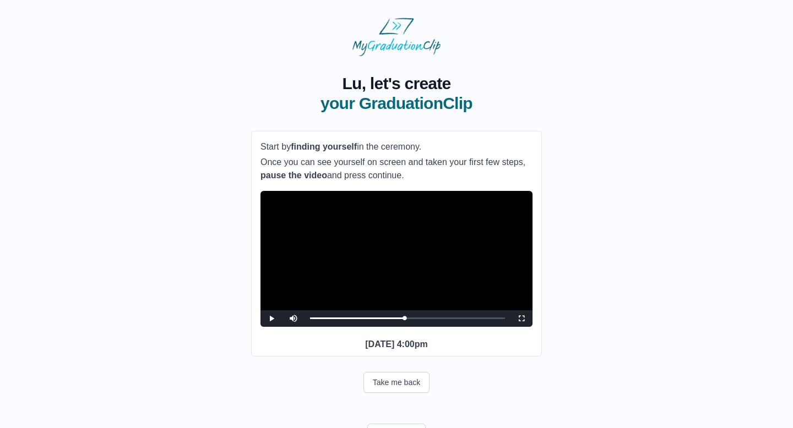
click at [343, 288] on video "Video Player" at bounding box center [396, 259] width 272 height 136
click at [521, 319] on span "Video Player" at bounding box center [521, 319] width 0 height 0
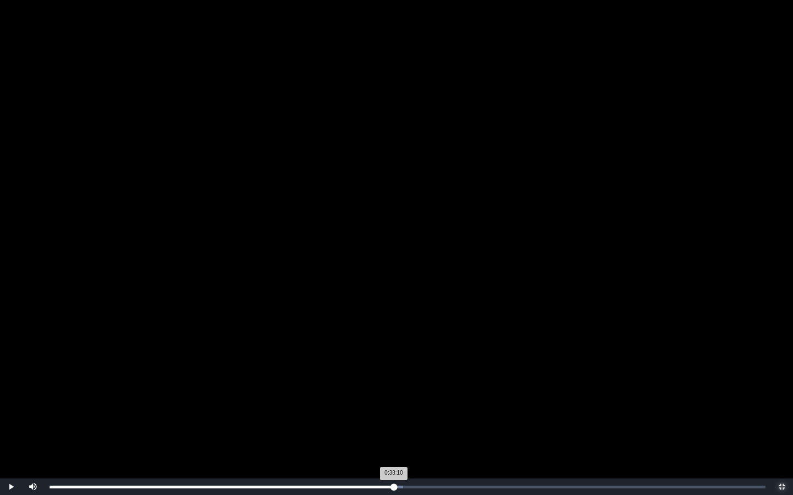
click at [394, 428] on div "0:38:10 Progress : 0%" at bounding box center [222, 487] width 344 height 3
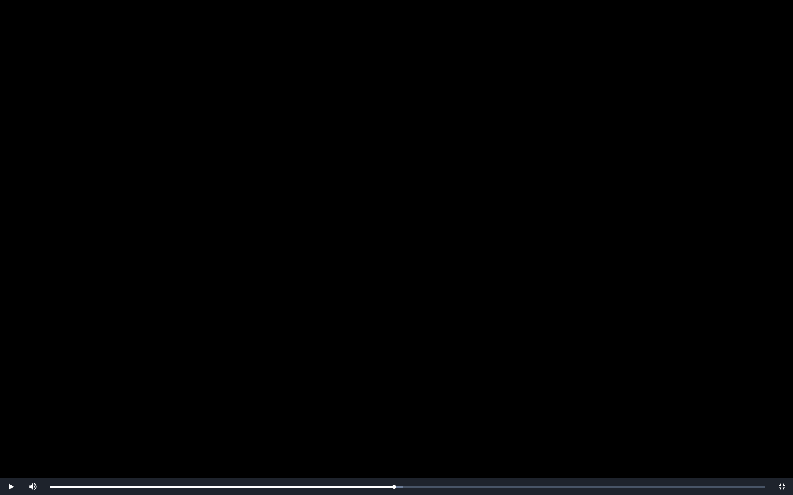
click at [378, 352] on video "Video Player" at bounding box center [396, 247] width 793 height 495
click at [782, 428] on span "Video Player" at bounding box center [782, 487] width 0 height 0
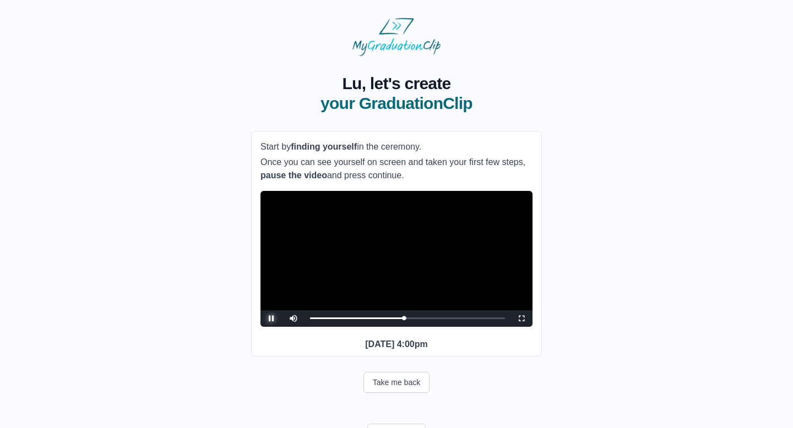
click at [271, 319] on span "Video Player" at bounding box center [271, 319] width 0 height 0
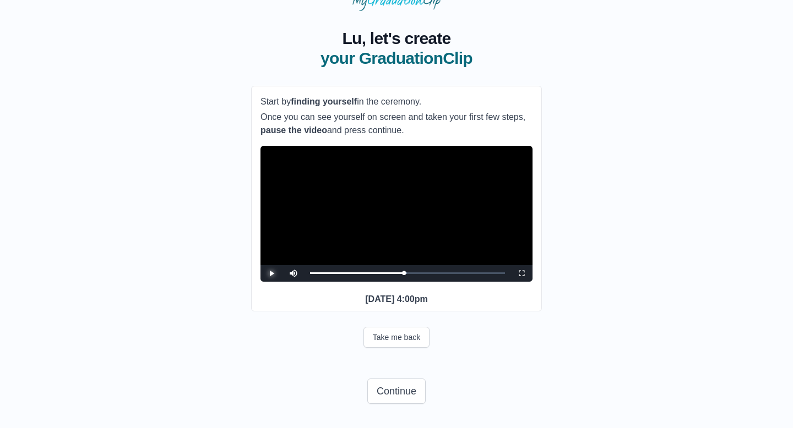
scroll to position [66, 0]
click at [401, 385] on button "Continue" at bounding box center [396, 391] width 58 height 25
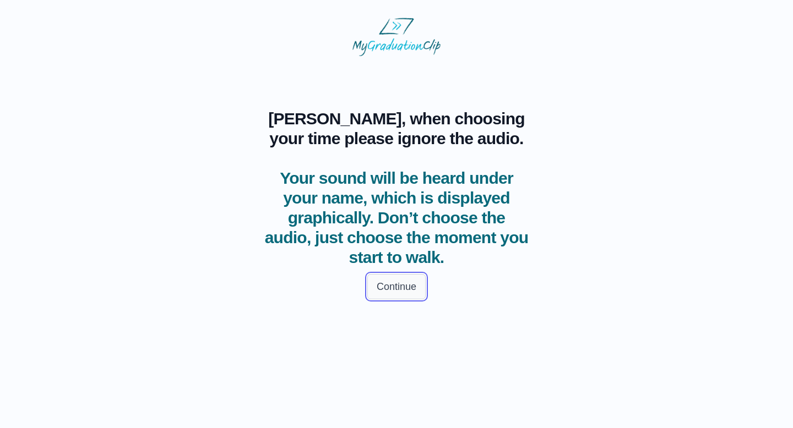
click at [388, 295] on button "Continue" at bounding box center [396, 286] width 58 height 25
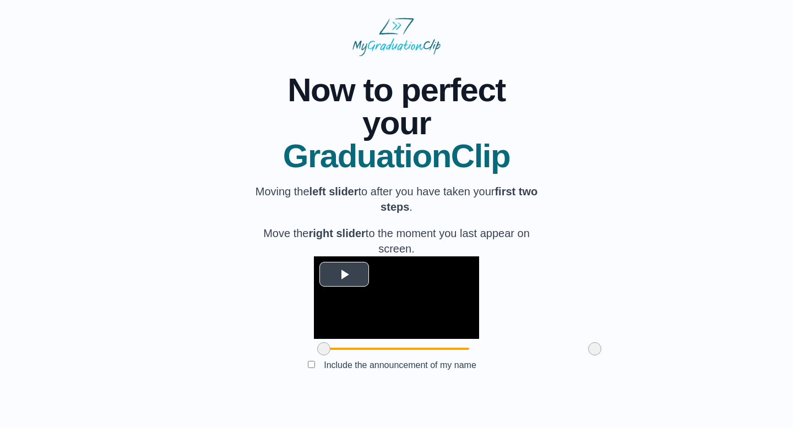
click at [344, 274] on span "Video Player" at bounding box center [344, 274] width 0 height 0
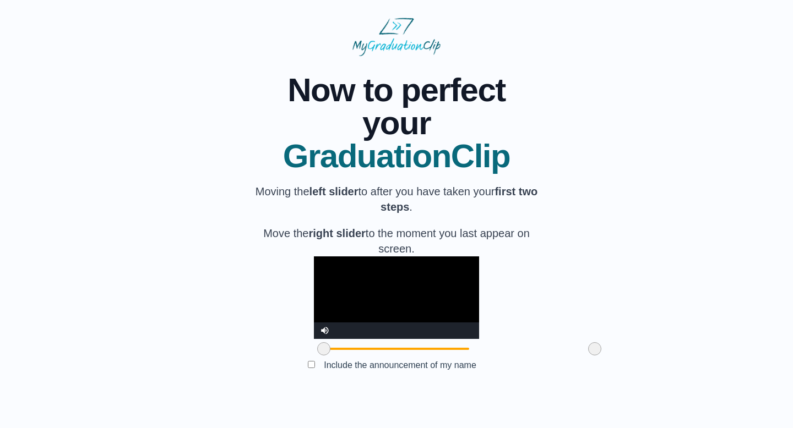
scroll to position [63, 0]
drag, startPoint x: 264, startPoint y: 368, endPoint x: 354, endPoint y: 359, distance: 90.8
click at [404, 359] on div at bounding box center [414, 349] width 20 height 20
drag, startPoint x: 538, startPoint y: 367, endPoint x: 474, endPoint y: 365, distance: 63.3
click at [525, 356] on span at bounding box center [531, 348] width 13 height 13
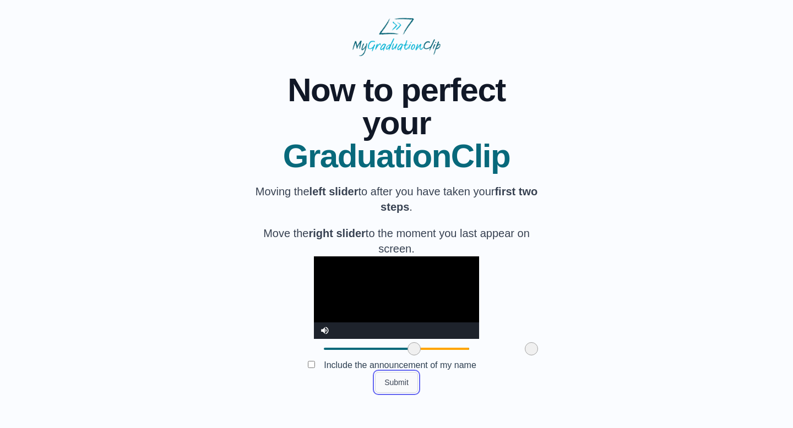
click at [396, 393] on button "Submit" at bounding box center [396, 382] width 43 height 21
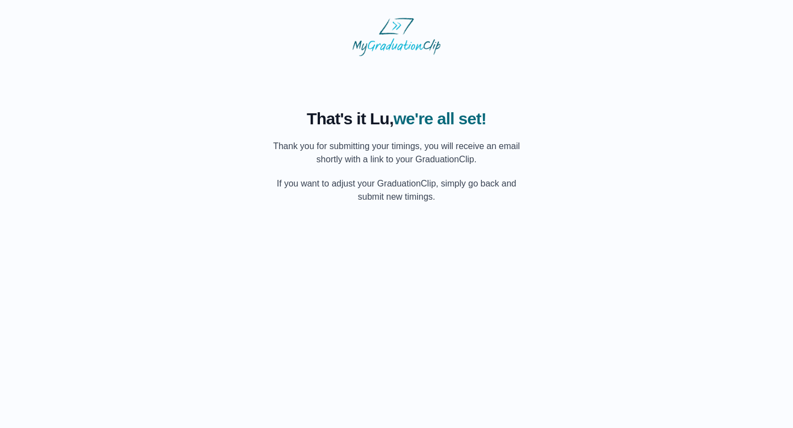
scroll to position [0, 0]
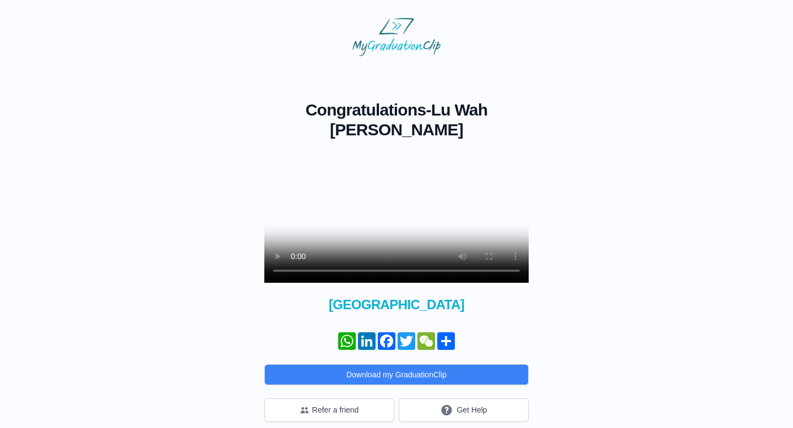
click at [431, 207] on video at bounding box center [396, 217] width 264 height 132
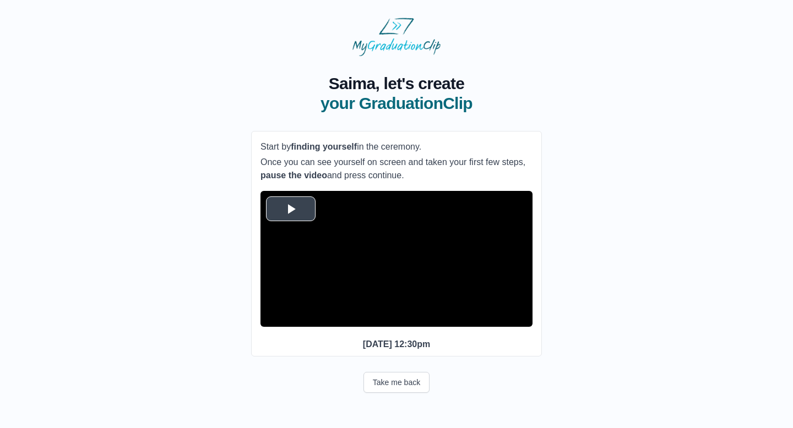
click at [291, 209] on span "Video Player" at bounding box center [291, 209] width 0 height 0
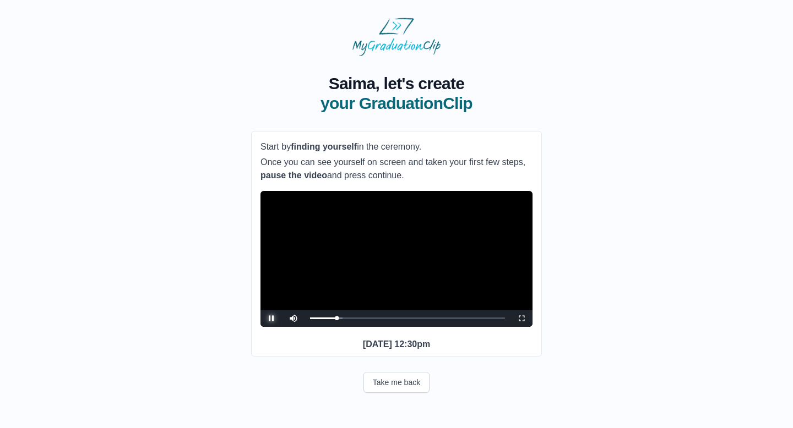
click at [271, 319] on span "Video Player" at bounding box center [271, 319] width 0 height 0
click at [336, 320] on div "05:03 Progress : 0%" at bounding box center [323, 318] width 27 height 3
click at [346, 303] on video "Video Player" at bounding box center [396, 259] width 272 height 136
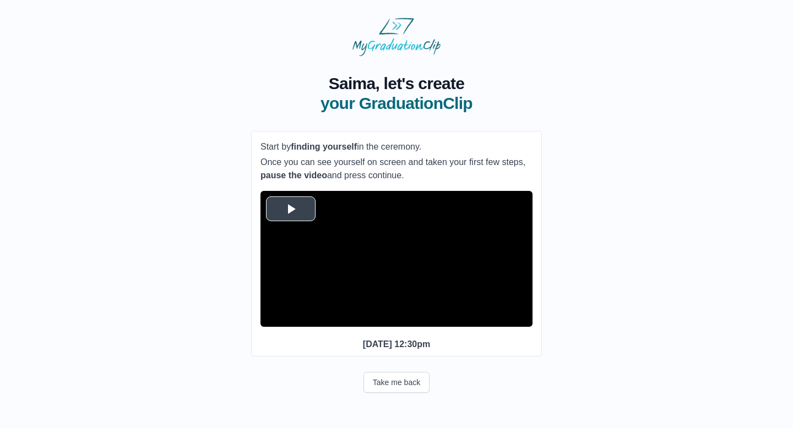
click at [291, 209] on span "Video Player" at bounding box center [291, 209] width 0 height 0
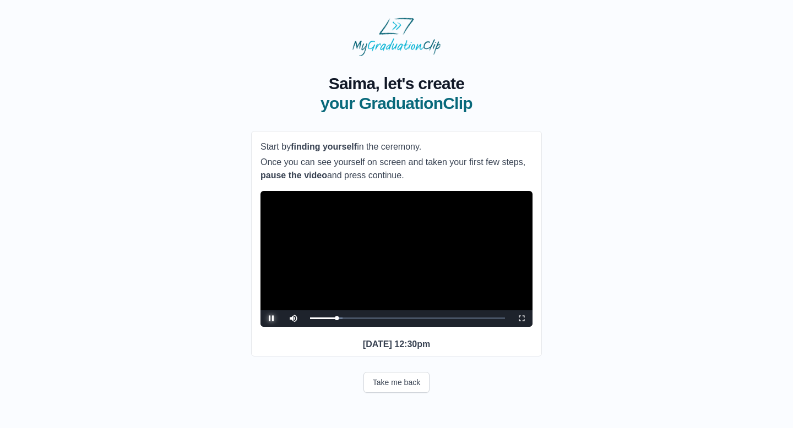
click at [271, 319] on span "Video Player" at bounding box center [271, 319] width 0 height 0
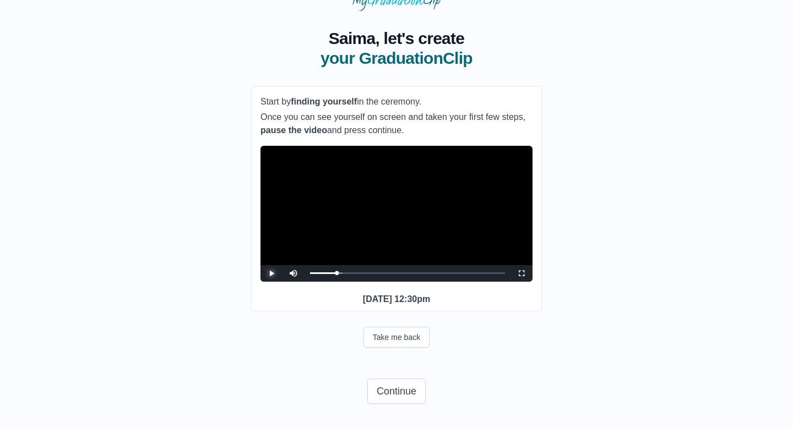
scroll to position [66, 0]
click at [407, 388] on button "Continue" at bounding box center [396, 391] width 58 height 25
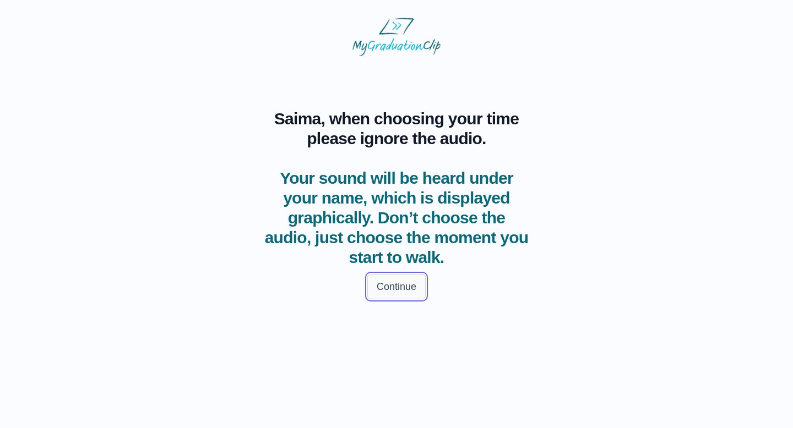
click at [388, 290] on button "Continue" at bounding box center [396, 286] width 58 height 25
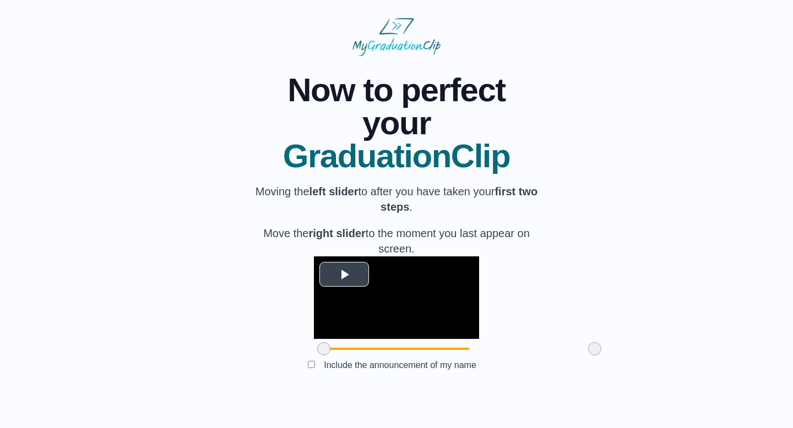
scroll to position [63, 0]
click at [344, 274] on span "Video Player" at bounding box center [344, 274] width 0 height 0
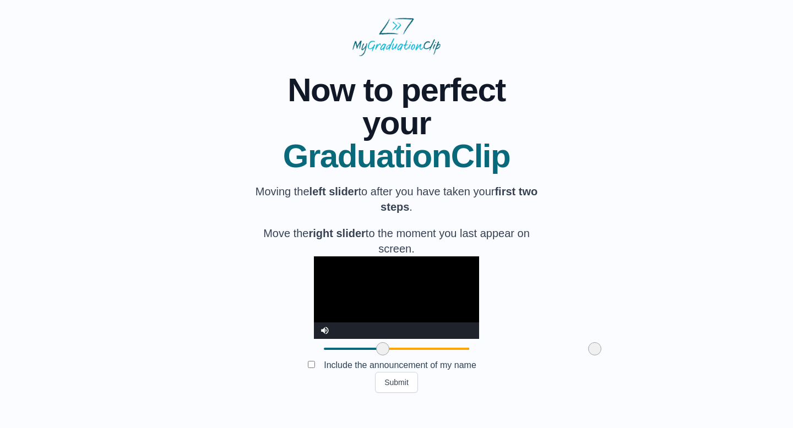
drag, startPoint x: 258, startPoint y: 366, endPoint x: 317, endPoint y: 363, distance: 59.0
click at [376, 356] on span at bounding box center [382, 348] width 13 height 13
drag, startPoint x: 528, startPoint y: 370, endPoint x: 439, endPoint y: 369, distance: 89.2
click at [499, 356] on span at bounding box center [505, 348] width 13 height 13
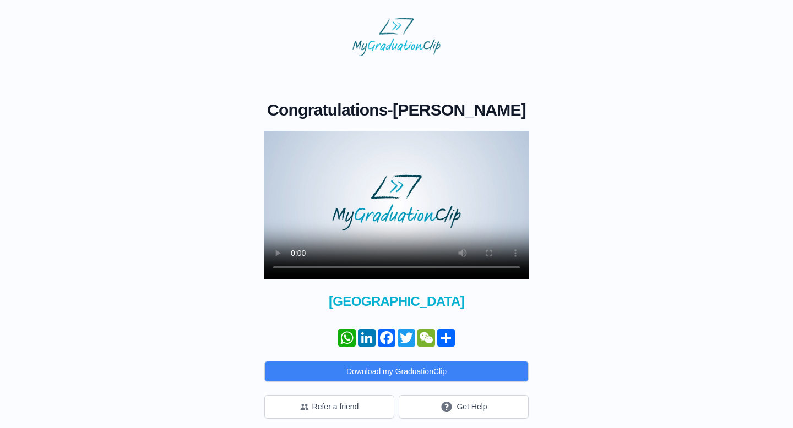
click at [352, 166] on video at bounding box center [396, 205] width 264 height 149
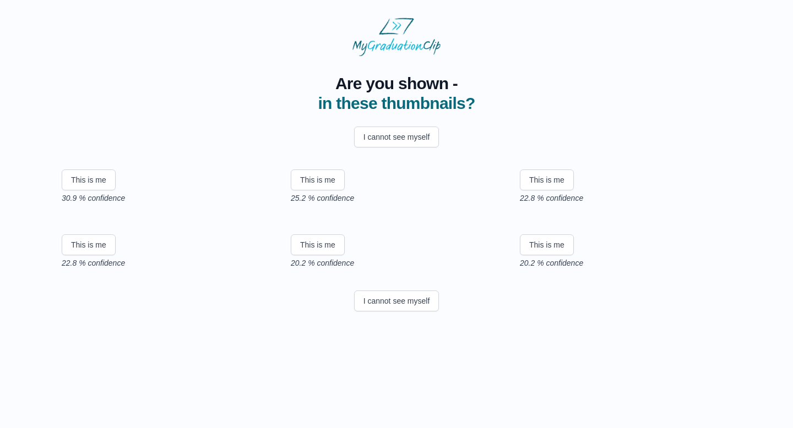
scroll to position [143, 0]
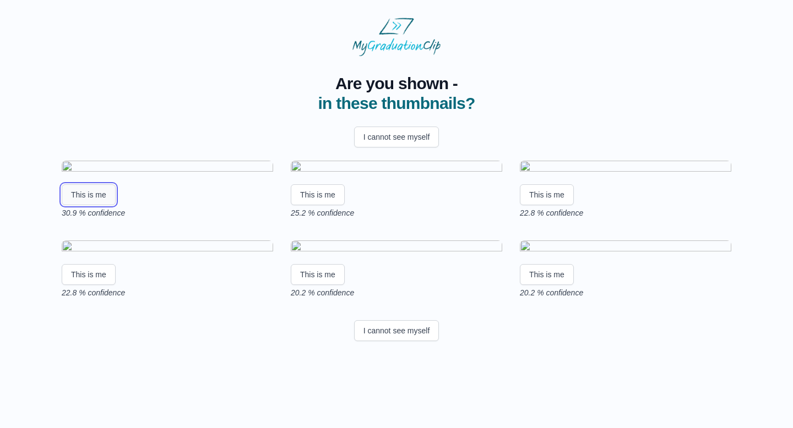
click at [97, 184] on button "This is me" at bounding box center [89, 194] width 54 height 21
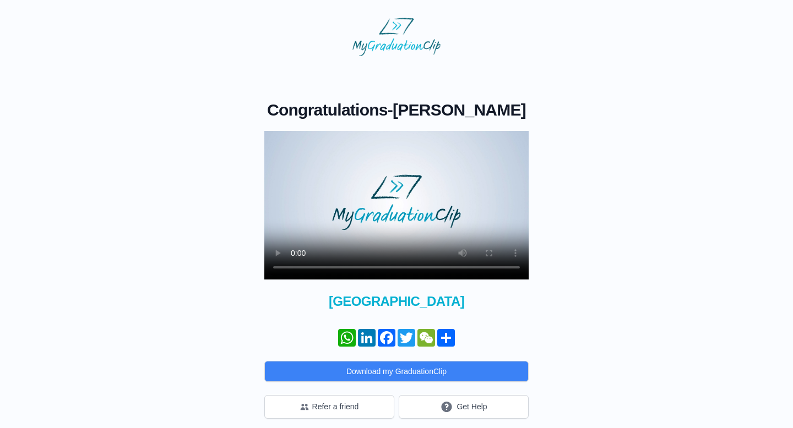
click at [411, 215] on video at bounding box center [396, 205] width 264 height 149
click at [458, 415] on button "Get Help" at bounding box center [464, 407] width 130 height 24
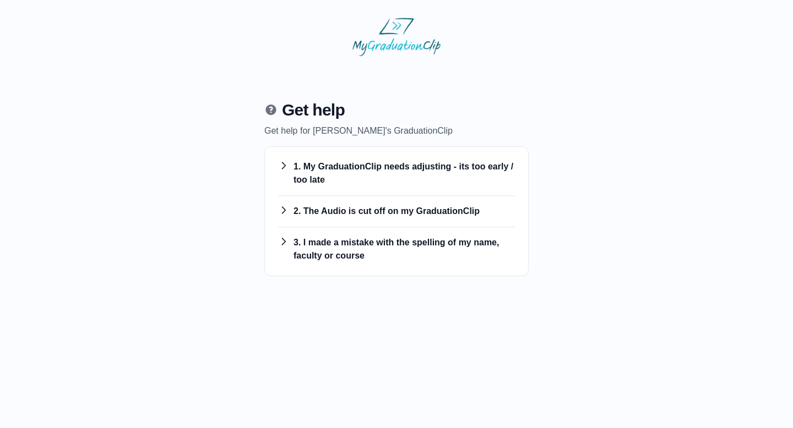
click at [368, 174] on h3 "1. My GraduationClip needs adjusting - its too early / too late" at bounding box center [396, 173] width 237 height 26
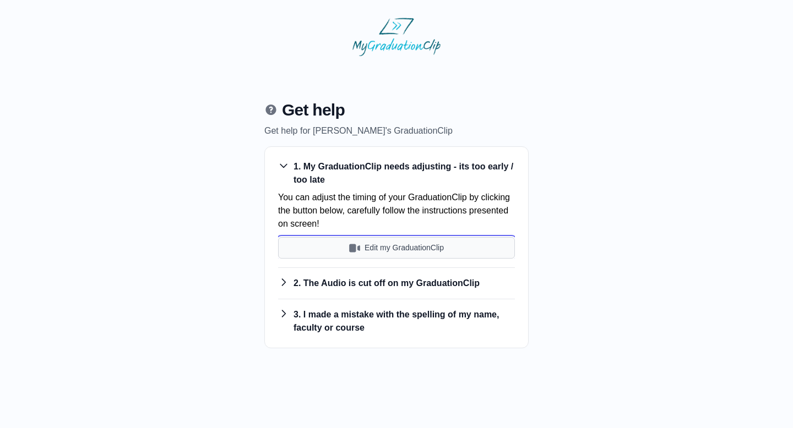
click at [396, 253] on button "Edit my GraduationClip" at bounding box center [396, 247] width 237 height 21
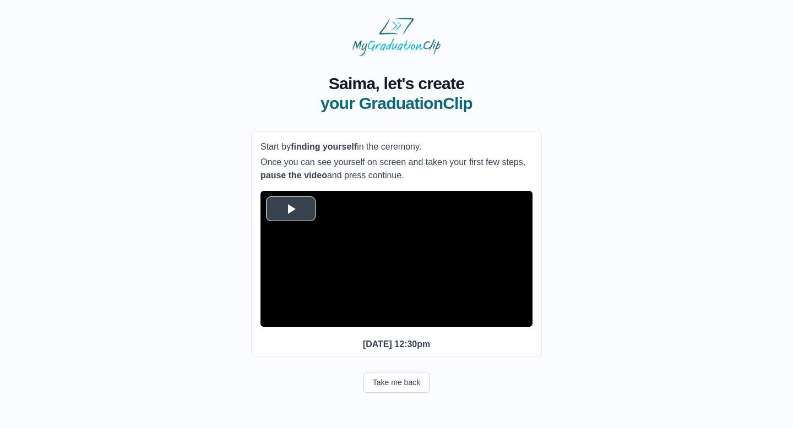
click at [318, 303] on video "Video Player" at bounding box center [396, 259] width 272 height 136
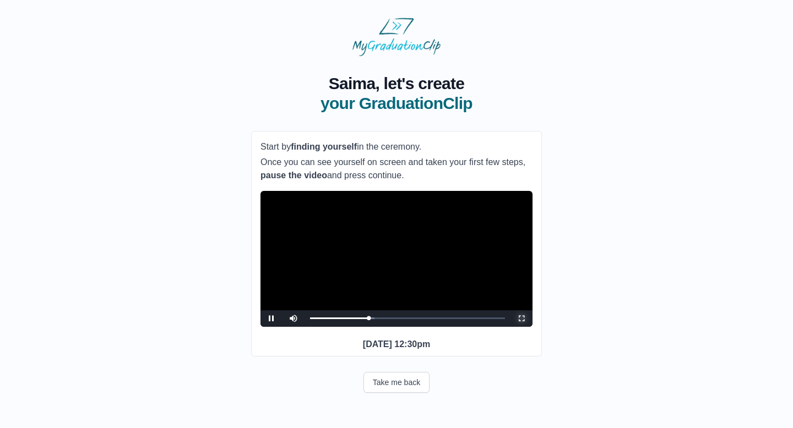
click at [521, 319] on span "Video Player" at bounding box center [521, 319] width 0 height 0
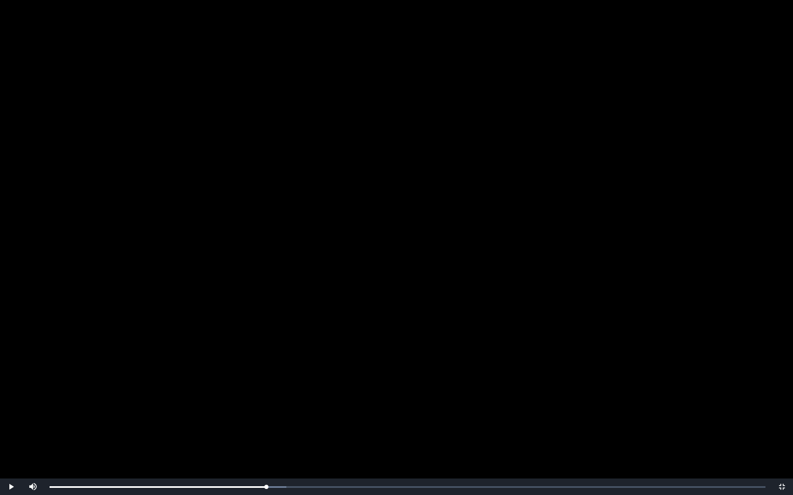
click at [521, 407] on video "Video Player" at bounding box center [396, 247] width 793 height 495
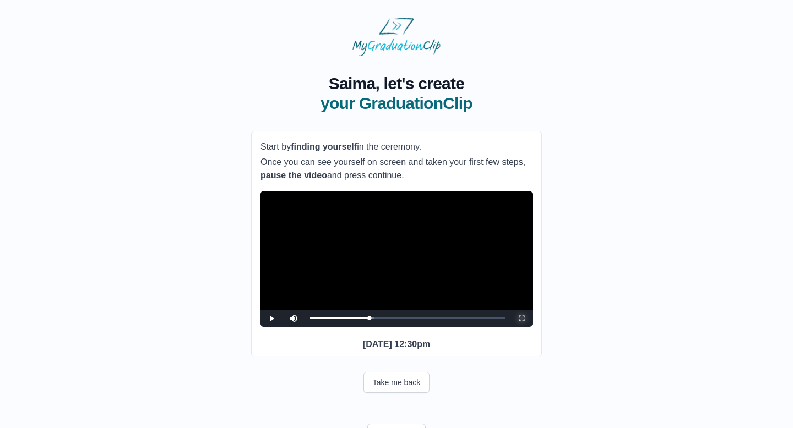
click at [521, 319] on span "Video Player" at bounding box center [521, 319] width 0 height 0
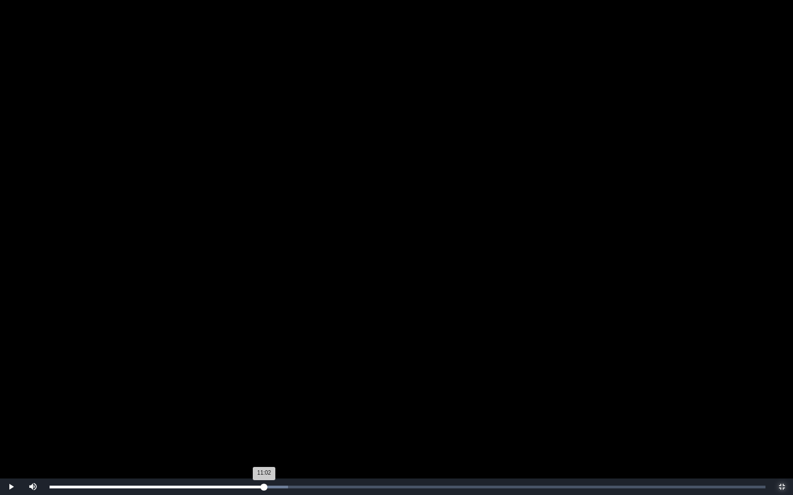
click at [264, 428] on div "11:02 Progress : 0%" at bounding box center [157, 487] width 215 height 3
click at [270, 385] on video "Video Player" at bounding box center [396, 247] width 793 height 495
click at [266, 407] on video "Video Player" at bounding box center [396, 247] width 793 height 495
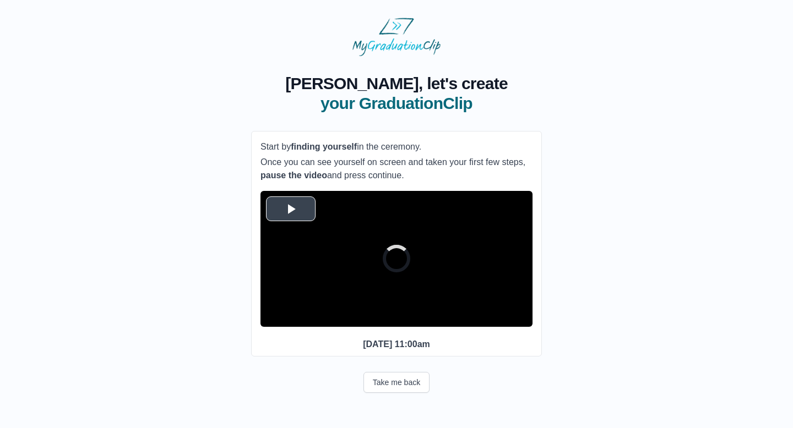
click at [291, 209] on span "Video Player" at bounding box center [291, 209] width 0 height 0
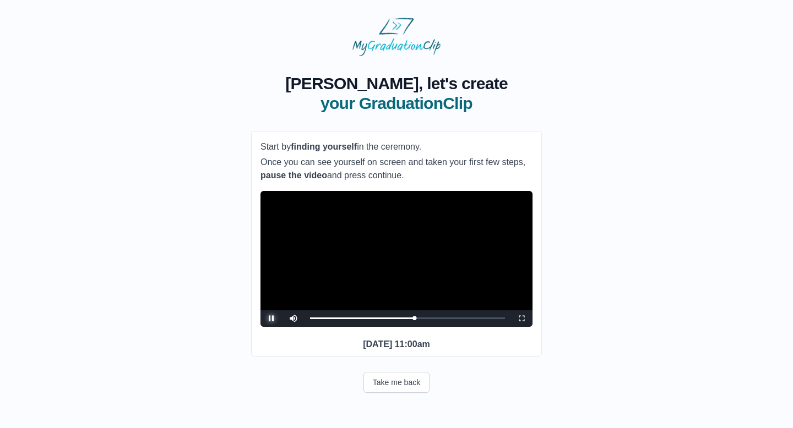
click at [271, 319] on span "Video Player" at bounding box center [271, 319] width 0 height 0
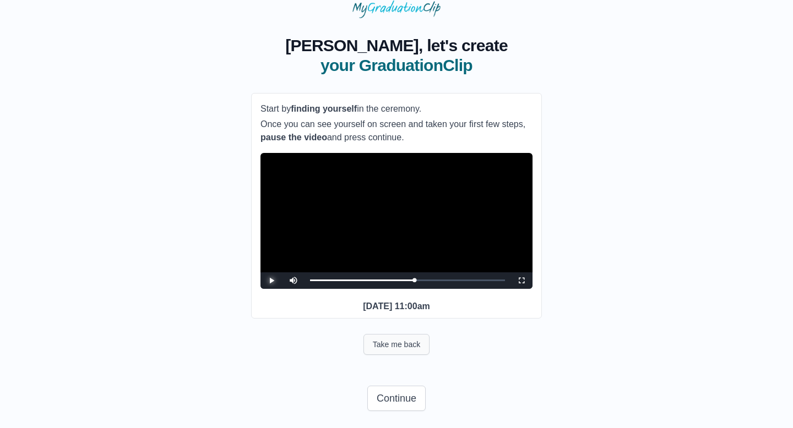
scroll to position [66, 0]
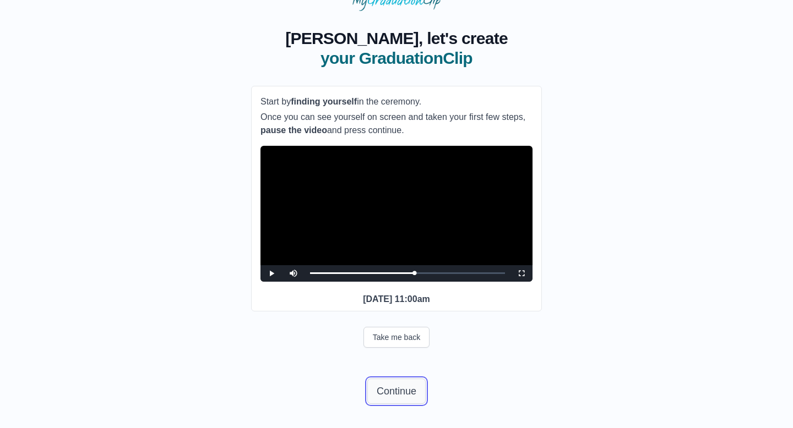
click at [407, 389] on button "Continue" at bounding box center [396, 391] width 58 height 25
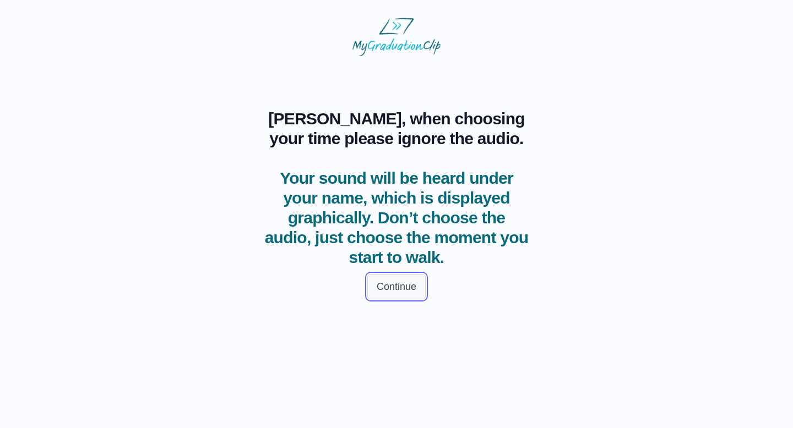
click at [393, 280] on button "Continue" at bounding box center [396, 286] width 58 height 25
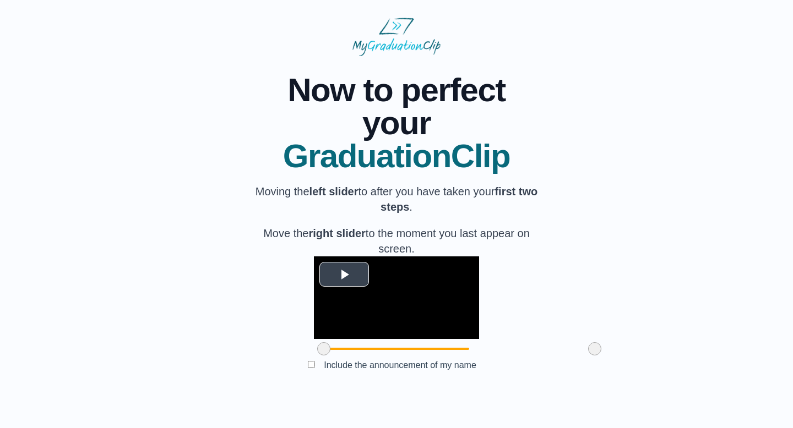
scroll to position [63, 0]
drag, startPoint x: 260, startPoint y: 369, endPoint x: 331, endPoint y: 366, distance: 71.1
click at [386, 356] on span at bounding box center [392, 348] width 13 height 13
drag, startPoint x: 533, startPoint y: 368, endPoint x: 457, endPoint y: 368, distance: 75.4
click at [512, 356] on span at bounding box center [518, 348] width 13 height 13
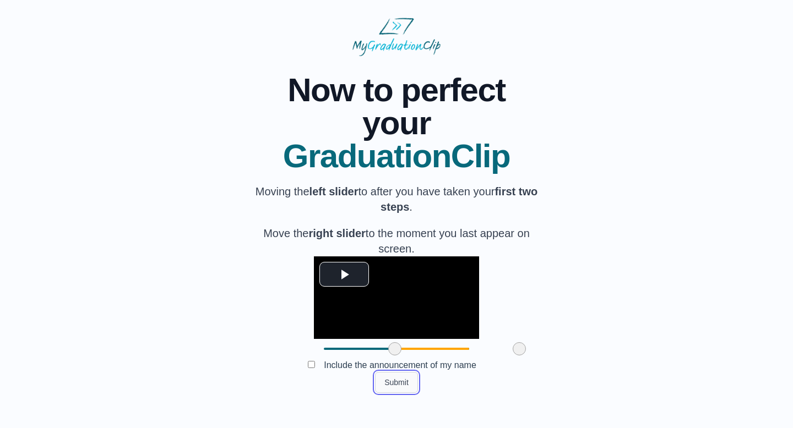
click at [401, 393] on button "Submit" at bounding box center [396, 382] width 43 height 21
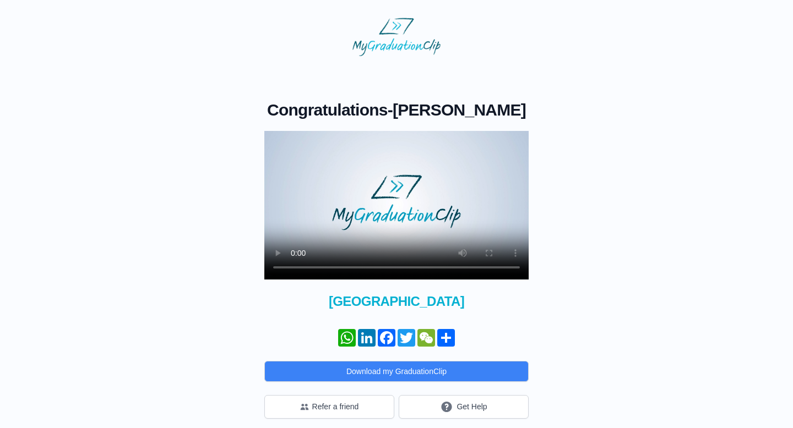
click at [427, 201] on video at bounding box center [396, 205] width 264 height 149
